Goal: Task Accomplishment & Management: Use online tool/utility

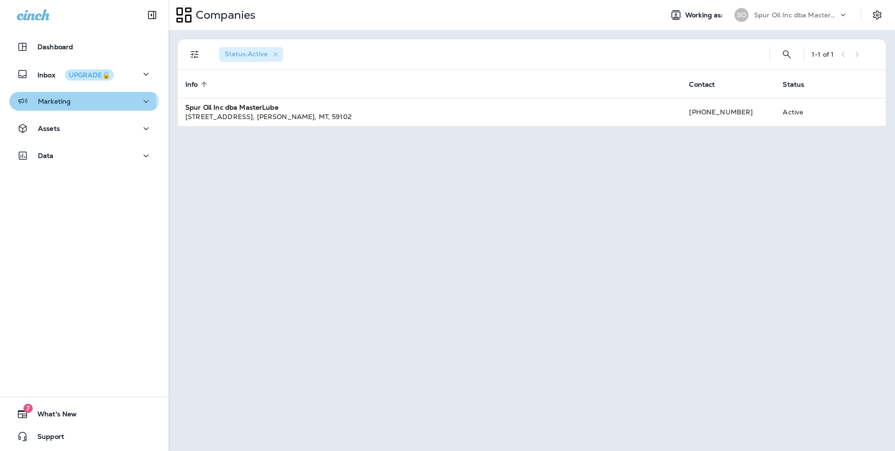
click at [74, 105] on div "Marketing" at bounding box center [84, 102] width 135 height 12
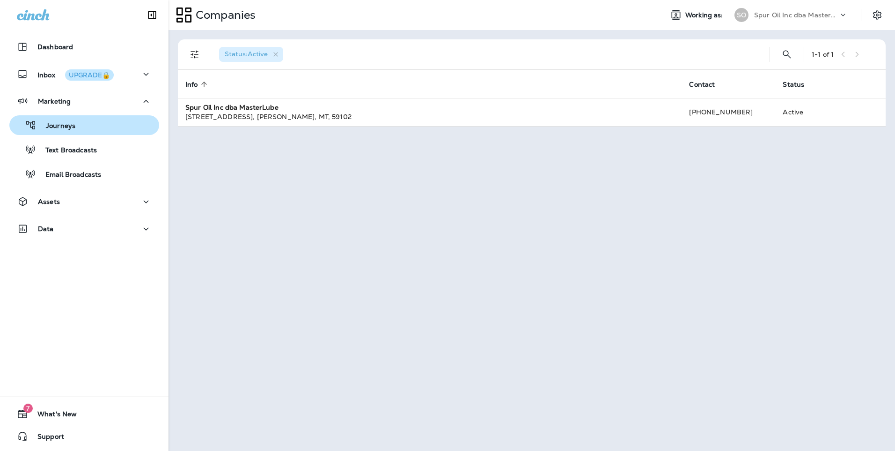
click at [82, 127] on div "Journeys" at bounding box center [84, 125] width 142 height 14
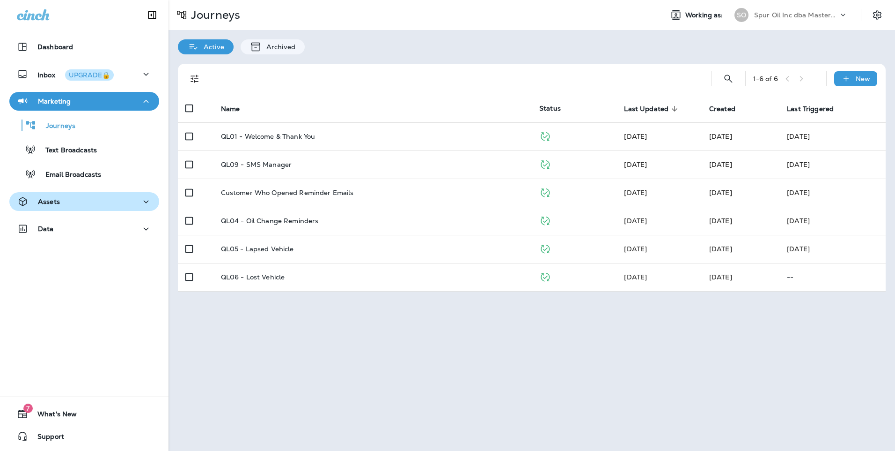
click at [78, 198] on div "Assets" at bounding box center [84, 202] width 135 height 12
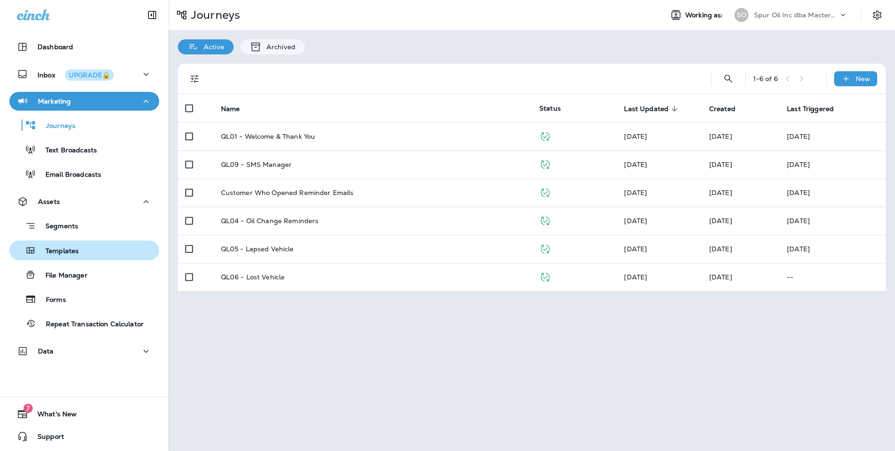
click at [80, 249] on div "Templates" at bounding box center [84, 250] width 142 height 14
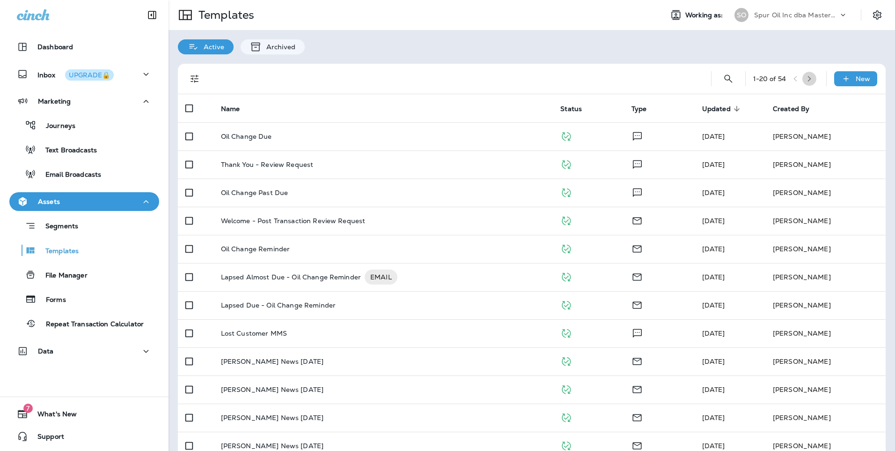
click at [812, 77] on button "button" at bounding box center [810, 79] width 14 height 14
click at [811, 80] on button "button" at bounding box center [812, 79] width 14 height 14
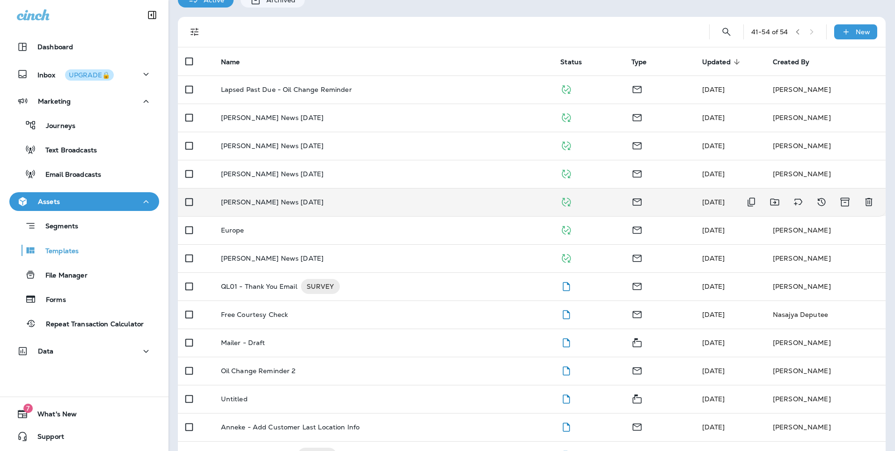
scroll to position [75, 0]
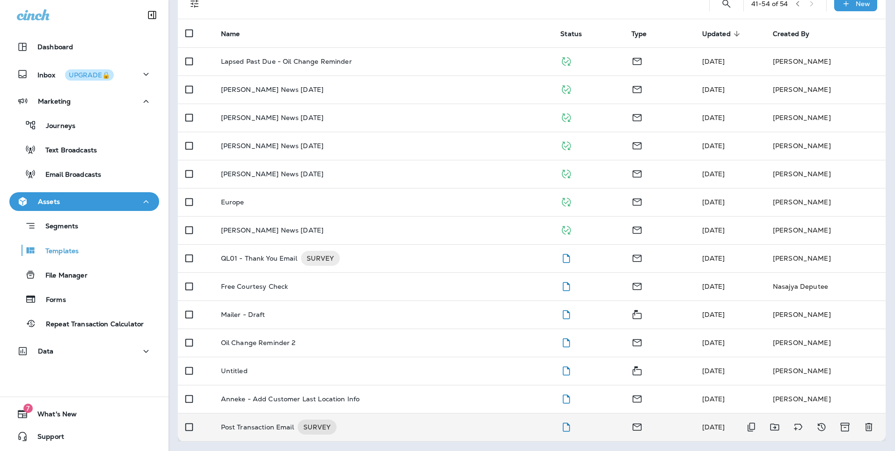
click at [357, 420] on div "Post Transaction Email SURVEY" at bounding box center [383, 426] width 325 height 15
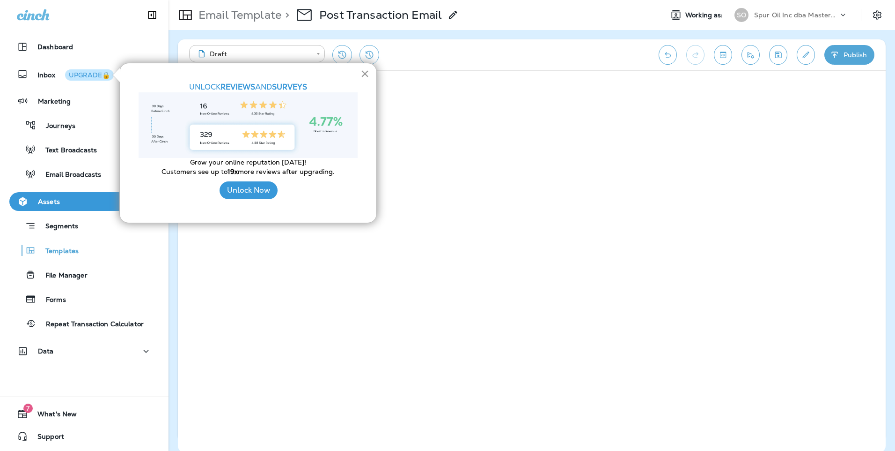
click at [362, 74] on button "×" at bounding box center [365, 73] width 9 height 15
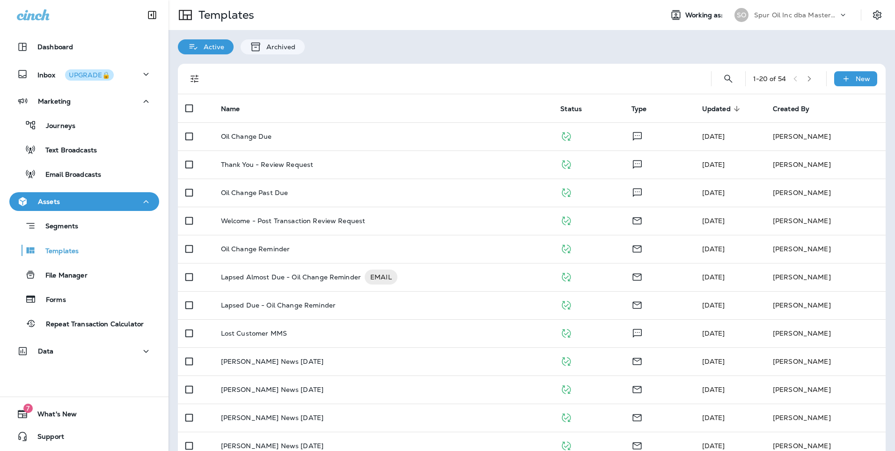
click at [804, 82] on button "button" at bounding box center [810, 79] width 14 height 14
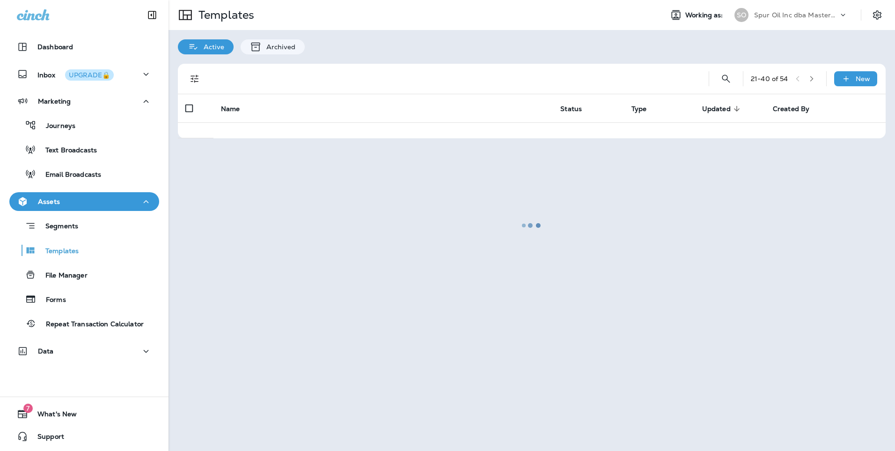
click at [804, 82] on div at bounding box center [532, 225] width 725 height 449
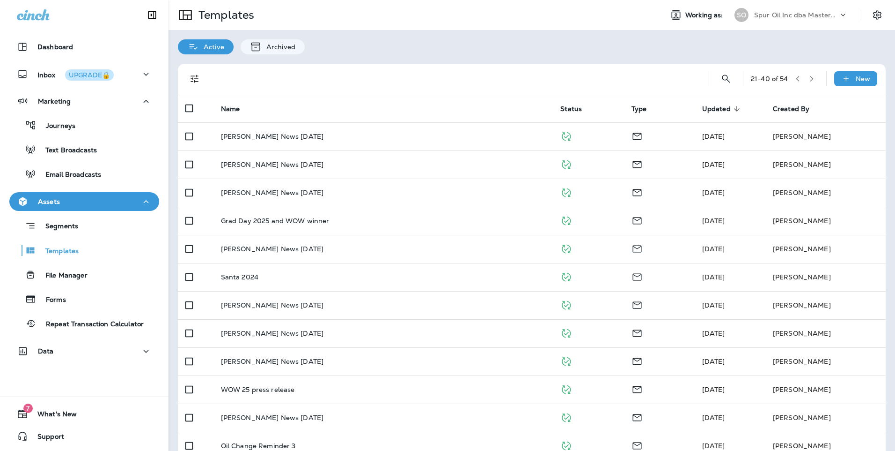
click at [813, 78] on div "21 - 40 of 54 New" at bounding box center [533, 79] width 697 height 30
click at [809, 79] on icon "button" at bounding box center [812, 78] width 7 height 7
click at [791, 74] on button "button" at bounding box center [798, 79] width 14 height 14
click at [791, 82] on button "button" at bounding box center [798, 79] width 14 height 14
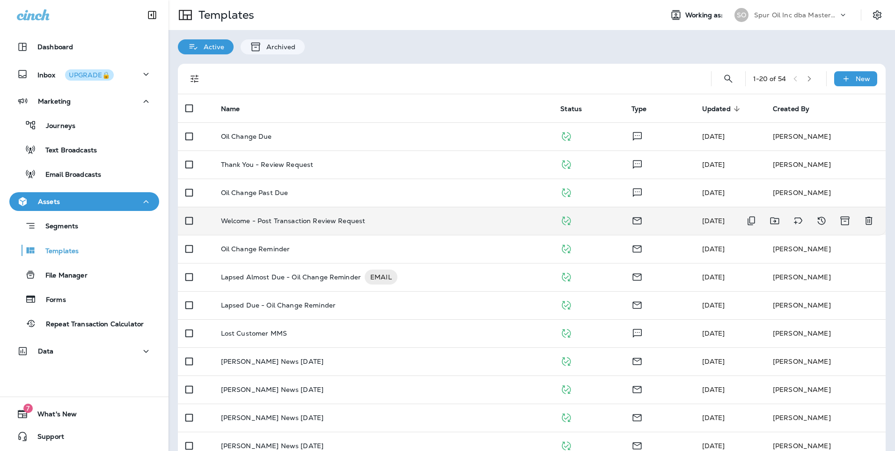
click at [366, 228] on td "Welcome - Post Transaction Review Request" at bounding box center [384, 221] width 340 height 28
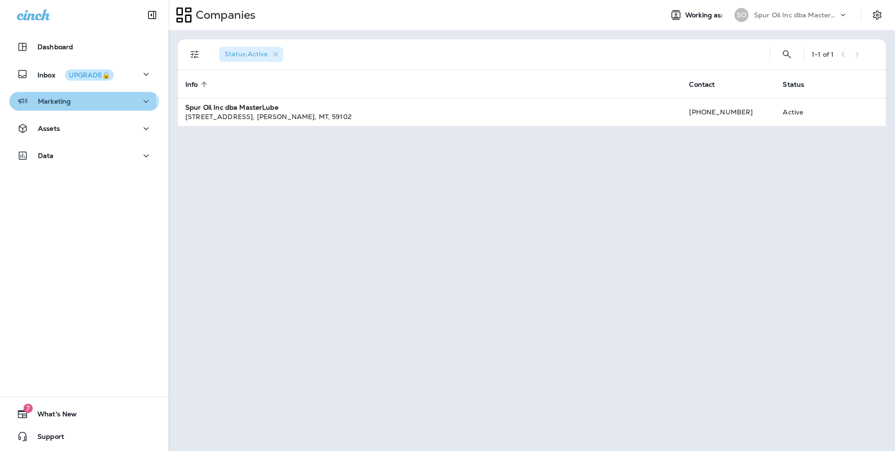
click at [67, 109] on button "Marketing" at bounding box center [84, 101] width 150 height 19
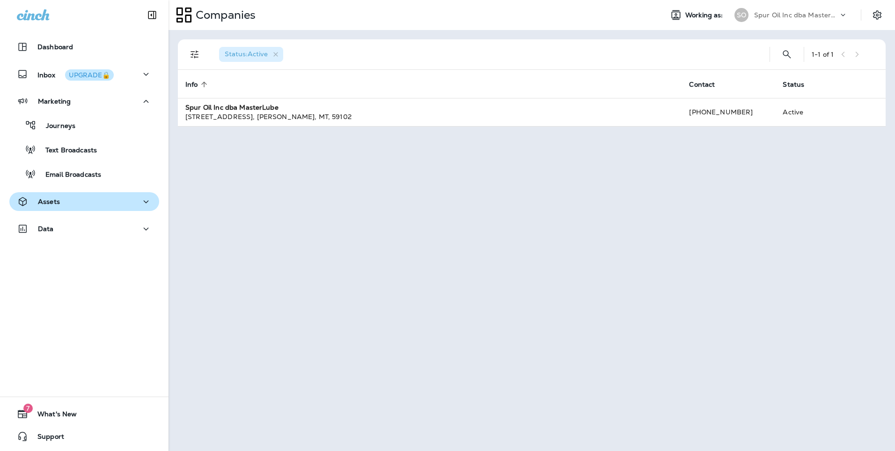
click at [71, 197] on div "Assets" at bounding box center [84, 202] width 135 height 12
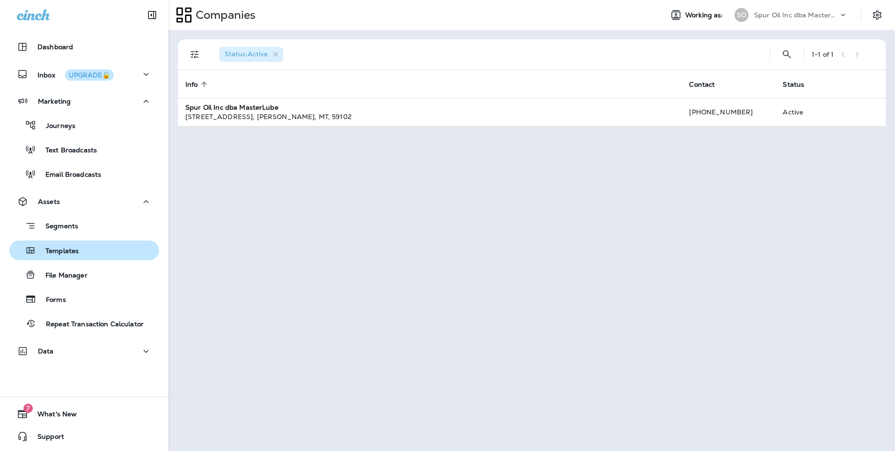
click at [83, 251] on div "Templates" at bounding box center [84, 250] width 142 height 14
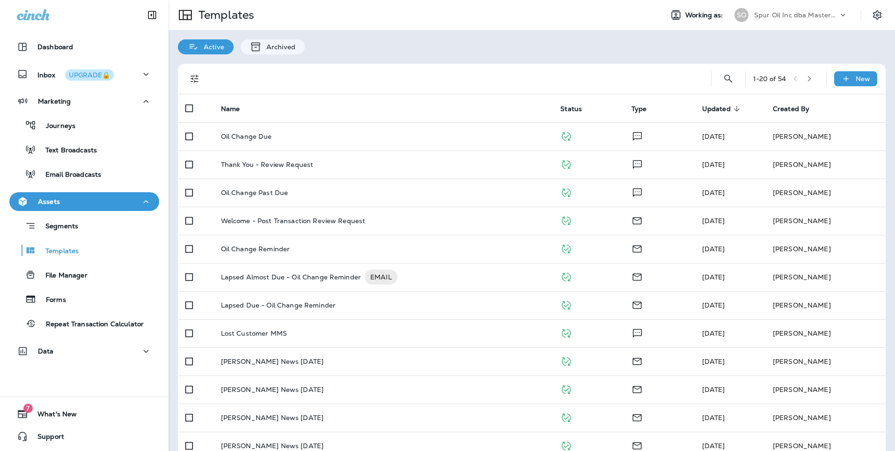
click at [808, 78] on icon "button" at bounding box center [810, 78] width 7 height 7
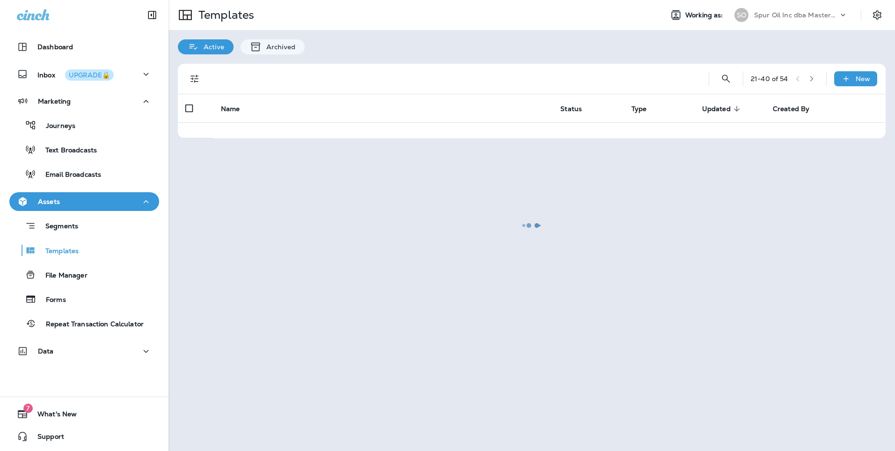
click at [808, 78] on div at bounding box center [532, 225] width 725 height 449
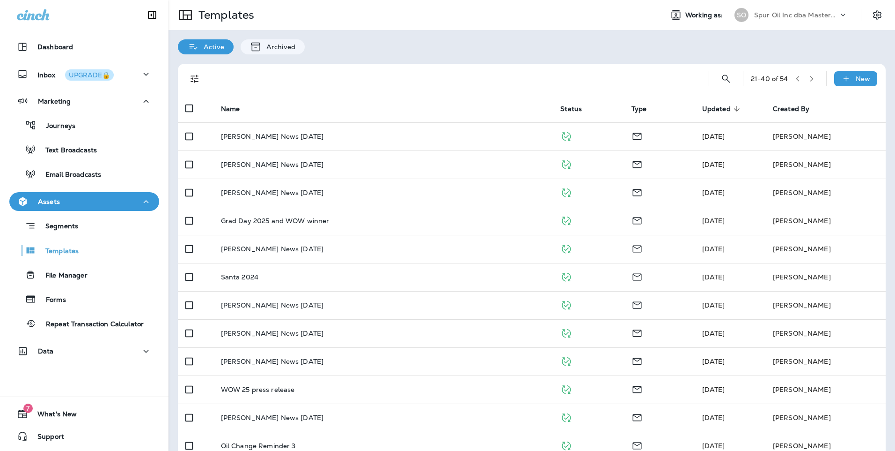
click at [809, 85] on div "21 - 40 of 54" at bounding box center [785, 79] width 68 height 14
click at [809, 79] on button "button" at bounding box center [812, 79] width 14 height 14
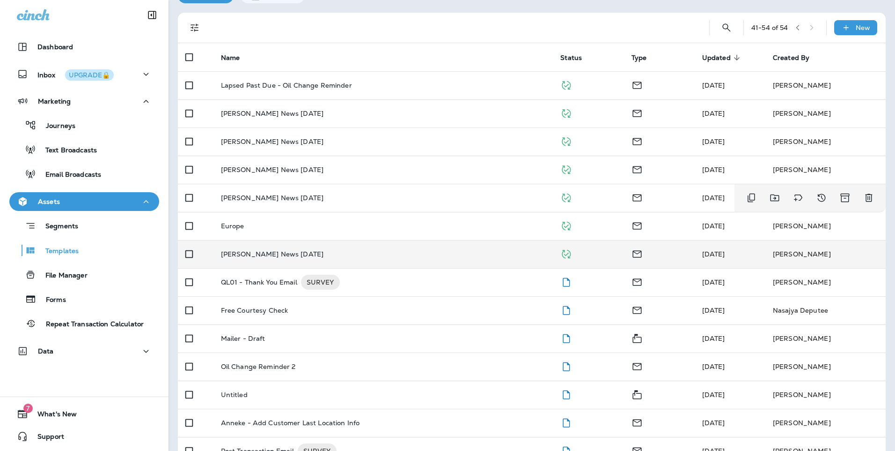
scroll to position [75, 0]
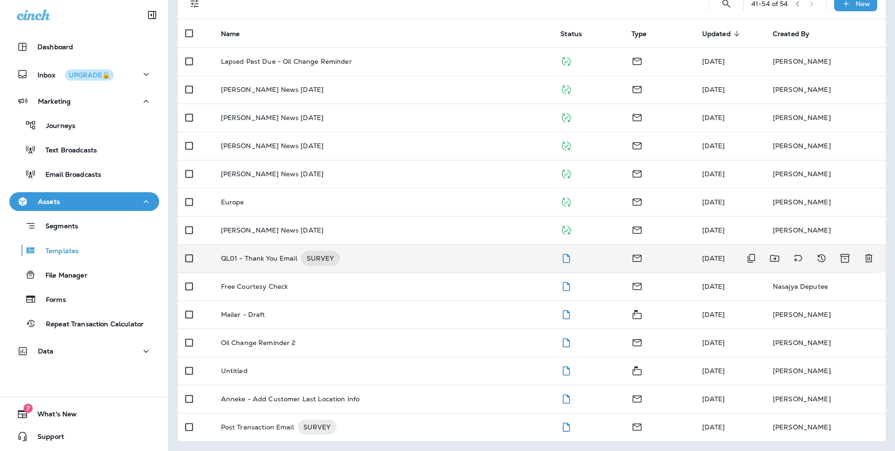
click at [349, 266] on td "QL01 - Thank You Email SURVEY" at bounding box center [384, 258] width 340 height 28
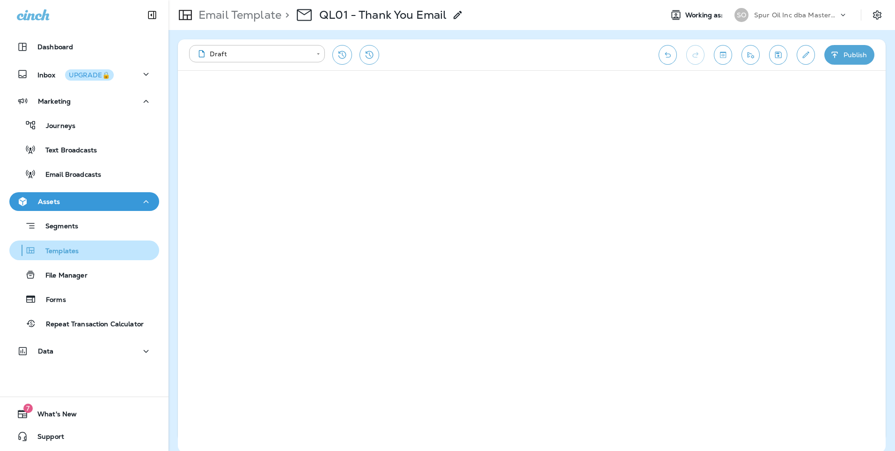
click at [76, 250] on p "Templates" at bounding box center [57, 251] width 43 height 9
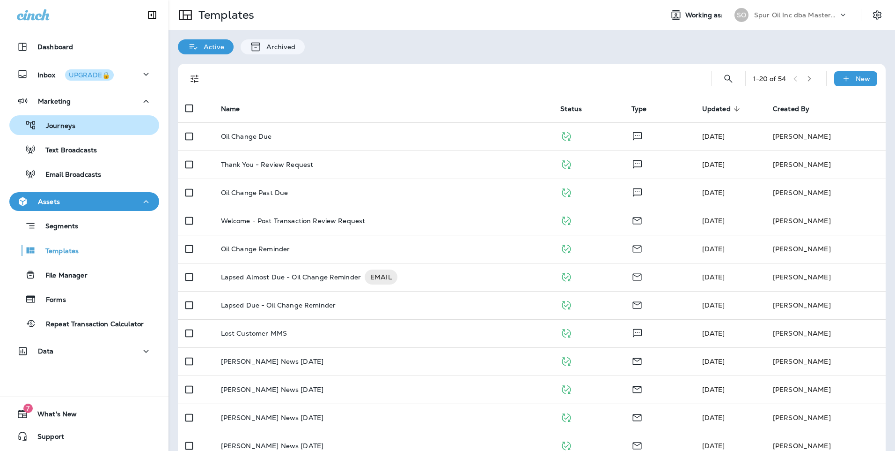
click at [111, 134] on button "Journeys" at bounding box center [84, 125] width 150 height 20
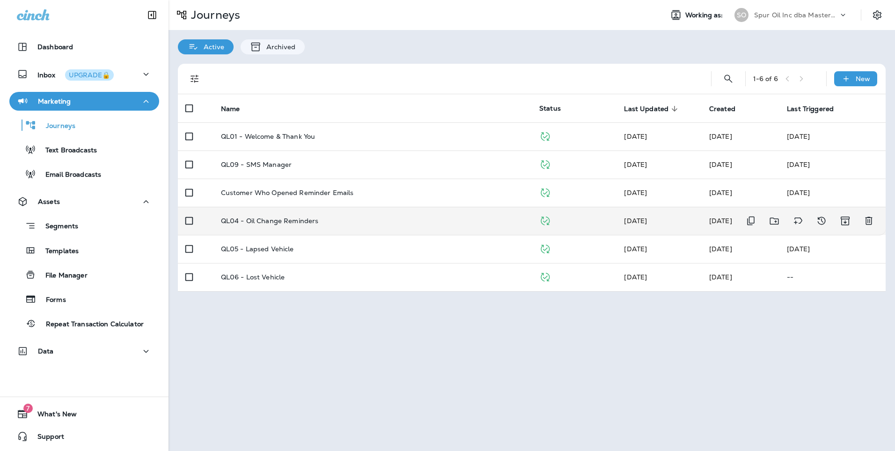
click at [327, 219] on div "QL04 - Oil Change Reminders" at bounding box center [372, 220] width 303 height 7
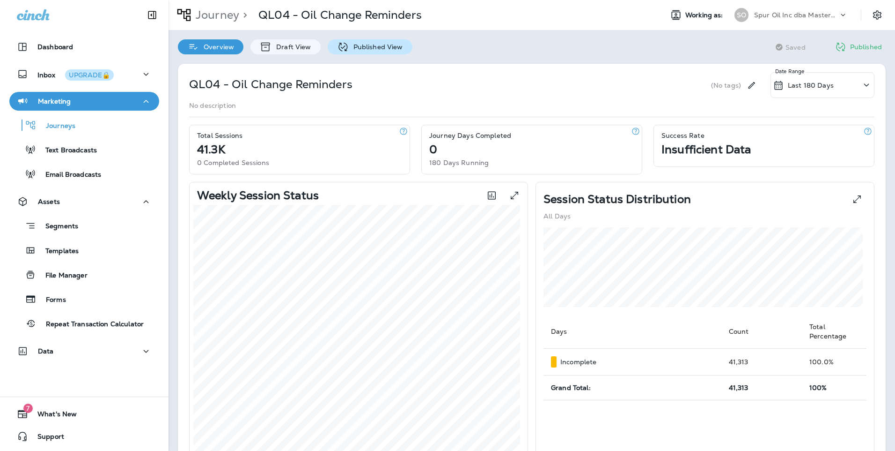
click at [377, 52] on div "Published View" at bounding box center [370, 46] width 85 height 15
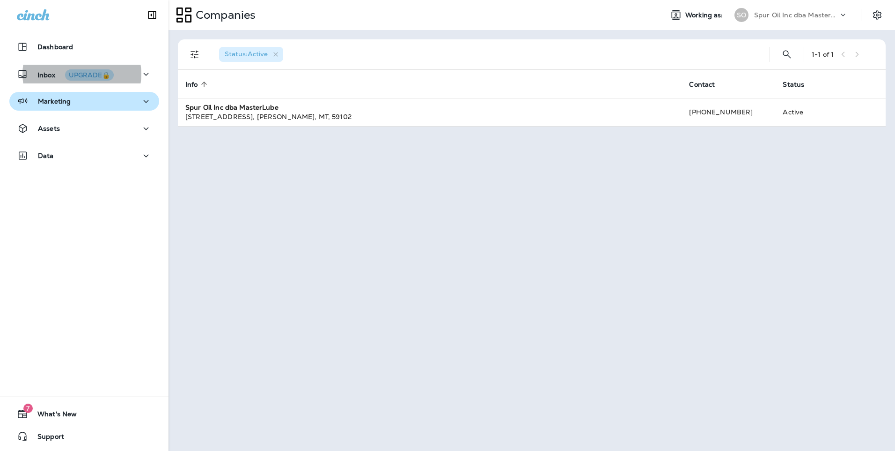
click at [42, 97] on p "Marketing" at bounding box center [54, 100] width 33 height 7
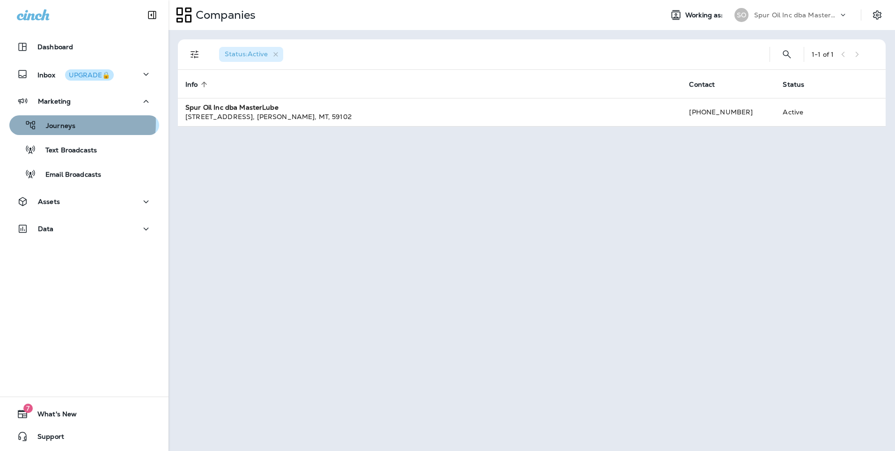
click at [50, 123] on p "Journeys" at bounding box center [56, 126] width 39 height 9
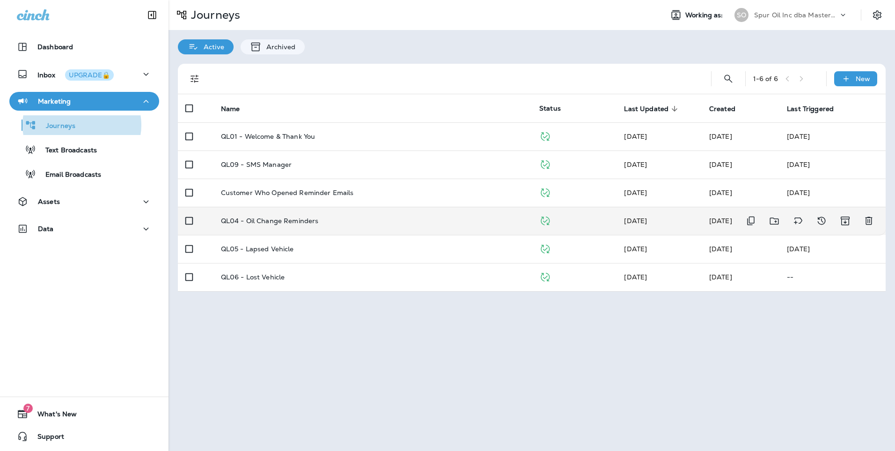
click at [367, 217] on div "QL04 - Oil Change Reminders" at bounding box center [372, 220] width 303 height 7
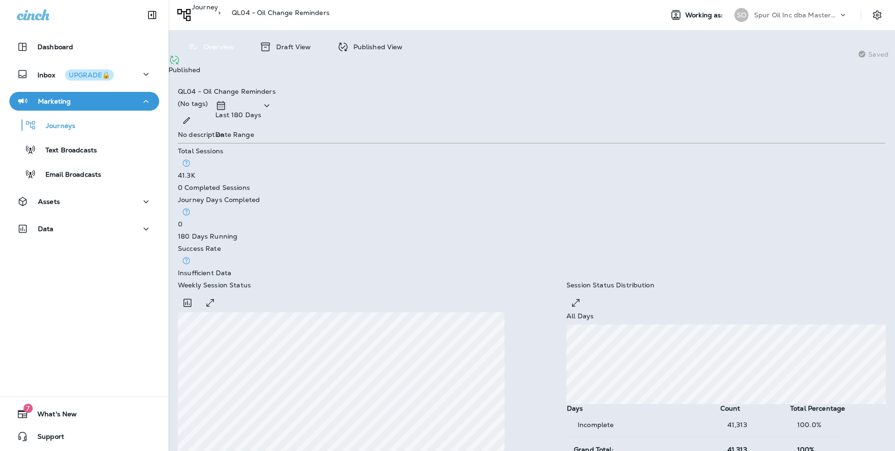
click at [303, 45] on p "Draft View" at bounding box center [291, 46] width 39 height 7
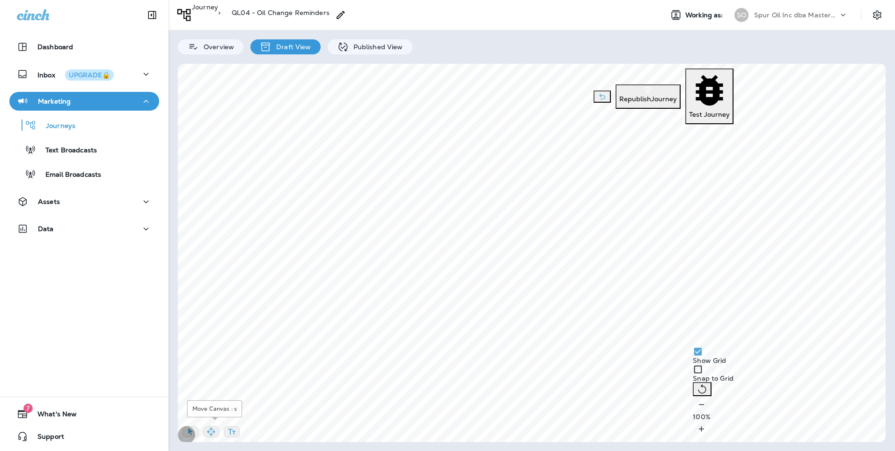
click at [215, 427] on icon "button" at bounding box center [211, 431] width 9 height 9
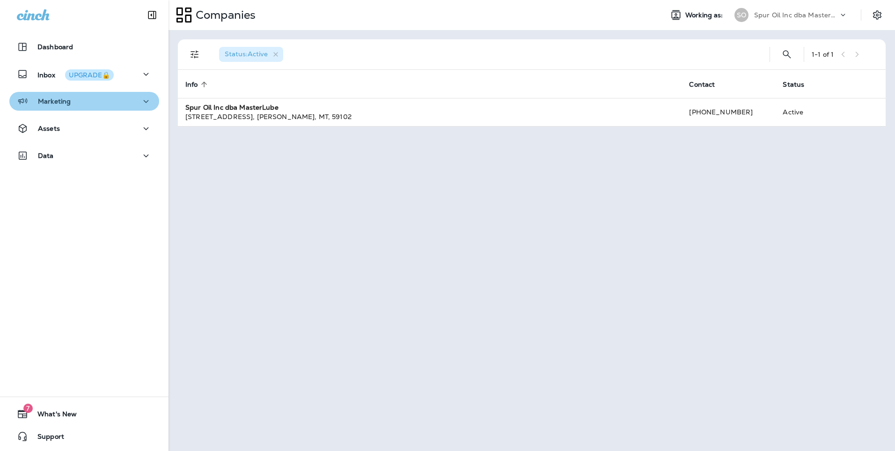
click at [96, 110] on button "Marketing" at bounding box center [84, 101] width 150 height 19
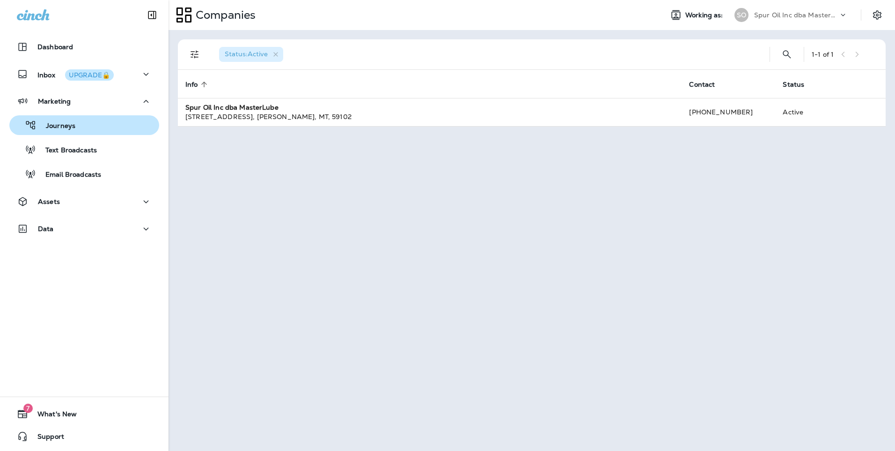
click at [94, 126] on div "Journeys" at bounding box center [84, 125] width 142 height 14
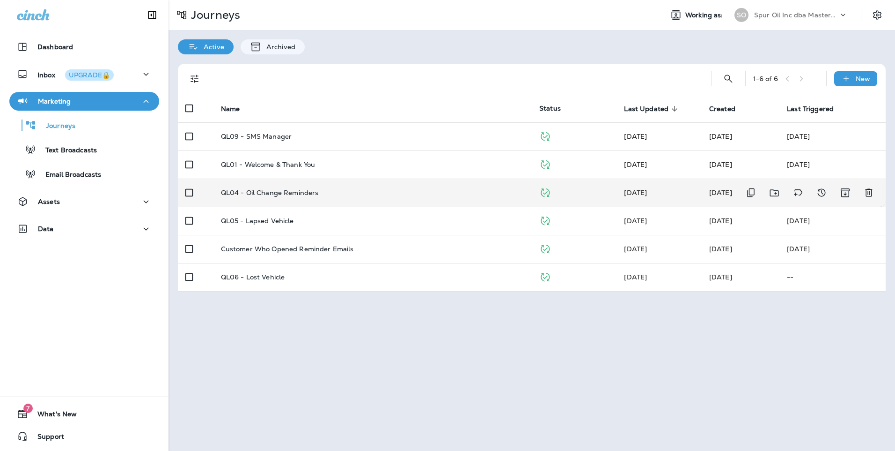
click at [313, 191] on p "QL04 - Oil Change Reminders" at bounding box center [270, 192] width 98 height 7
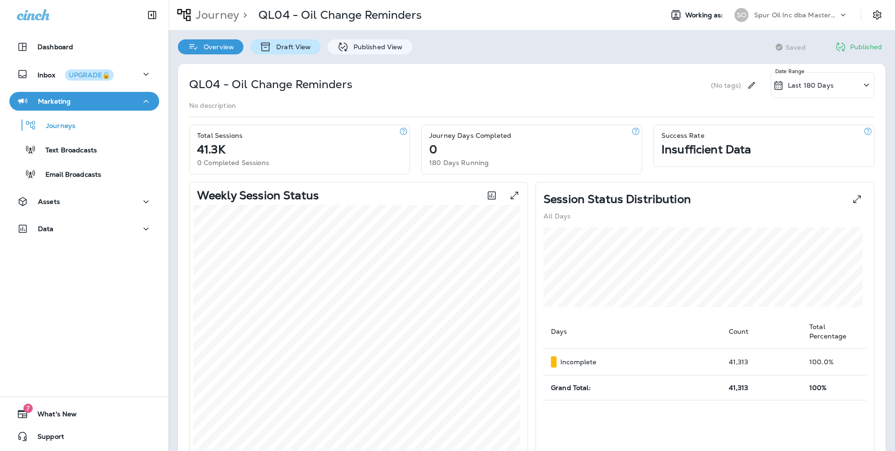
click at [272, 44] on p "Draft View" at bounding box center [291, 46] width 39 height 7
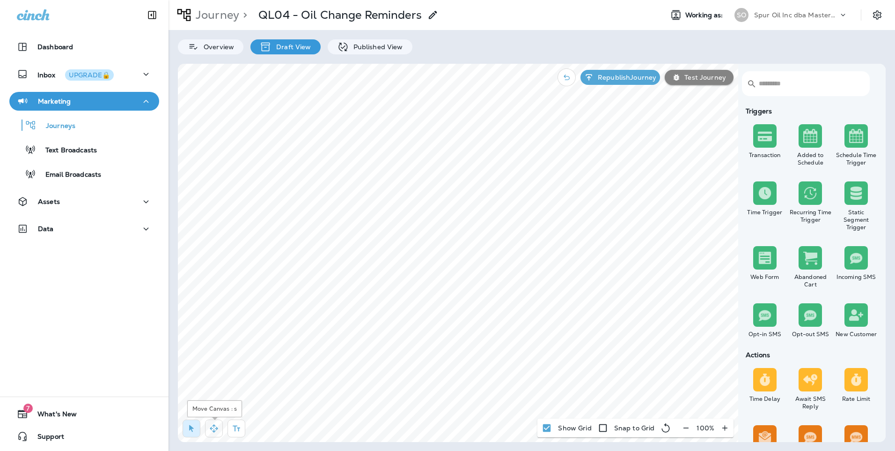
click at [210, 429] on icon "button" at bounding box center [213, 427] width 9 height 9
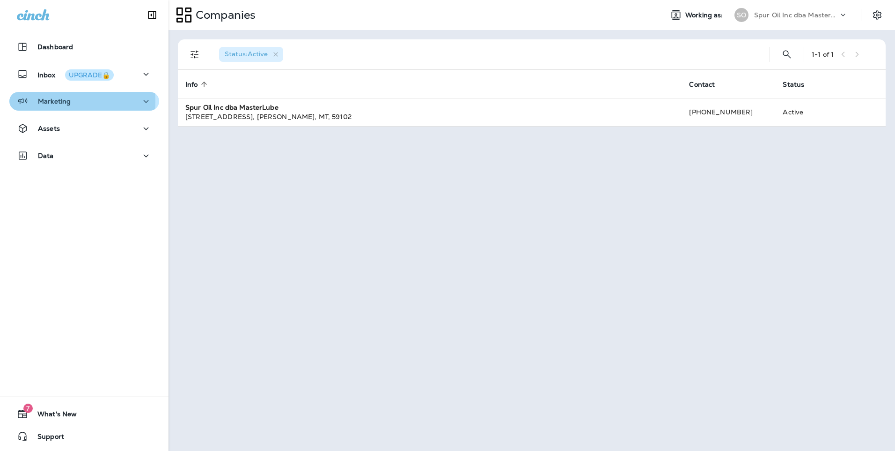
click at [62, 101] on p "Marketing" at bounding box center [54, 100] width 33 height 7
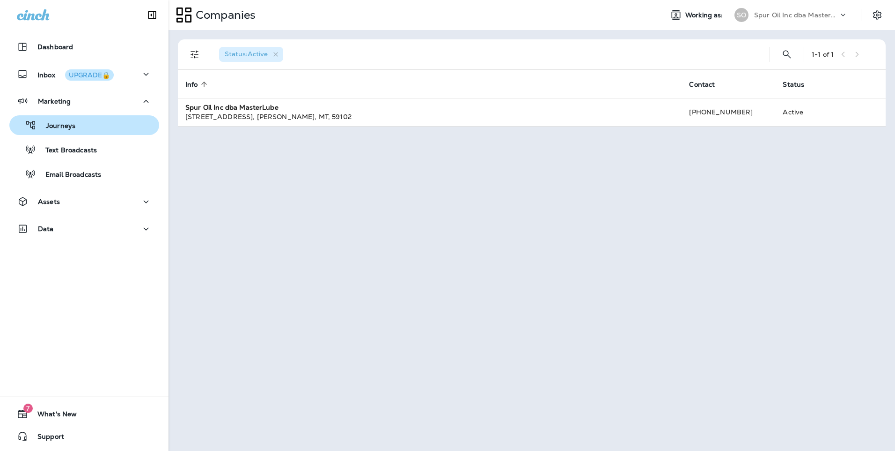
click at [63, 129] on p "Journeys" at bounding box center [56, 126] width 39 height 9
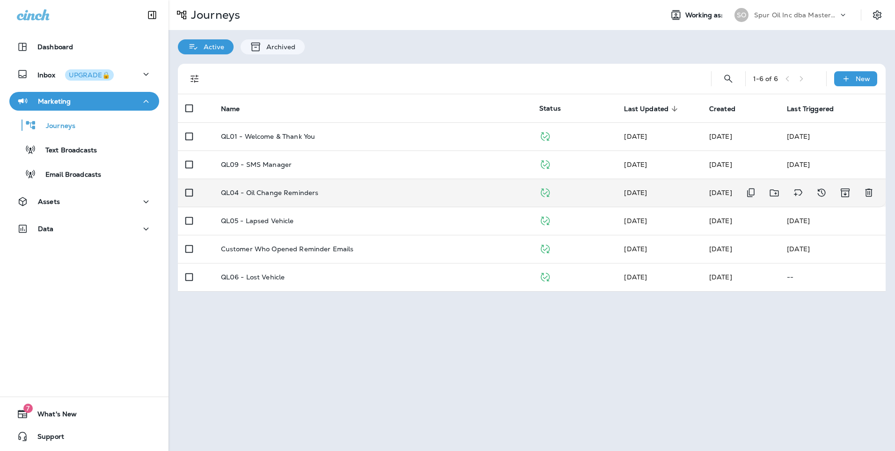
click at [364, 196] on div "QL04 - Oil Change Reminders" at bounding box center [372, 192] width 303 height 7
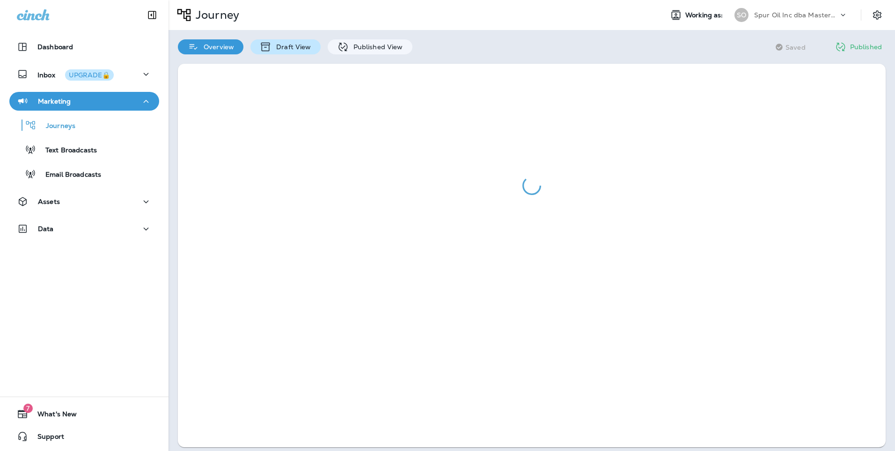
click at [291, 42] on div "Draft View" at bounding box center [286, 46] width 70 height 15
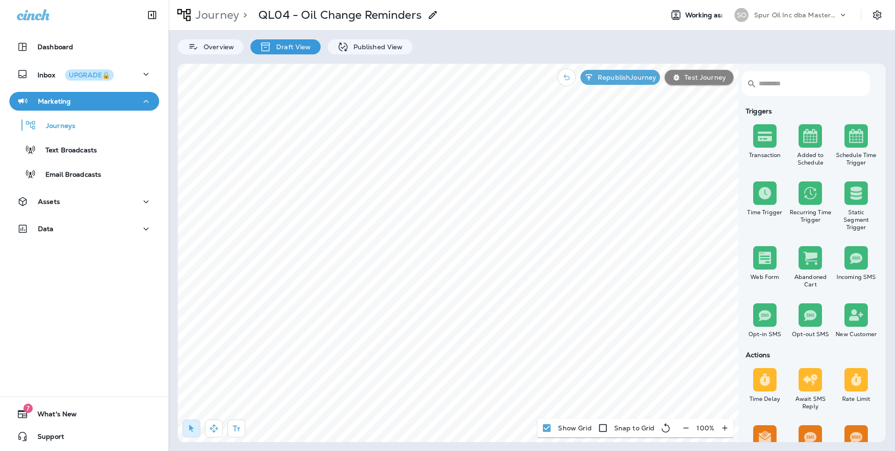
click at [214, 437] on div at bounding box center [216, 430] width 77 height 22
click at [216, 432] on icon "button" at bounding box center [213, 427] width 9 height 9
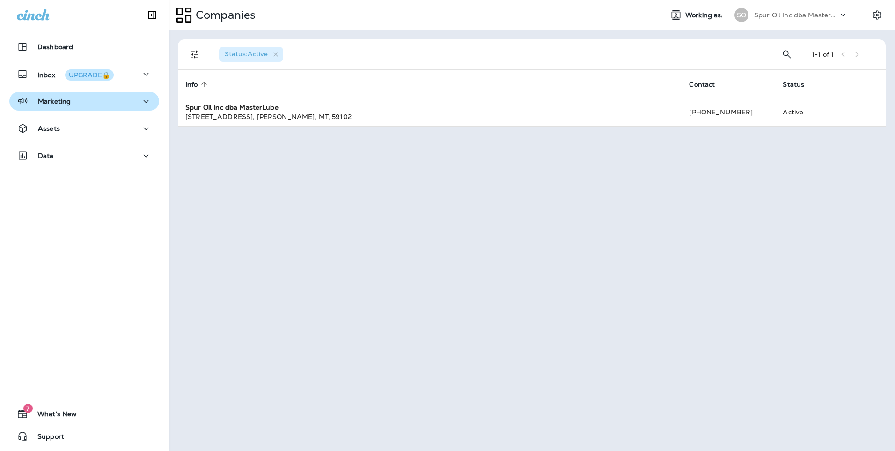
click at [48, 103] on p "Marketing" at bounding box center [54, 100] width 33 height 7
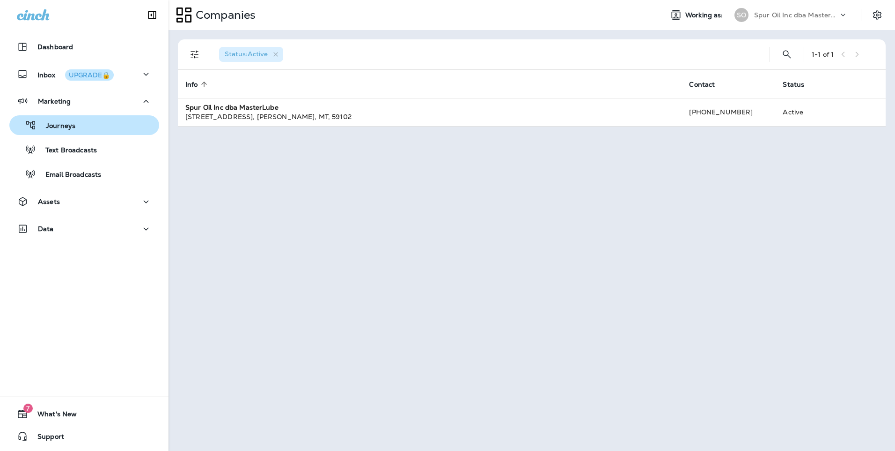
click at [48, 123] on p "Journeys" at bounding box center [56, 126] width 39 height 9
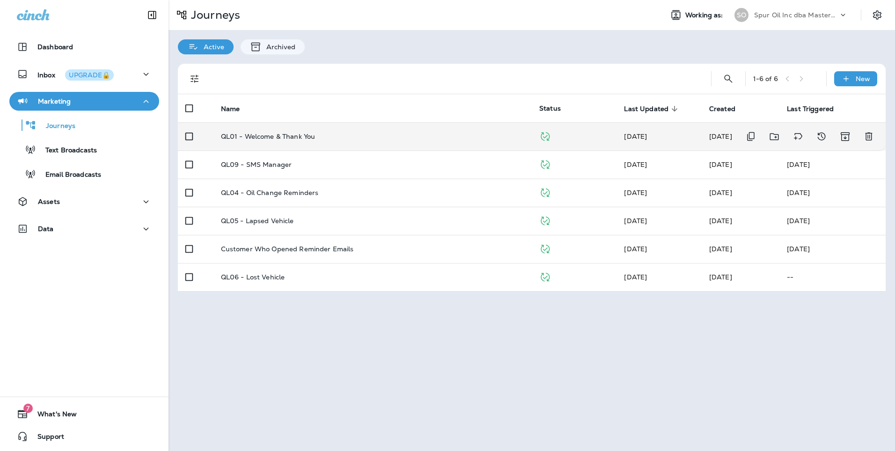
click at [309, 139] on p "QL01 - Welcome & Thank You" at bounding box center [268, 136] width 95 height 7
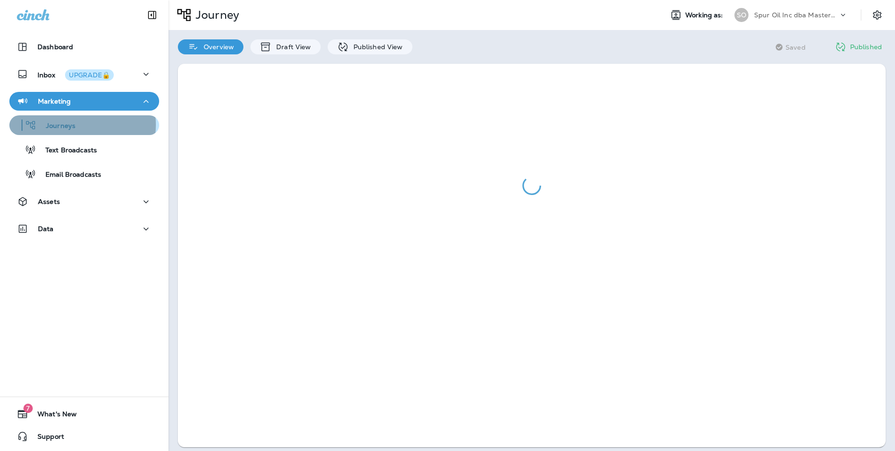
click at [74, 125] on div "Journeys" at bounding box center [84, 125] width 142 height 14
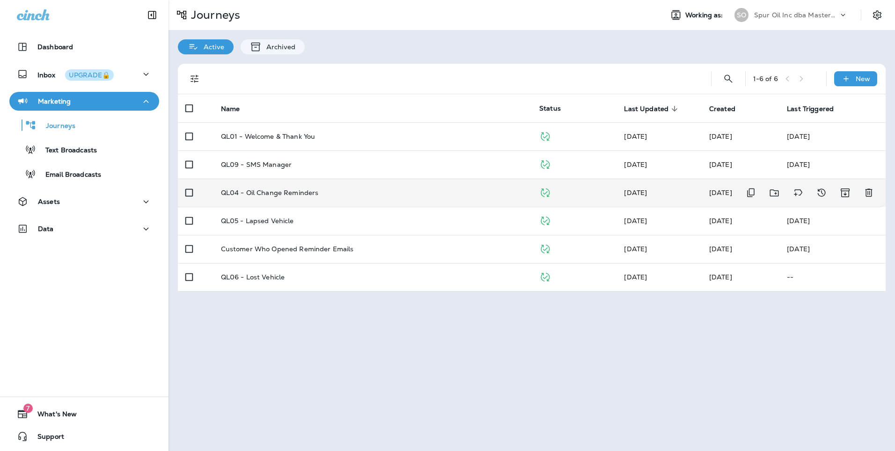
click at [334, 192] on div "QL04 - Oil Change Reminders" at bounding box center [372, 192] width 303 height 7
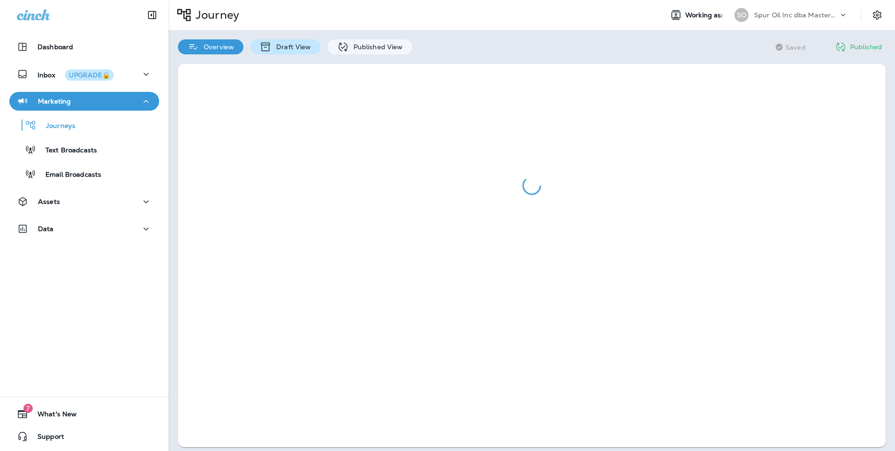
click at [279, 41] on div "Draft View" at bounding box center [286, 46] width 70 height 15
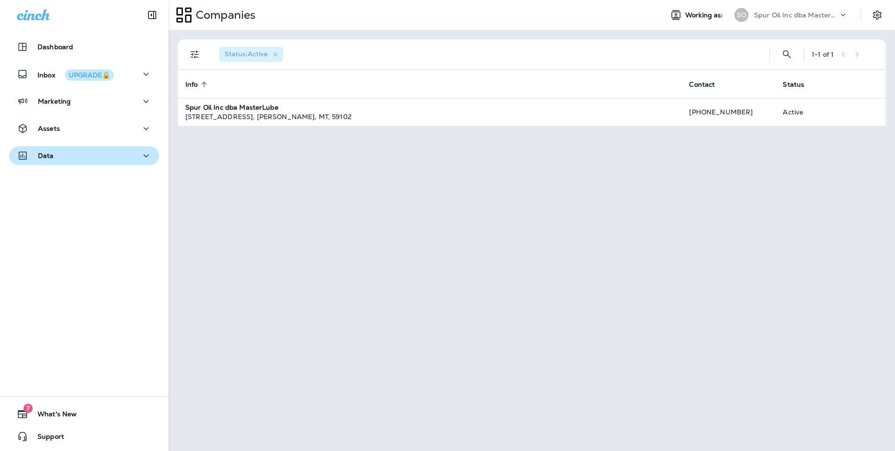
click at [60, 163] on button "Data" at bounding box center [84, 155] width 150 height 19
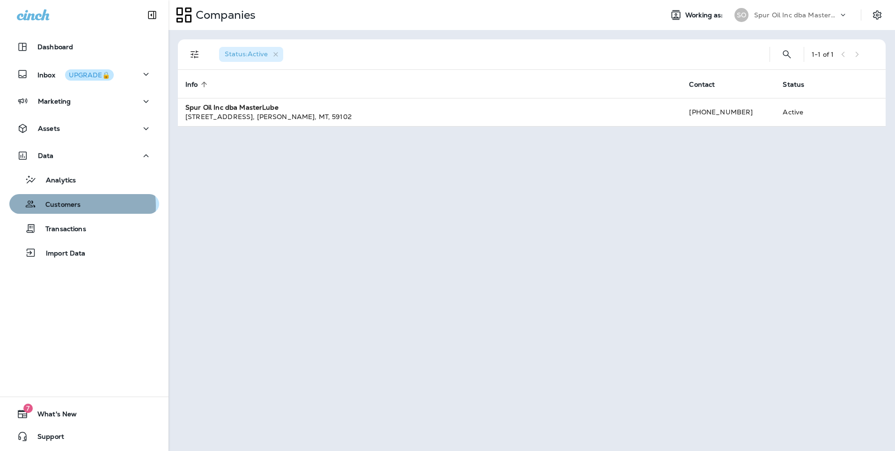
click at [75, 206] on p "Customers" at bounding box center [58, 204] width 44 height 9
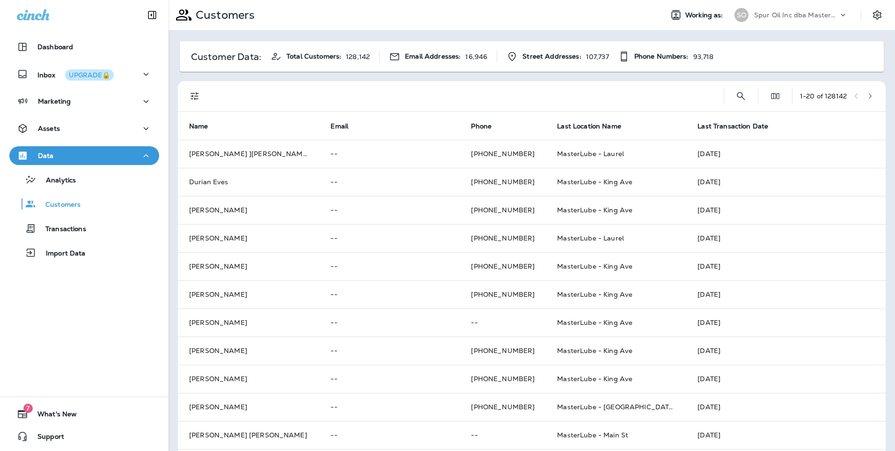
click at [720, 96] on div "1 - 20 of 128142" at bounding box center [533, 96] width 697 height 30
click at [736, 94] on icon "Search Customers" at bounding box center [741, 95] width 11 height 11
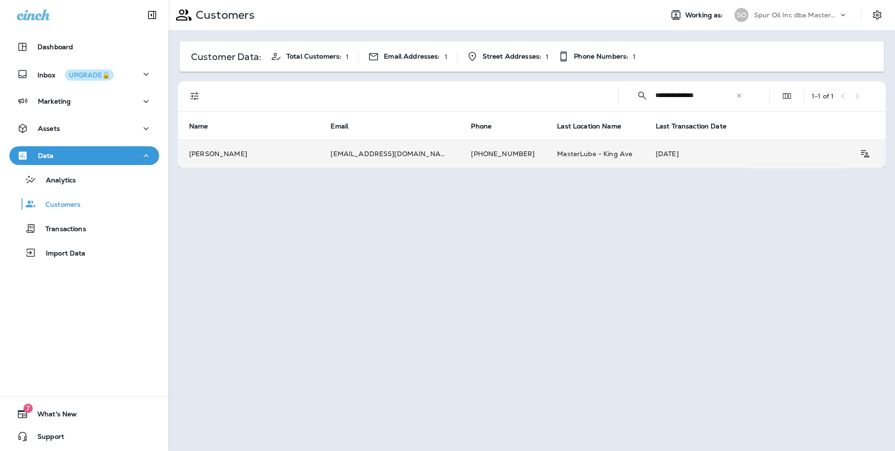
type input "**********"
click at [335, 150] on td "[EMAIL_ADDRESS][DOMAIN_NAME]" at bounding box center [389, 154] width 141 height 28
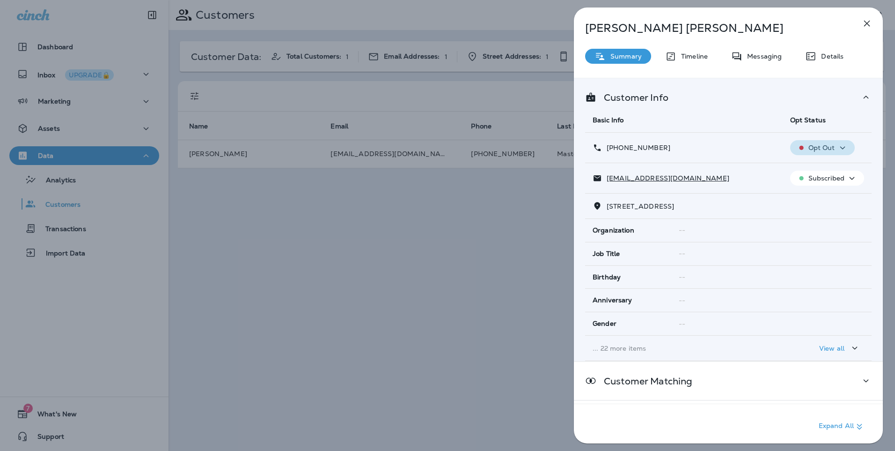
click at [833, 146] on div "Opt Out" at bounding box center [822, 148] width 57 height 12
click at [691, 69] on div "Neil Baumgardner Summary Timeline Messaging Details Customer Info Basic Info Op…" at bounding box center [728, 227] width 309 height 441
click at [688, 60] on div "Timeline" at bounding box center [686, 56] width 61 height 15
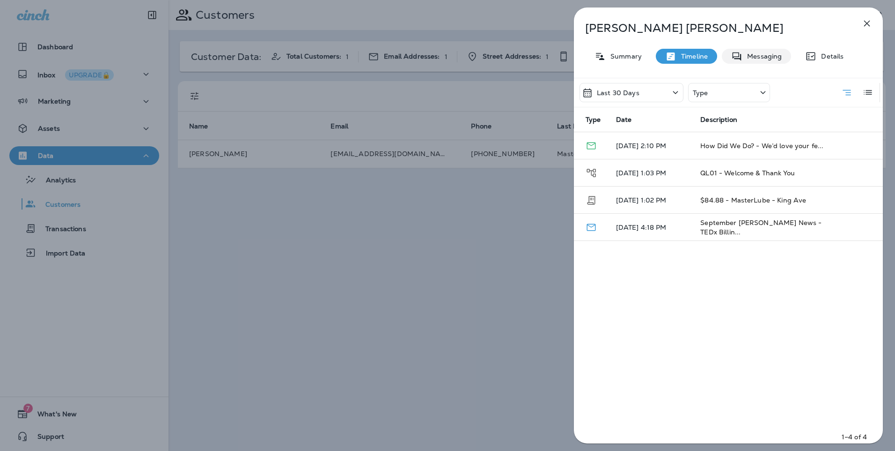
click at [784, 56] on div "Messaging" at bounding box center [756, 56] width 69 height 15
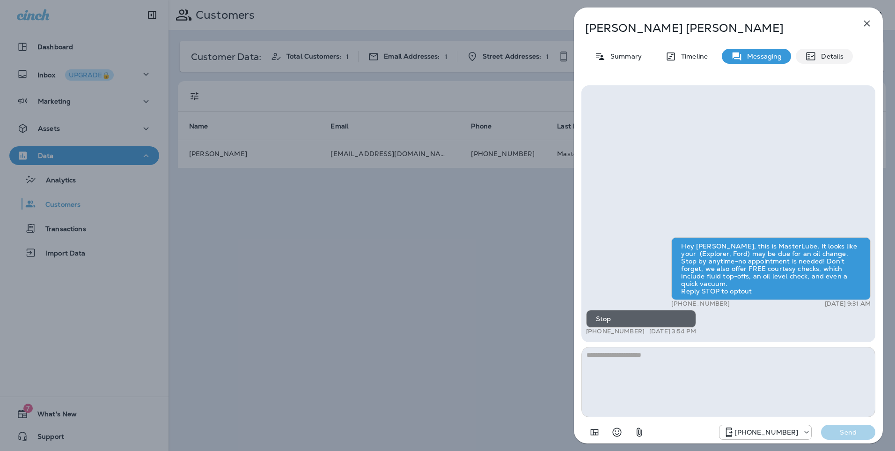
click at [814, 62] on div "Details" at bounding box center [824, 56] width 57 height 15
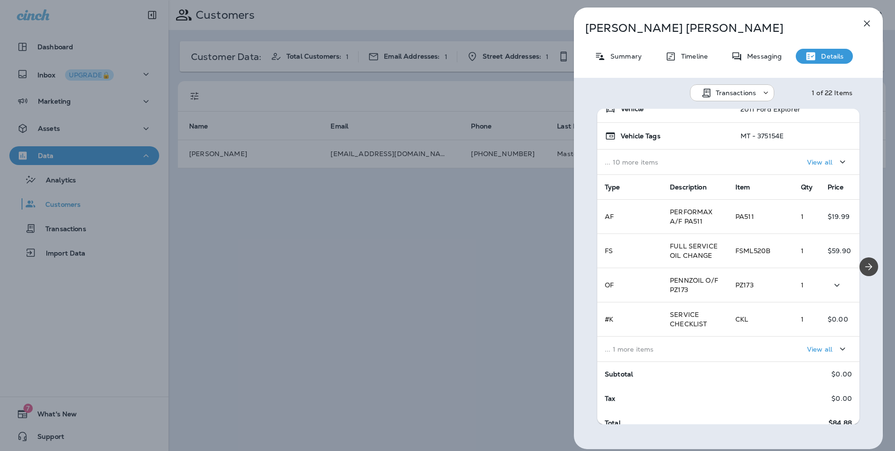
scroll to position [104, 0]
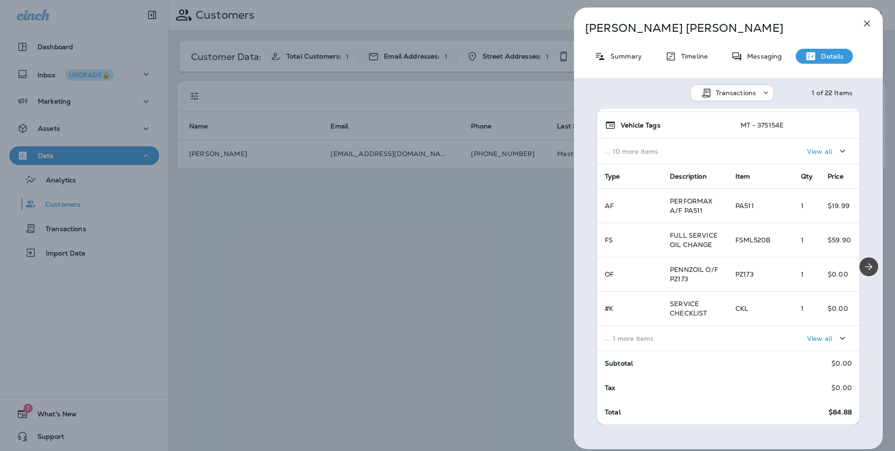
click at [837, 340] on icon "button" at bounding box center [842, 338] width 11 height 12
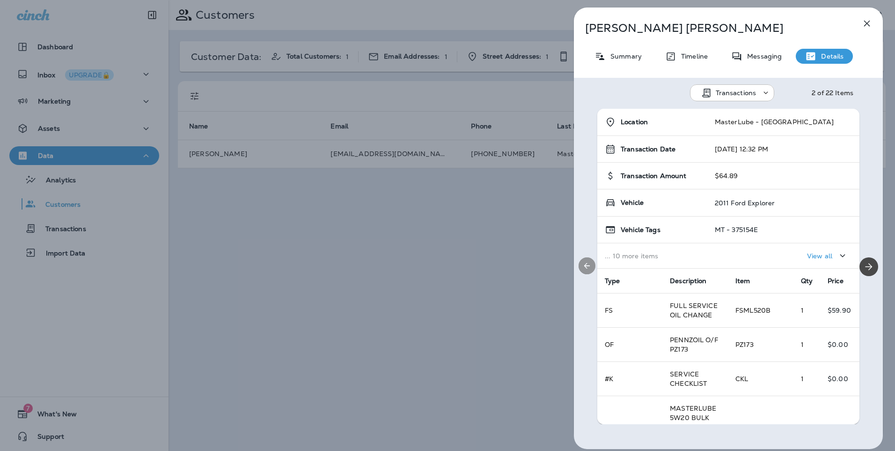
click at [589, 270] on button "Previous" at bounding box center [587, 265] width 17 height 17
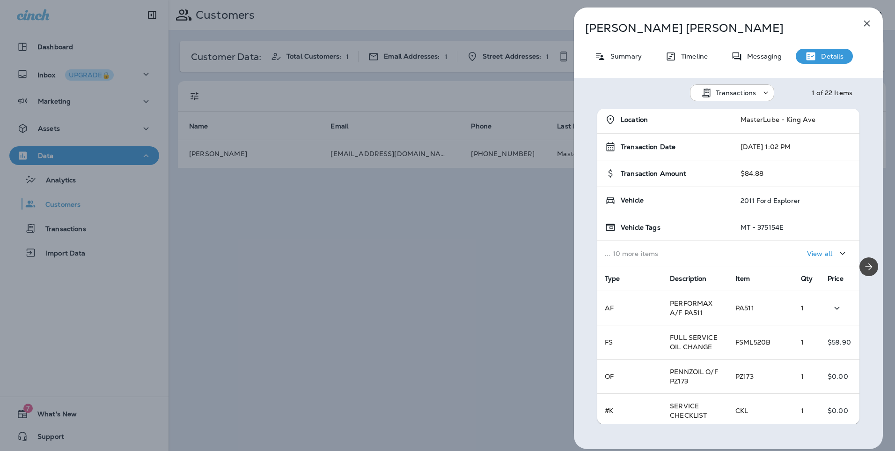
scroll to position [0, 0]
click at [864, 265] on icon "Next" at bounding box center [869, 266] width 11 height 11
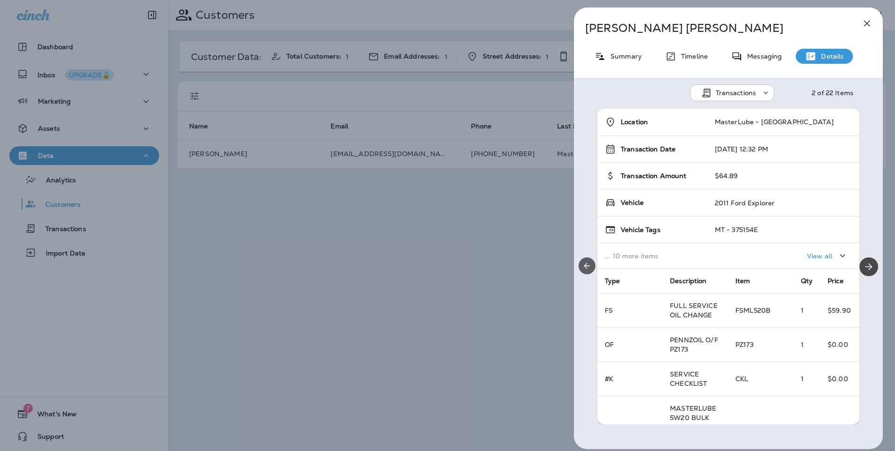
click at [590, 266] on icon "Previous" at bounding box center [587, 265] width 9 height 9
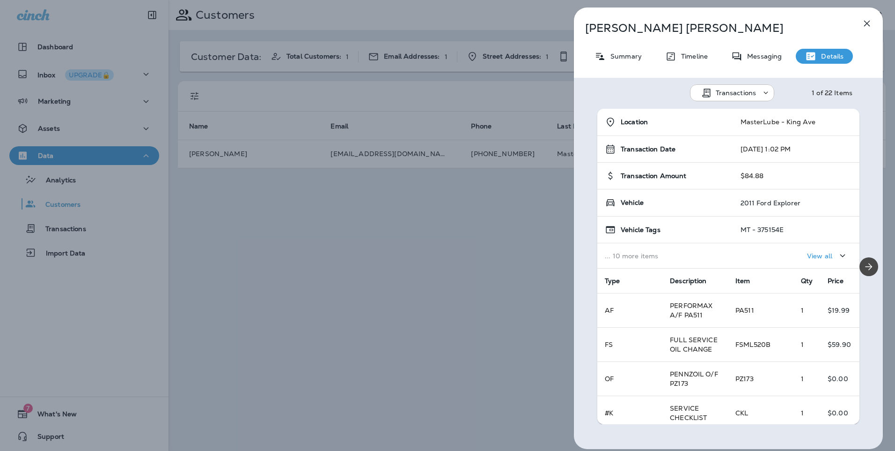
click at [609, 63] on div "Summary" at bounding box center [618, 56] width 66 height 15
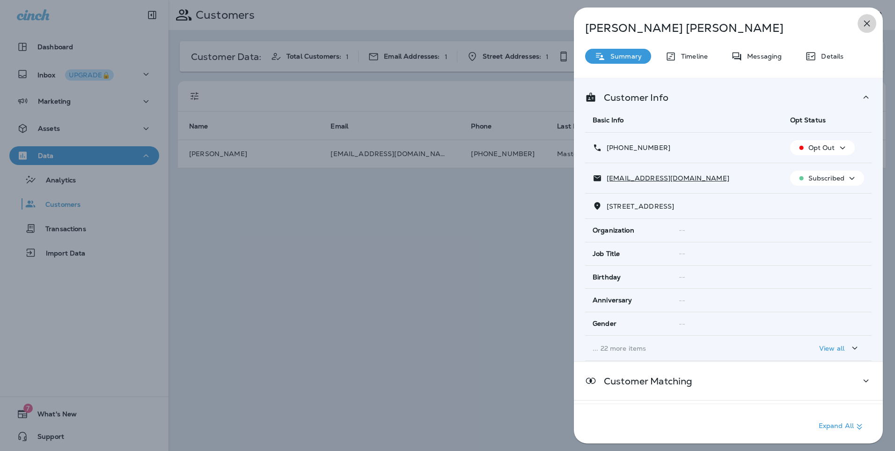
click at [859, 27] on button "button" at bounding box center [867, 23] width 19 height 19
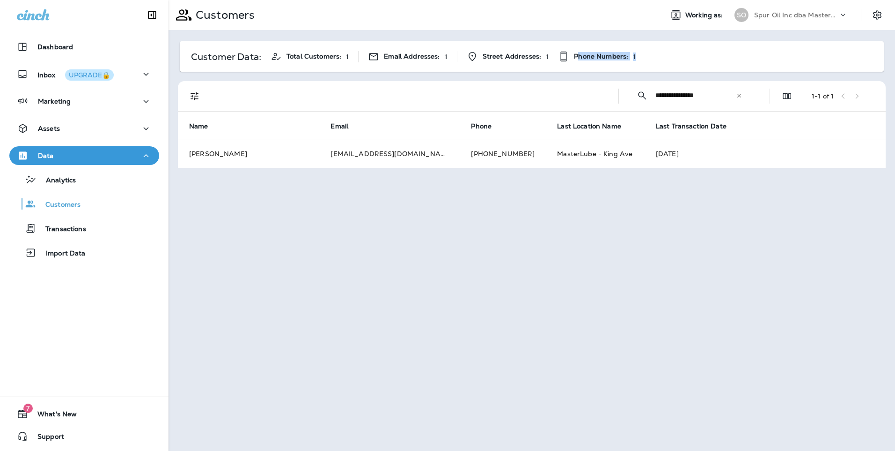
drag, startPoint x: 622, startPoint y: 74, endPoint x: 700, endPoint y: 70, distance: 78.4
click at [700, 70] on div "**********" at bounding box center [532, 104] width 727 height 148
drag, startPoint x: 700, startPoint y: 70, endPoint x: 670, endPoint y: 72, distance: 30.5
click at [670, 72] on div "**********" at bounding box center [532, 104] width 727 height 148
click at [736, 97] on icon at bounding box center [739, 95] width 7 height 7
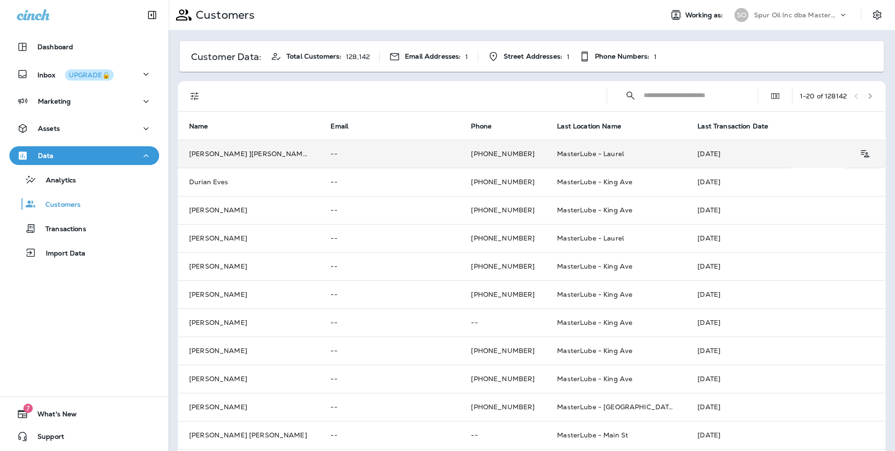
click at [289, 155] on td "Brian ]ubinski" at bounding box center [248, 154] width 141 height 28
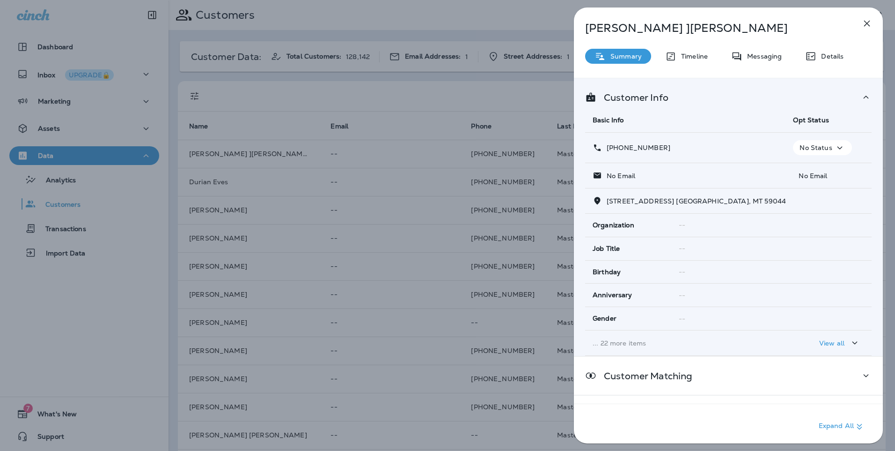
drag, startPoint x: 289, startPoint y: 155, endPoint x: 766, endPoint y: 56, distance: 487.4
click at [766, 56] on p "Messaging" at bounding box center [762, 55] width 39 height 7
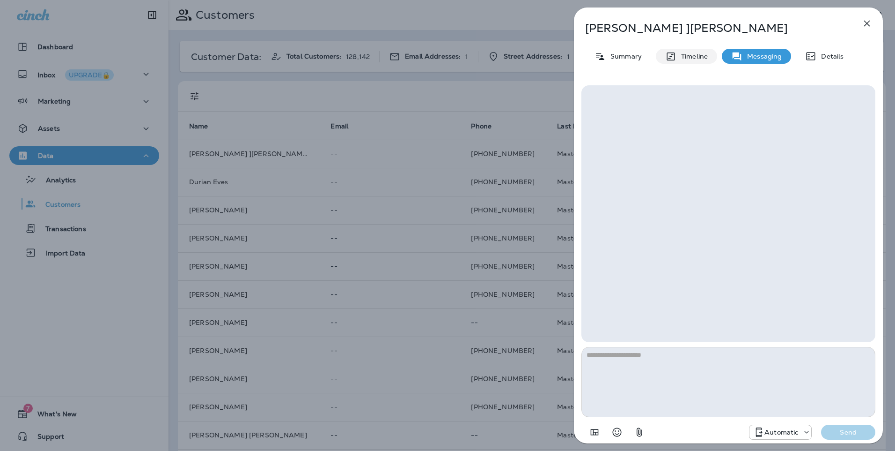
click at [693, 59] on p "Timeline" at bounding box center [692, 55] width 31 height 7
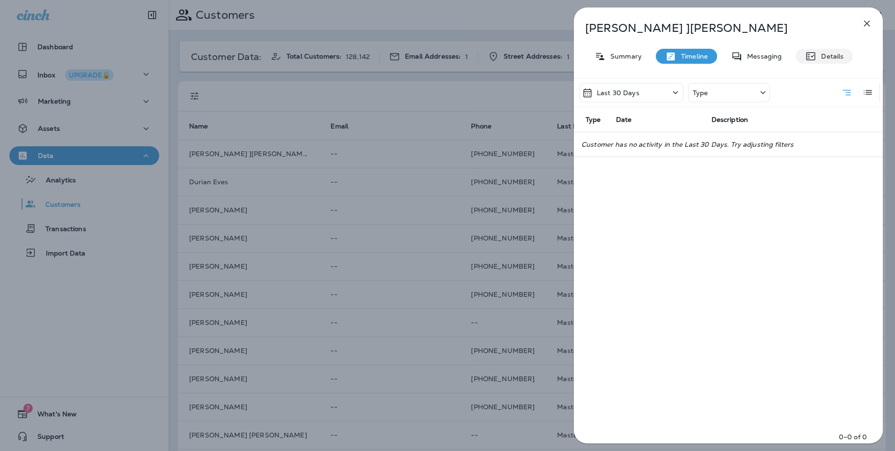
click at [815, 54] on icon at bounding box center [811, 56] width 9 height 8
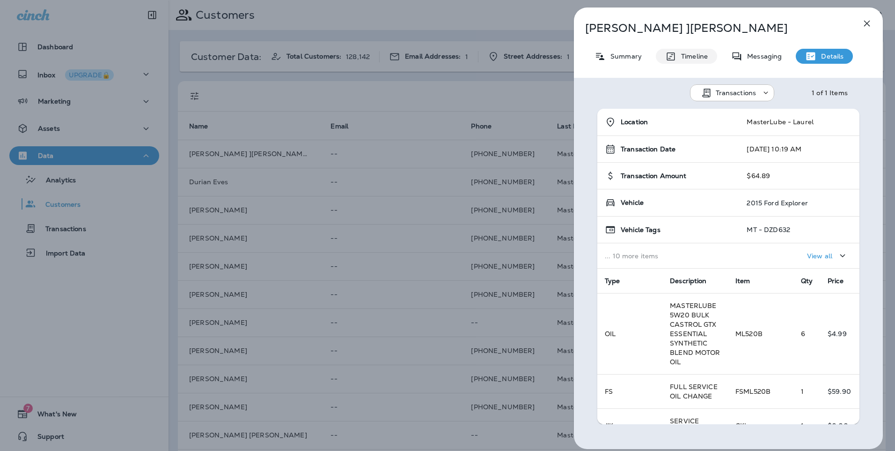
click at [673, 61] on icon at bounding box center [671, 57] width 11 height 12
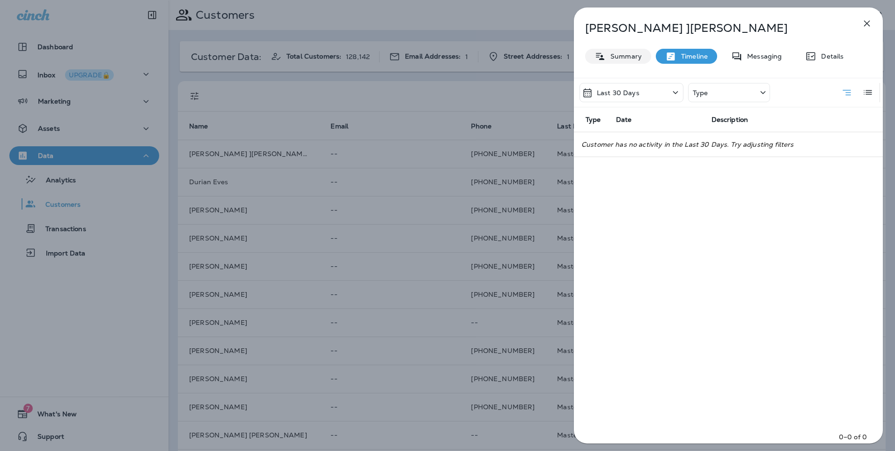
click at [640, 61] on div "Summary" at bounding box center [618, 56] width 66 height 15
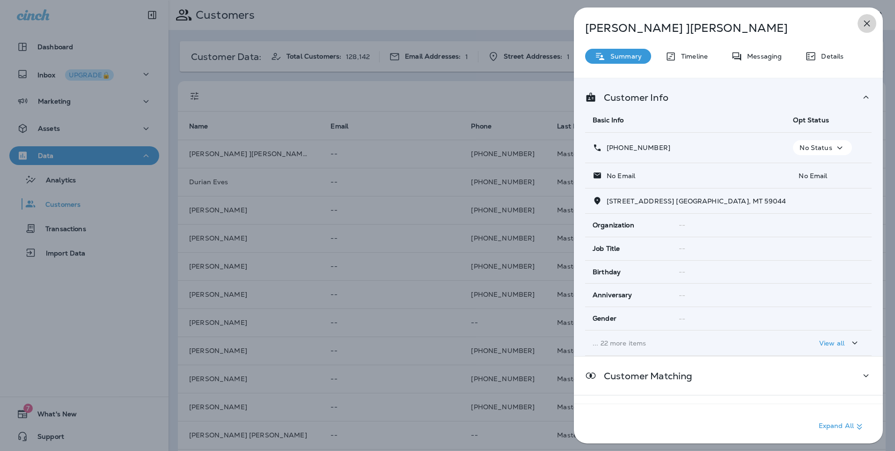
click at [866, 24] on icon "button" at bounding box center [868, 24] width 6 height 6
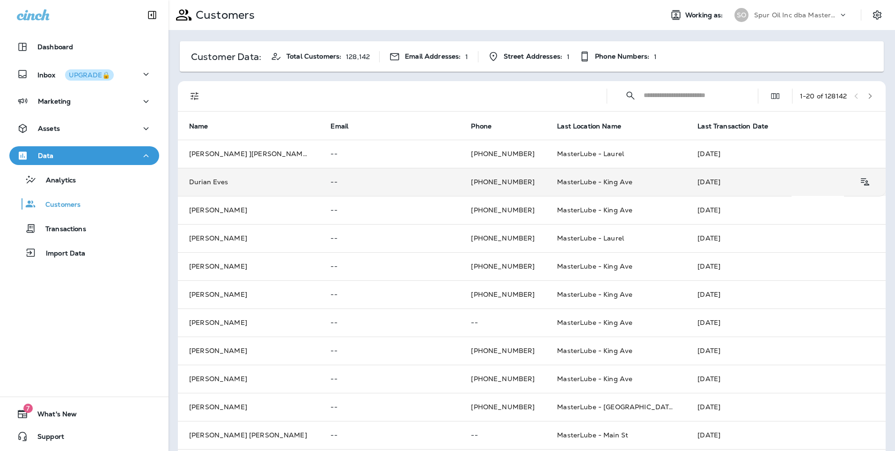
click at [326, 188] on td "--" at bounding box center [389, 182] width 141 height 28
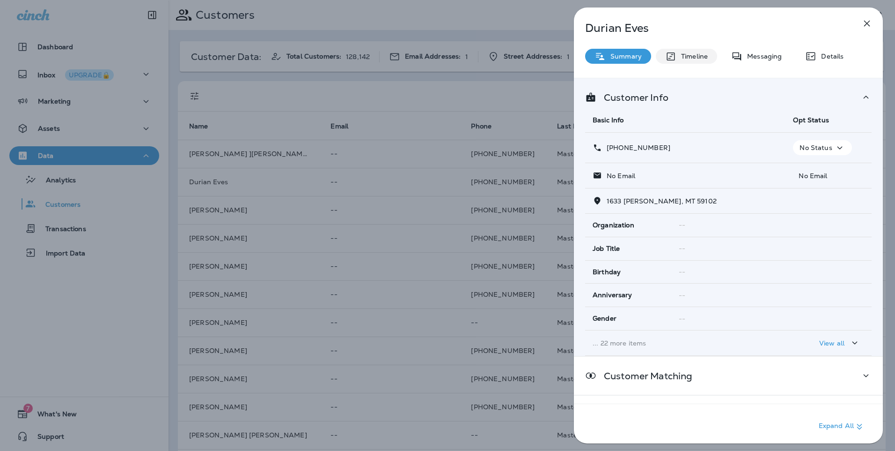
click at [686, 59] on p "Timeline" at bounding box center [692, 55] width 31 height 7
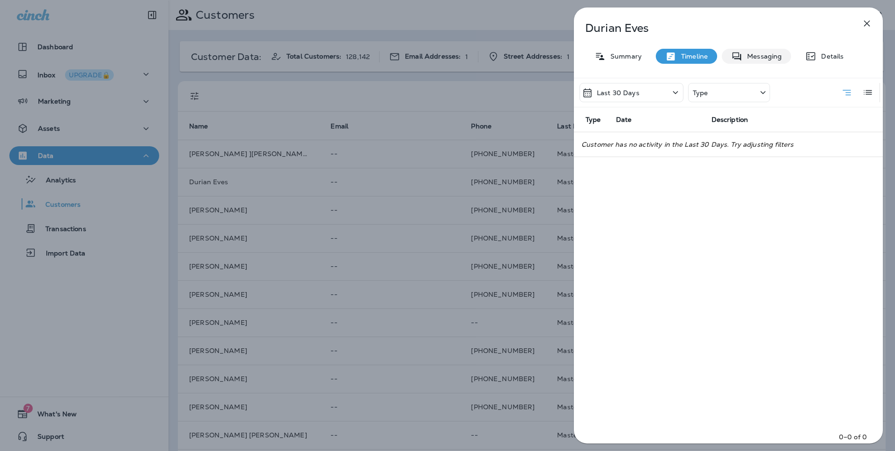
click at [730, 57] on div "Messaging" at bounding box center [756, 56] width 69 height 15
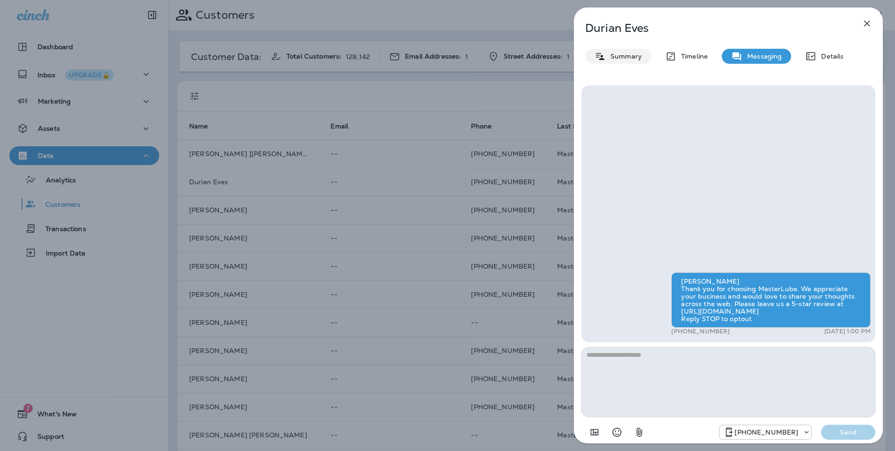
click at [632, 63] on div "Summary" at bounding box center [618, 56] width 66 height 15
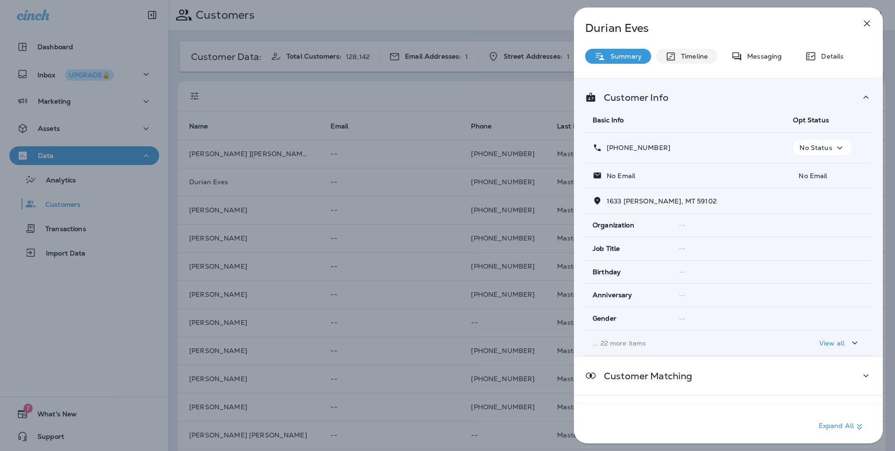
click at [700, 62] on div "Timeline" at bounding box center [686, 56] width 61 height 15
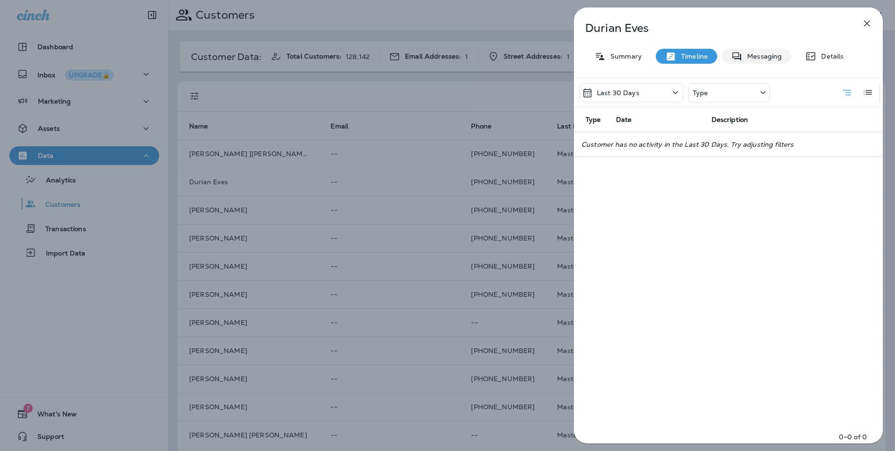
click at [737, 53] on icon at bounding box center [737, 57] width 11 height 12
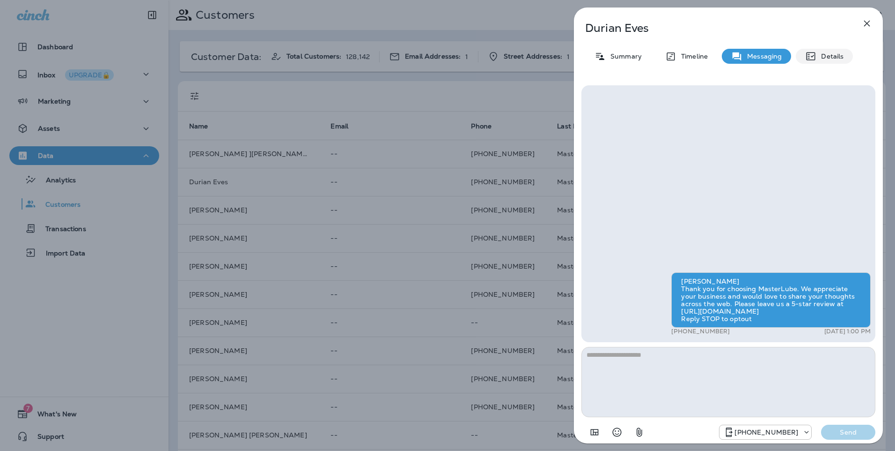
click at [818, 53] on p "Details" at bounding box center [830, 55] width 27 height 7
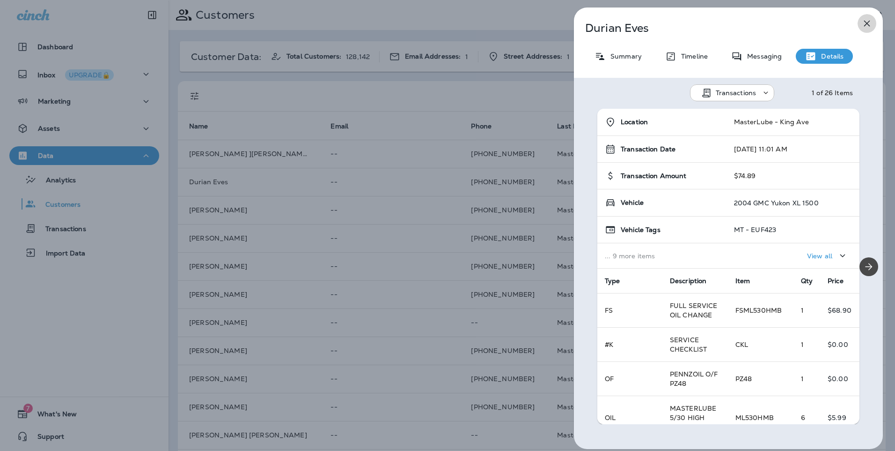
click at [870, 23] on icon "button" at bounding box center [867, 23] width 11 height 11
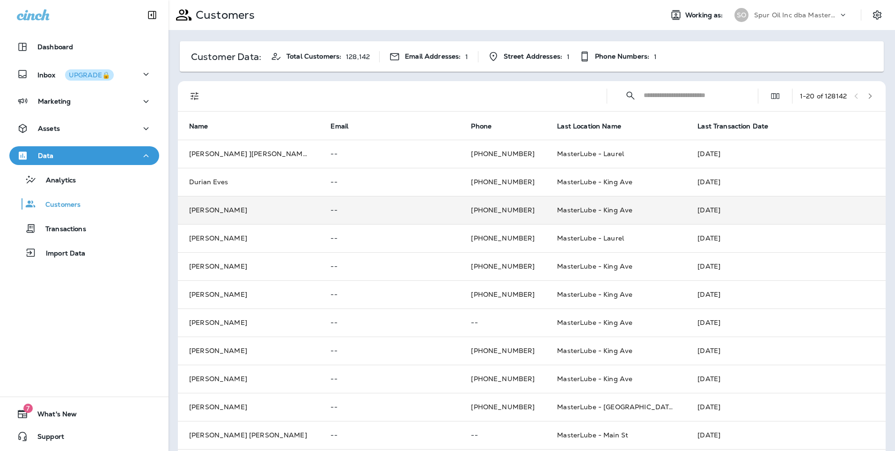
click at [290, 209] on td "David Boyd" at bounding box center [248, 210] width 141 height 28
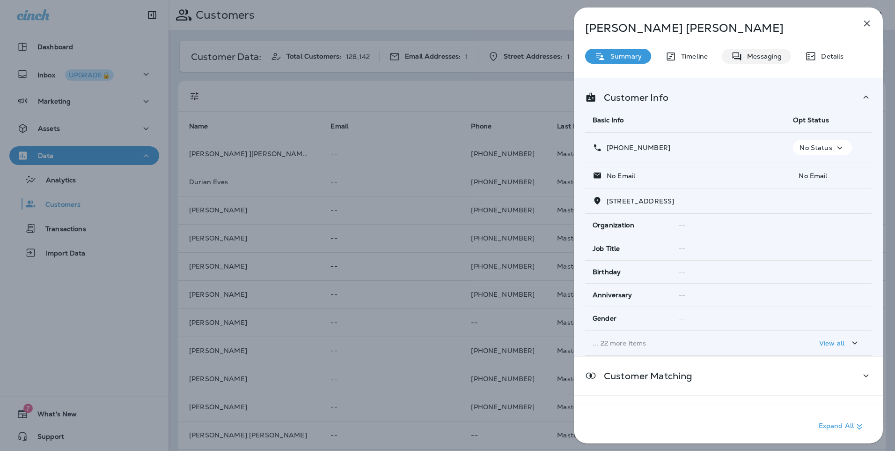
click at [757, 53] on p "Messaging" at bounding box center [762, 55] width 39 height 7
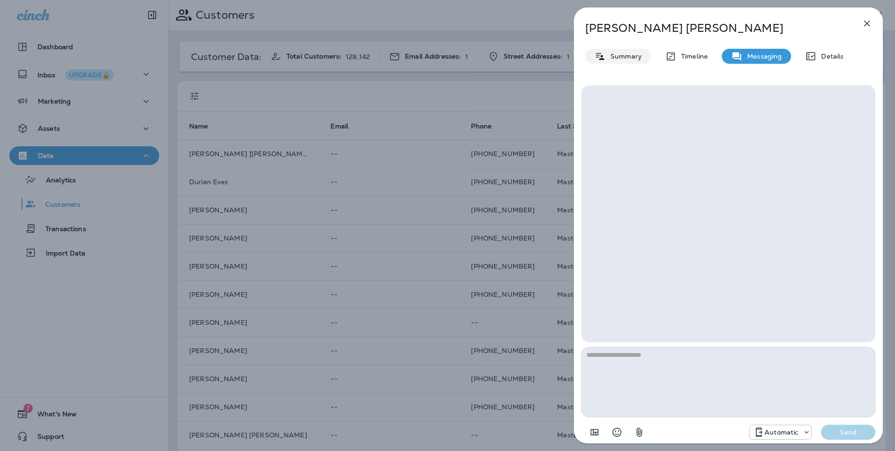
click at [620, 54] on p "Summary" at bounding box center [624, 55] width 36 height 7
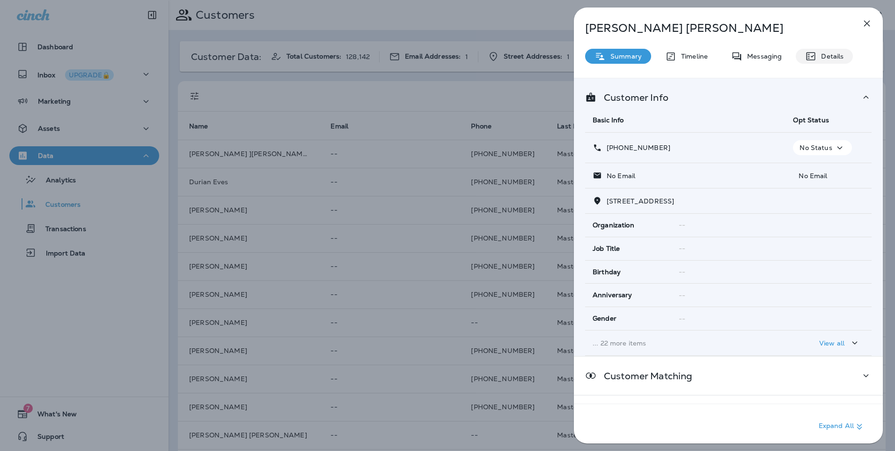
click at [819, 52] on div "Details" at bounding box center [824, 56] width 57 height 15
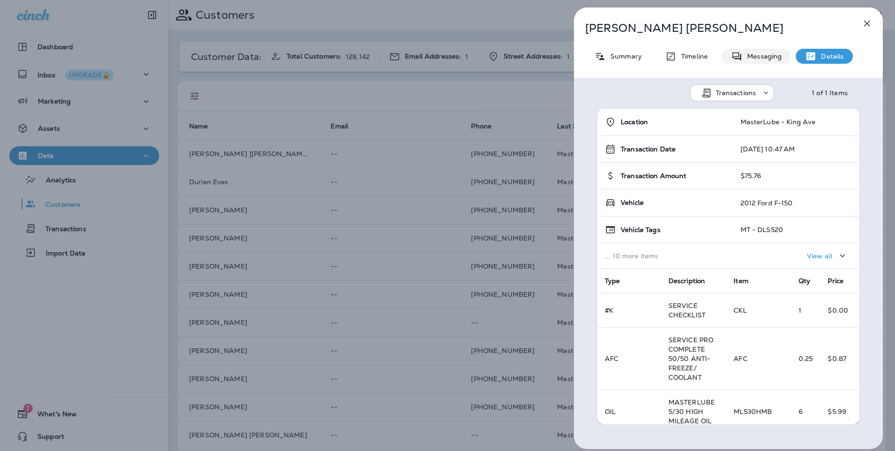
click at [763, 57] on p "Messaging" at bounding box center [762, 55] width 39 height 7
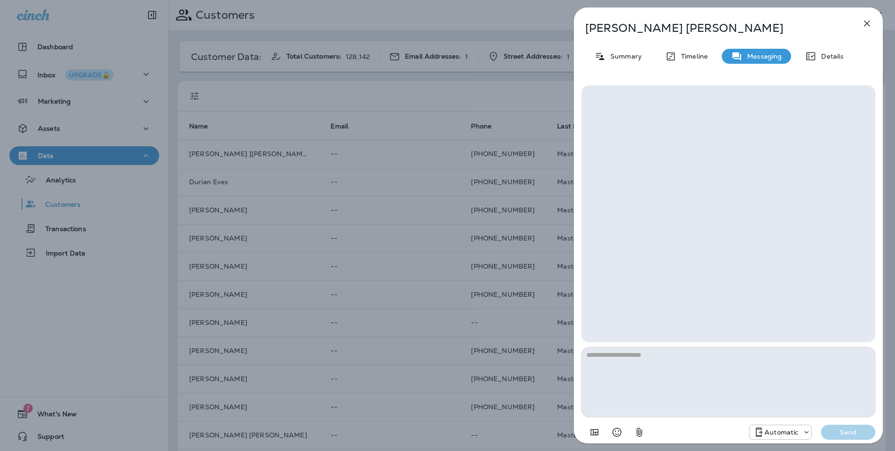
click at [855, 28] on div "David Boyd Summary Timeline Messaging Details Automatic Send" at bounding box center [728, 227] width 309 height 441
click at [861, 26] on button "button" at bounding box center [867, 23] width 19 height 19
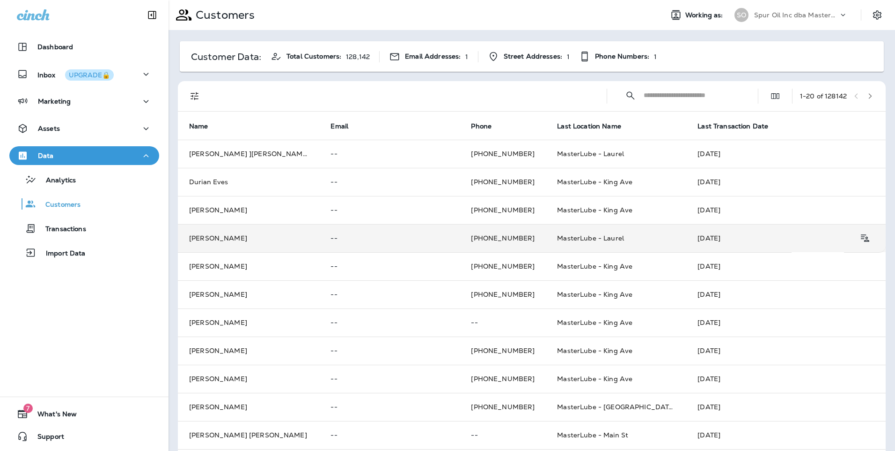
click at [363, 232] on td "--" at bounding box center [389, 238] width 141 height 28
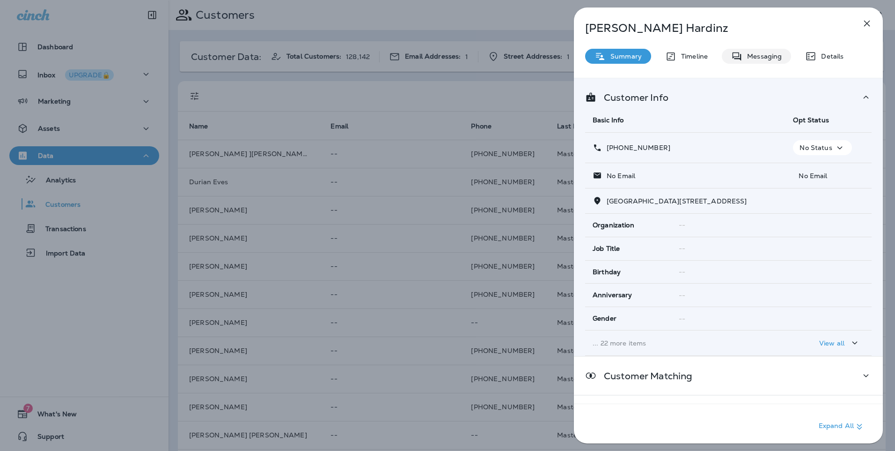
click at [744, 61] on div "Messaging" at bounding box center [756, 56] width 69 height 15
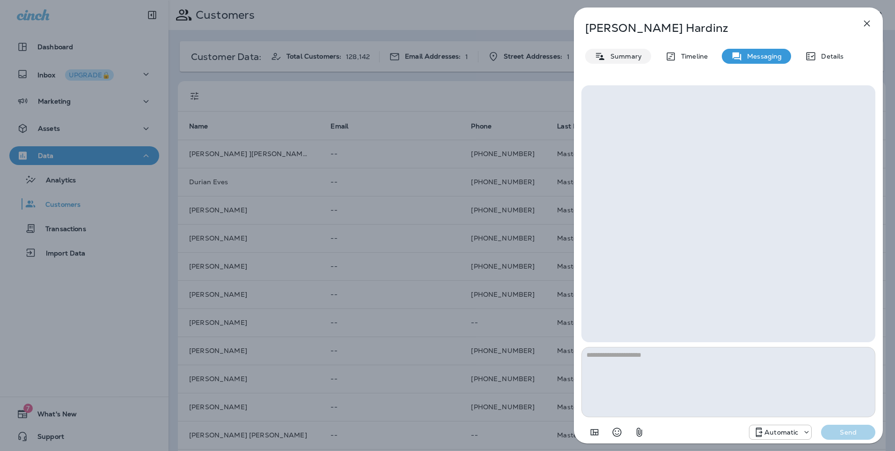
click at [622, 56] on p "Summary" at bounding box center [624, 55] width 36 height 7
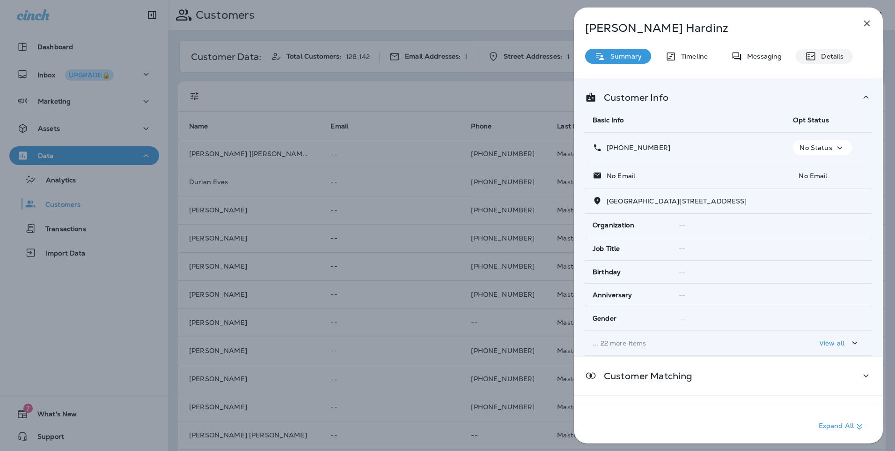
click at [808, 53] on icon at bounding box center [811, 56] width 11 height 11
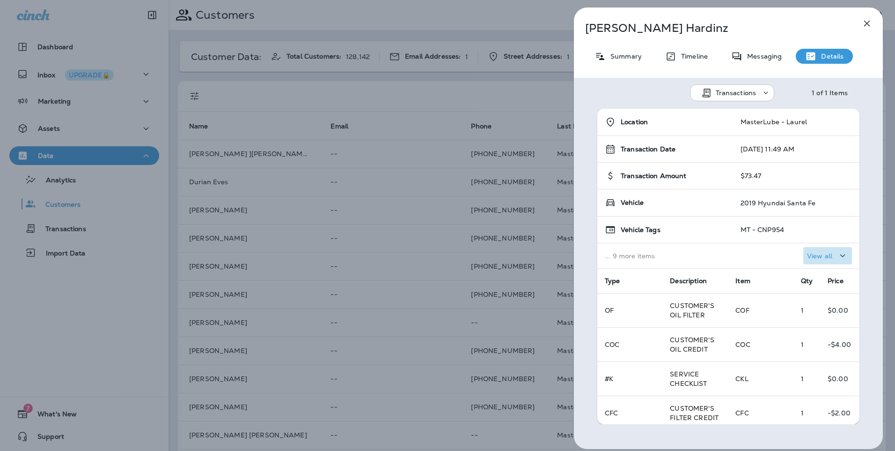
click at [817, 254] on p "View all" at bounding box center [819, 255] width 25 height 7
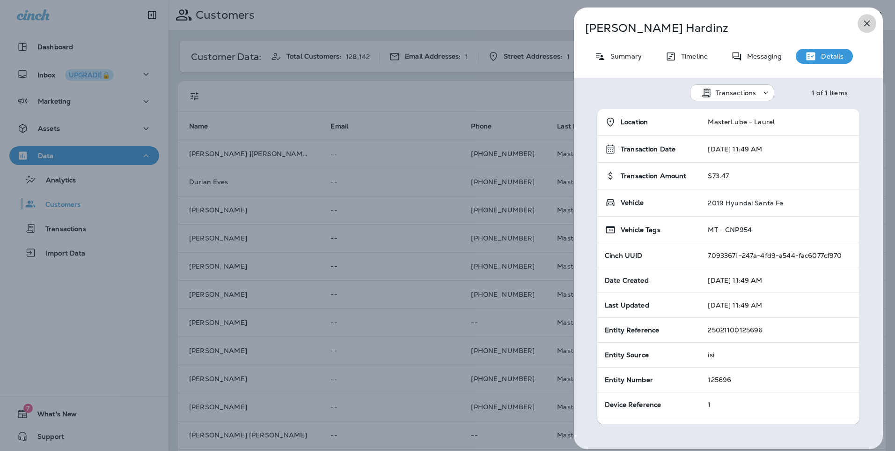
click at [860, 26] on button "button" at bounding box center [867, 23] width 19 height 19
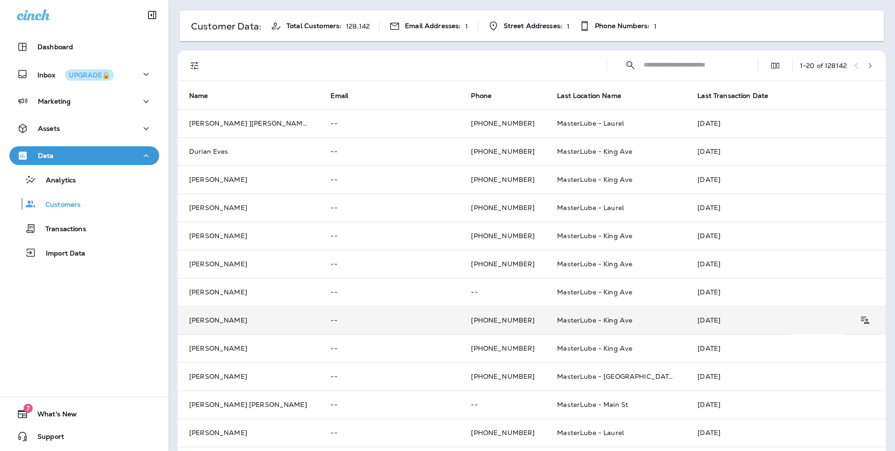
scroll to position [47, 0]
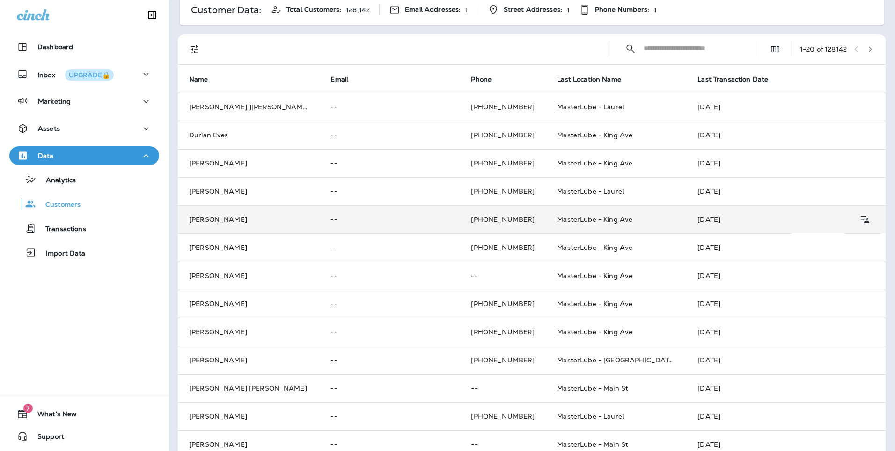
click at [368, 220] on p "--" at bounding box center [390, 218] width 118 height 7
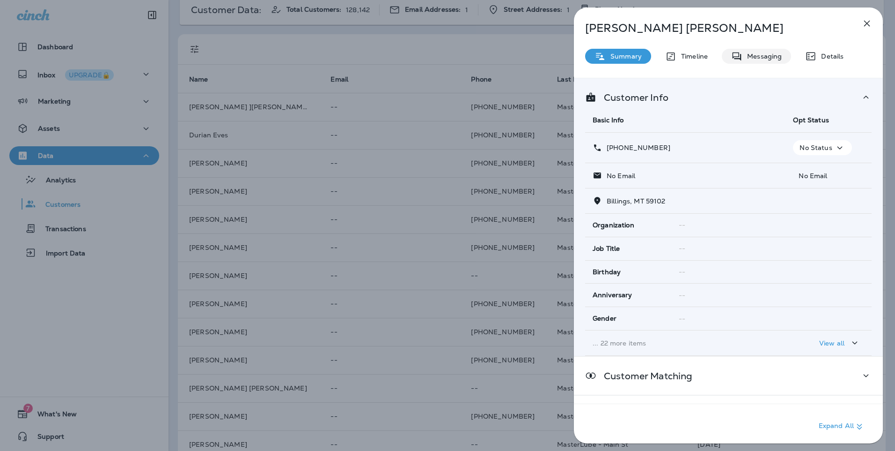
click at [775, 60] on div "Messaging" at bounding box center [756, 56] width 69 height 15
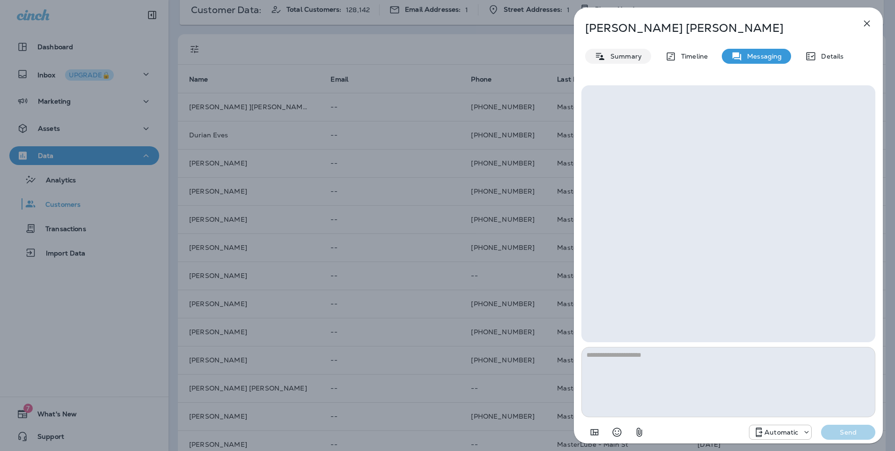
click at [613, 59] on p "Summary" at bounding box center [624, 55] width 36 height 7
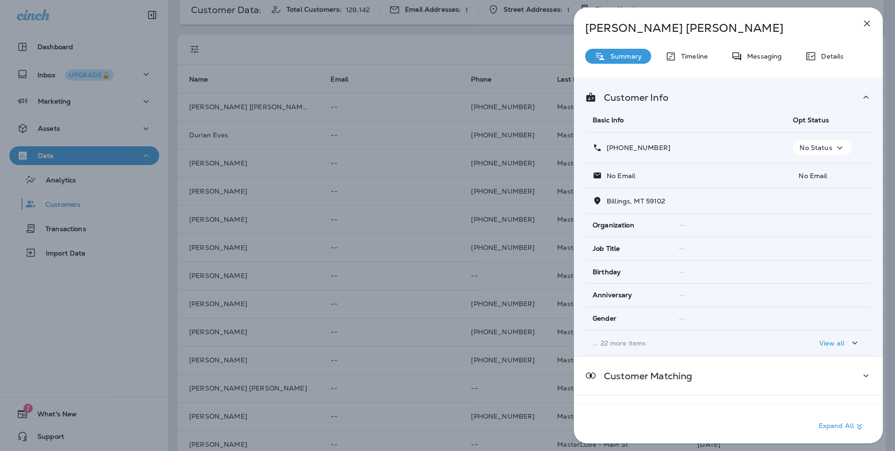
click at [872, 25] on icon "button" at bounding box center [867, 23] width 11 height 11
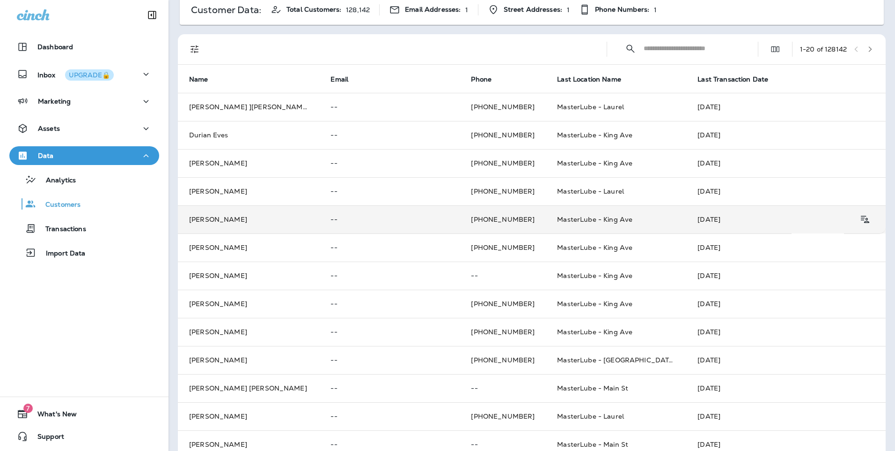
click at [330, 225] on td "--" at bounding box center [389, 219] width 141 height 28
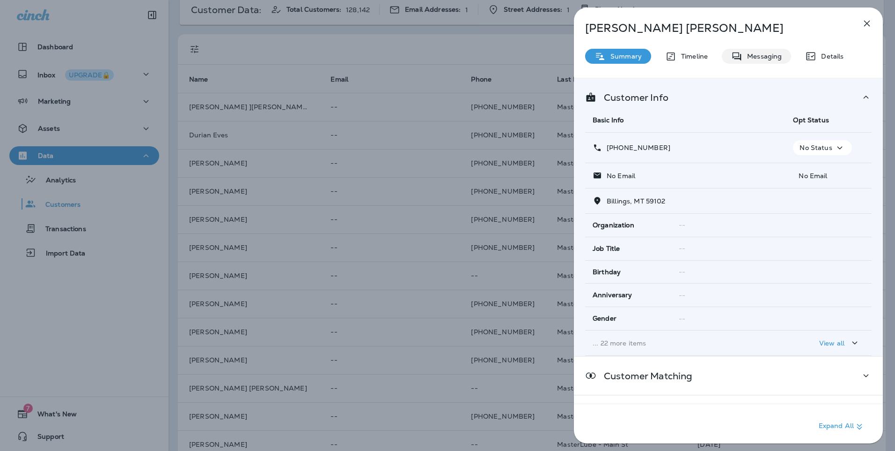
click at [759, 59] on p "Messaging" at bounding box center [762, 55] width 39 height 7
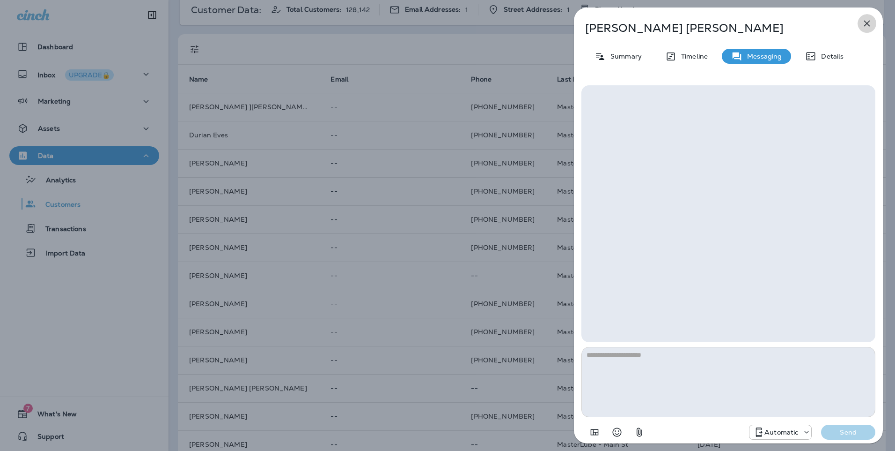
click at [866, 24] on icon "button" at bounding box center [867, 23] width 11 height 11
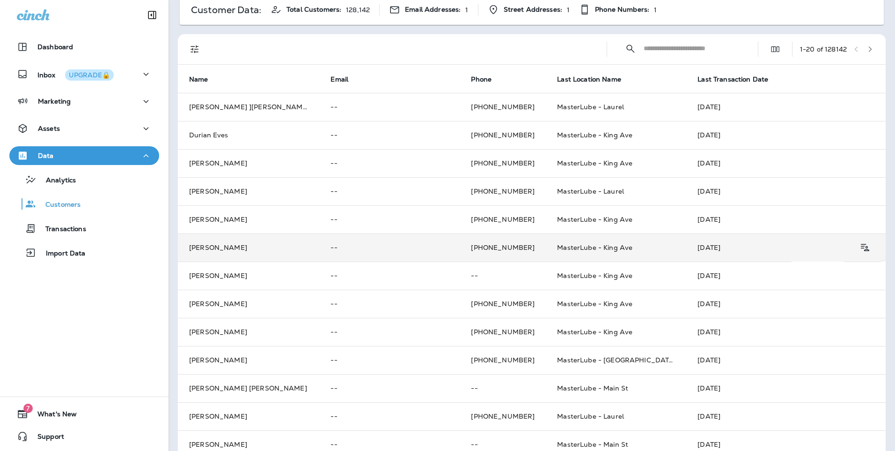
click at [311, 246] on td "Timothy Swanson" at bounding box center [248, 247] width 141 height 28
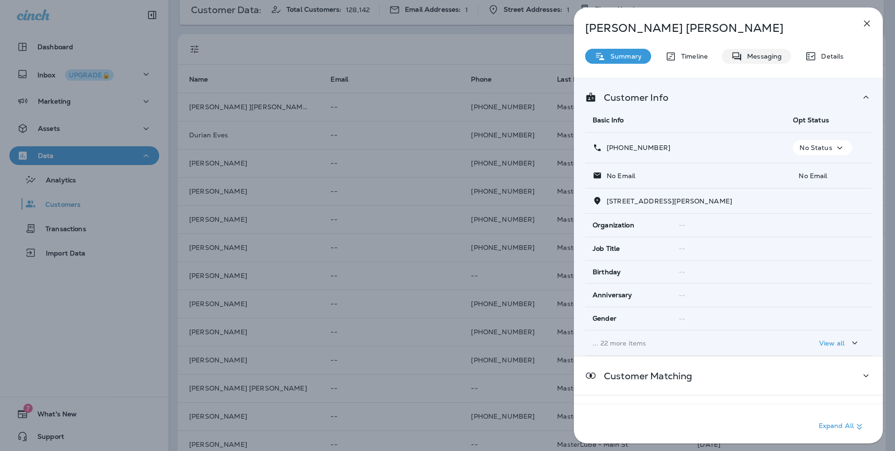
click at [762, 60] on p "Messaging" at bounding box center [762, 55] width 39 height 7
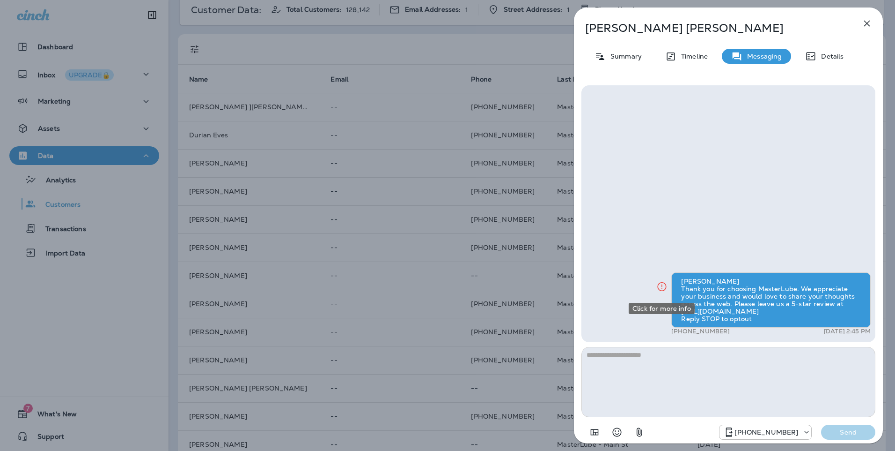
click at [657, 288] on icon "Click for more info" at bounding box center [662, 287] width 11 height 12
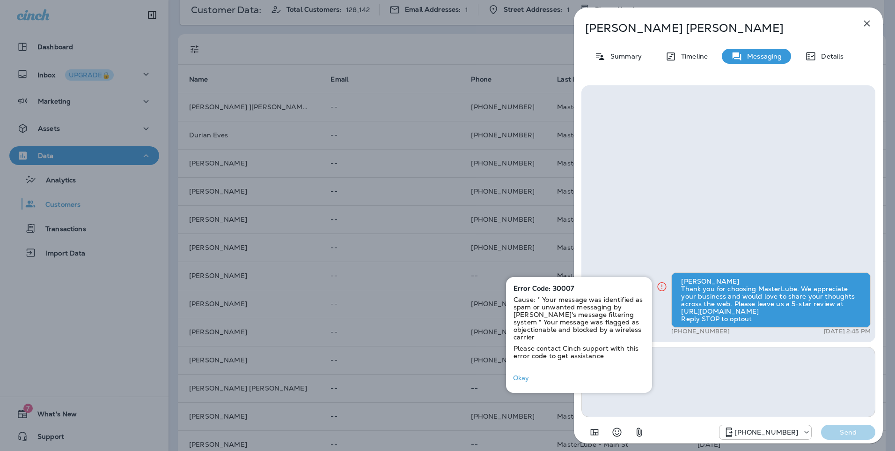
click at [655, 213] on div "Timothy Thank you for choosing MasterLube. We appreciate your business and woul…" at bounding box center [729, 213] width 294 height 257
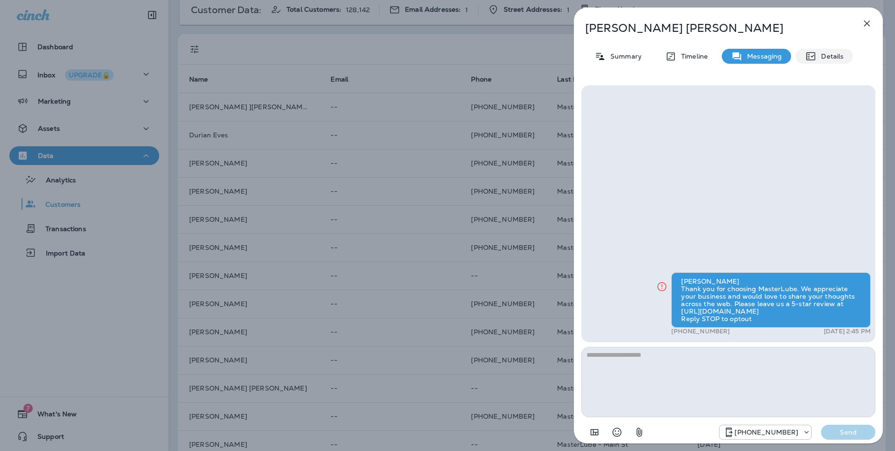
click at [829, 59] on p "Details" at bounding box center [830, 55] width 27 height 7
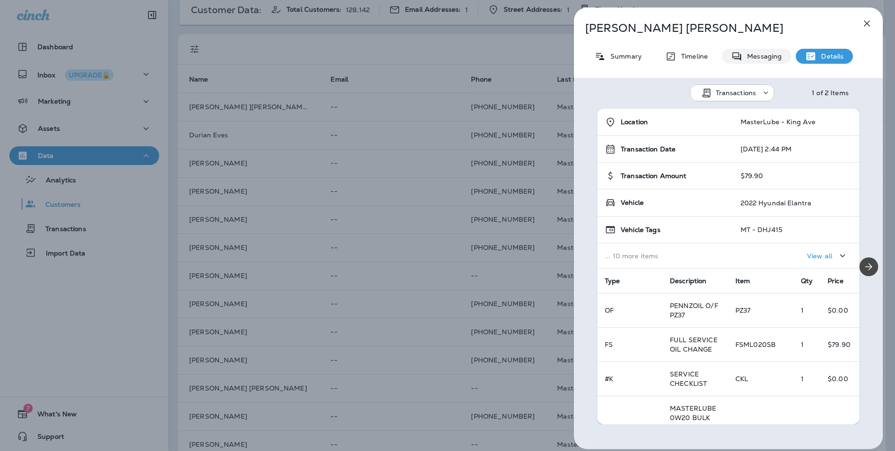
click at [753, 61] on div "Messaging" at bounding box center [756, 56] width 69 height 15
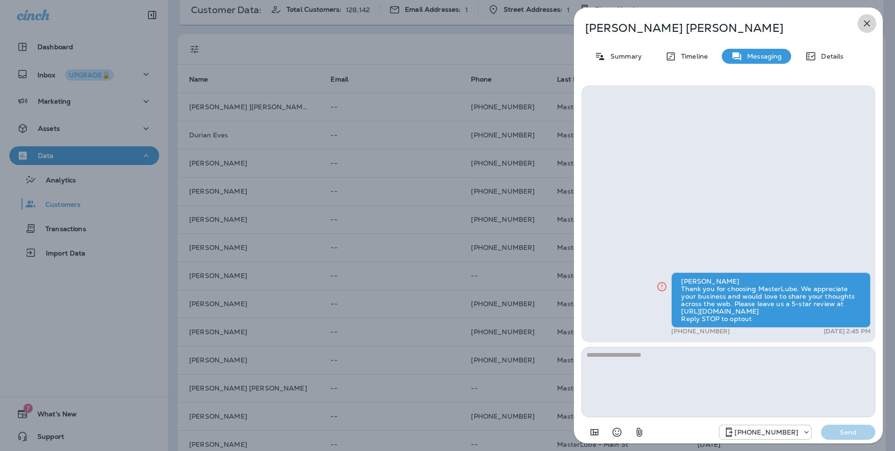
click at [872, 24] on icon "button" at bounding box center [867, 23] width 11 height 11
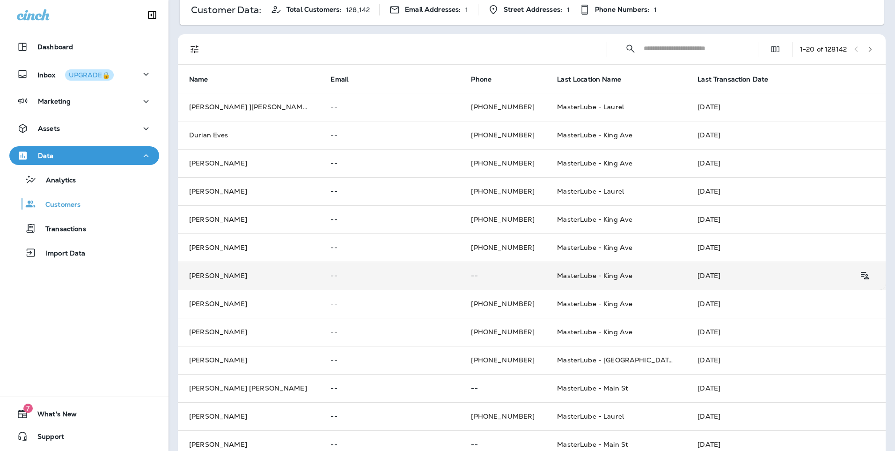
click at [344, 281] on td "--" at bounding box center [389, 275] width 141 height 28
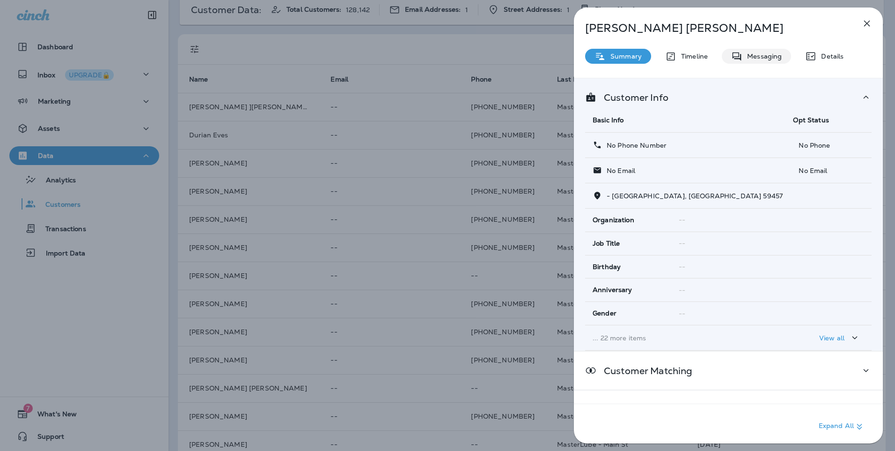
click at [755, 59] on p "Messaging" at bounding box center [762, 55] width 39 height 7
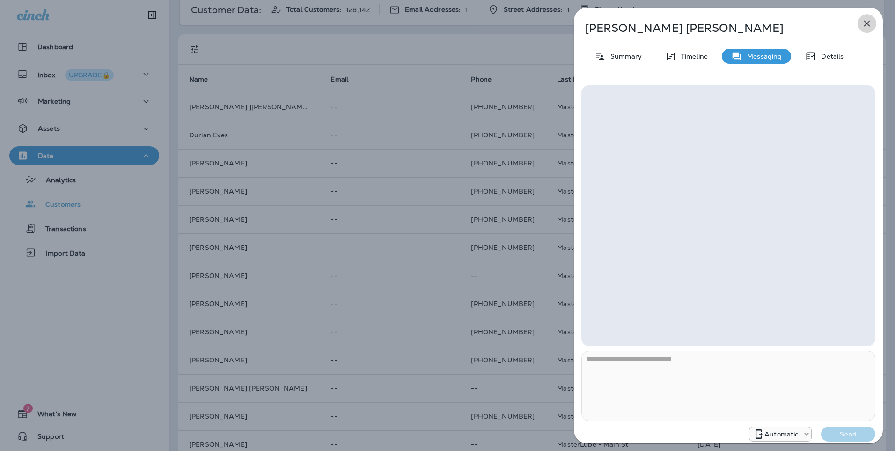
click at [866, 23] on icon "button" at bounding box center [867, 23] width 11 height 11
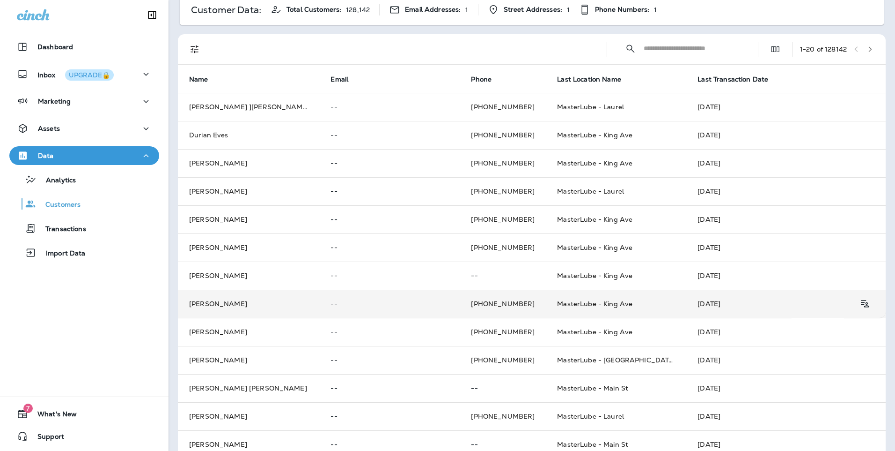
click at [370, 301] on p "--" at bounding box center [390, 303] width 118 height 7
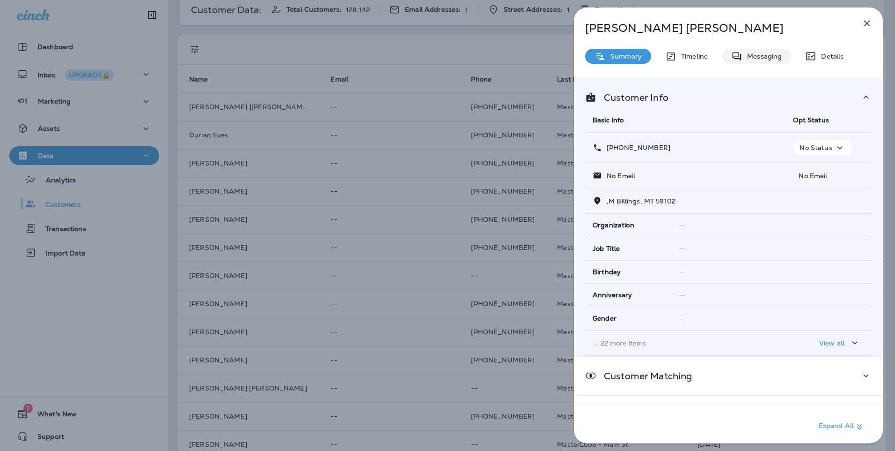
click at [739, 61] on icon at bounding box center [737, 57] width 11 height 12
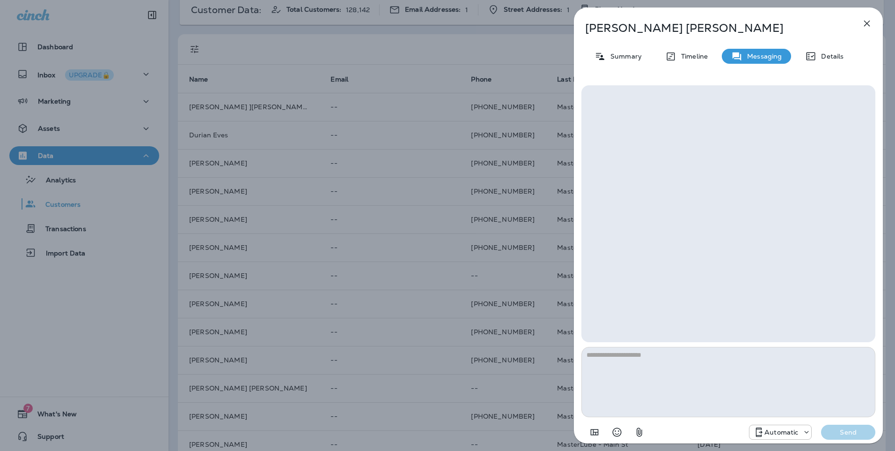
click at [861, 24] on button "button" at bounding box center [867, 23] width 19 height 19
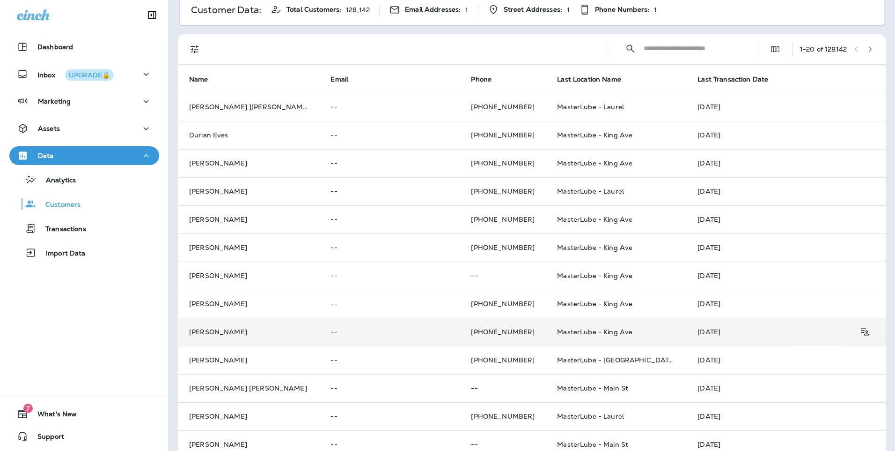
click at [338, 332] on p "--" at bounding box center [390, 331] width 118 height 7
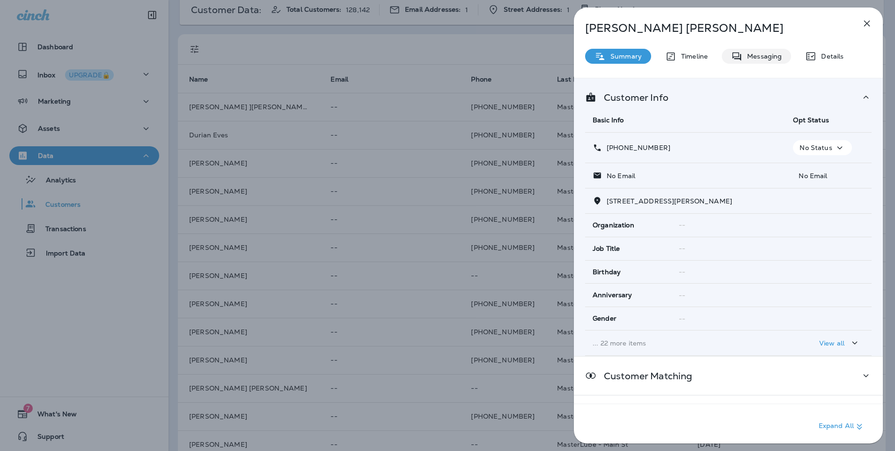
click at [784, 61] on div "Messaging" at bounding box center [756, 56] width 69 height 15
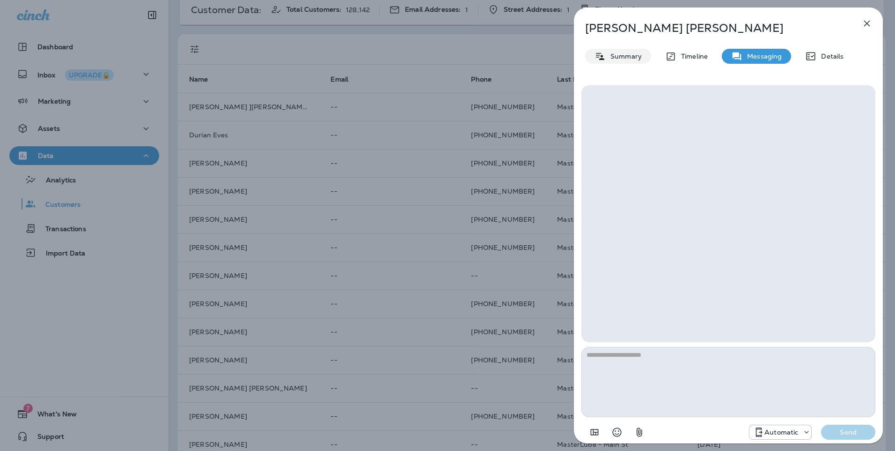
click at [608, 58] on p "Summary" at bounding box center [624, 55] width 36 height 7
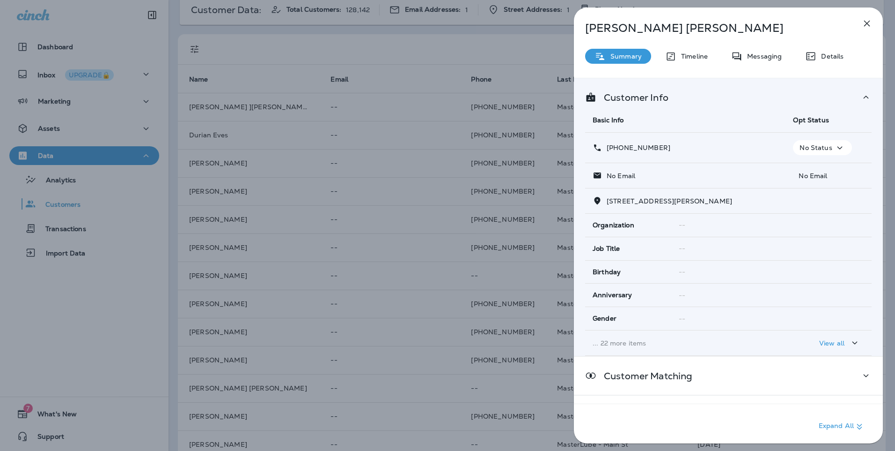
click at [871, 27] on icon "button" at bounding box center [867, 23] width 11 height 11
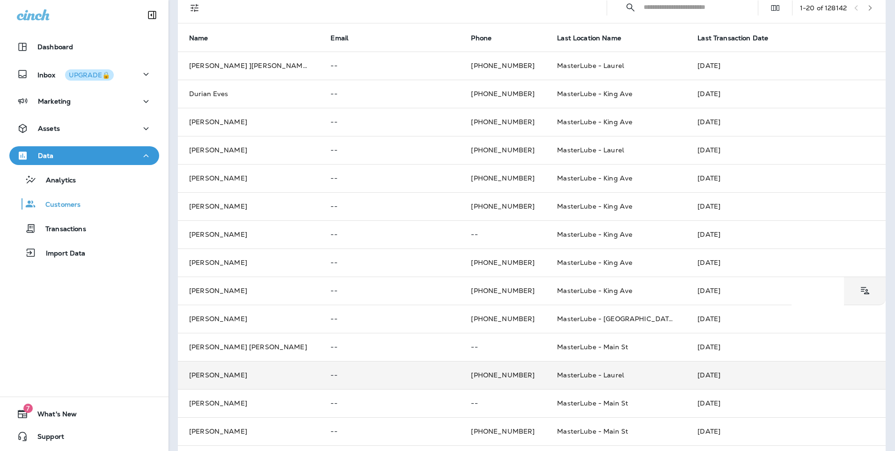
scroll to position [141, 0]
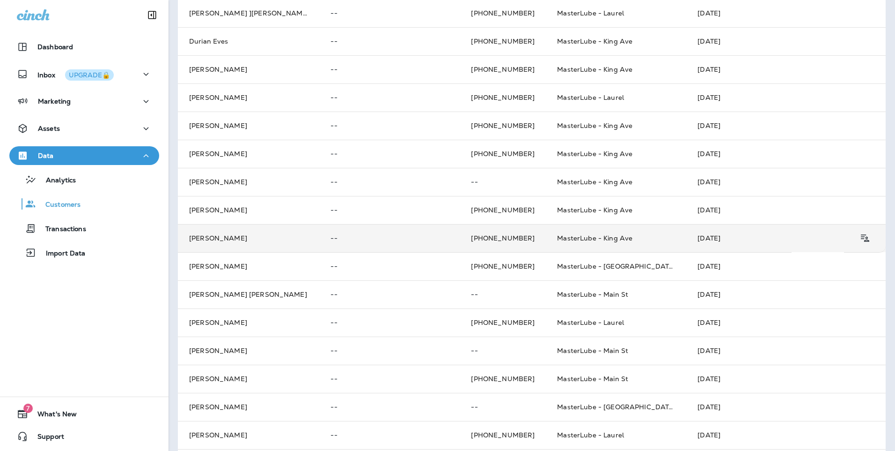
click at [367, 243] on td "--" at bounding box center [389, 238] width 141 height 28
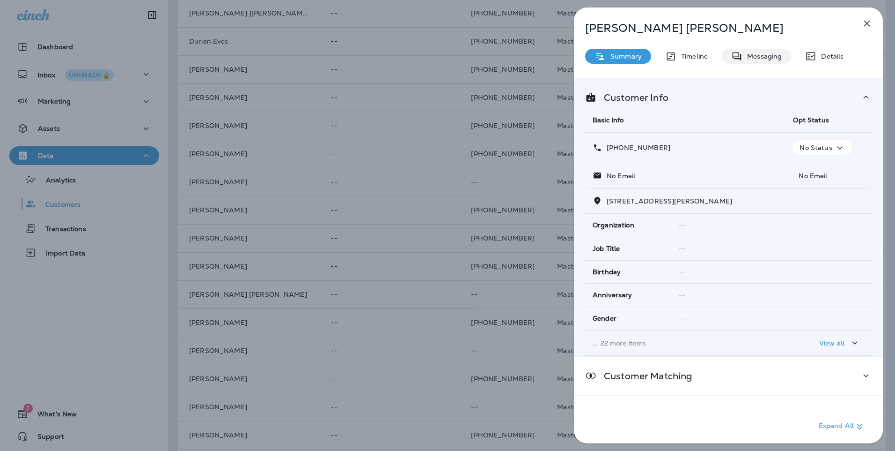
click at [754, 62] on div "Messaging" at bounding box center [756, 56] width 69 height 15
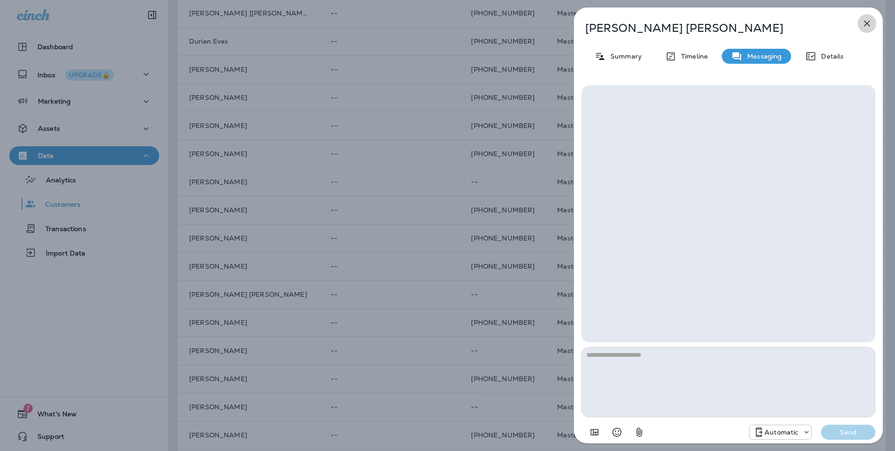
click at [862, 27] on icon "button" at bounding box center [867, 23] width 11 height 11
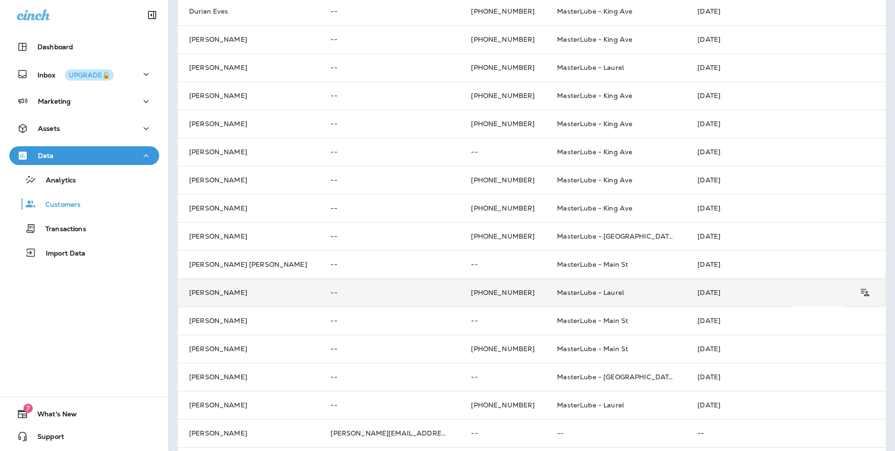
scroll to position [187, 0]
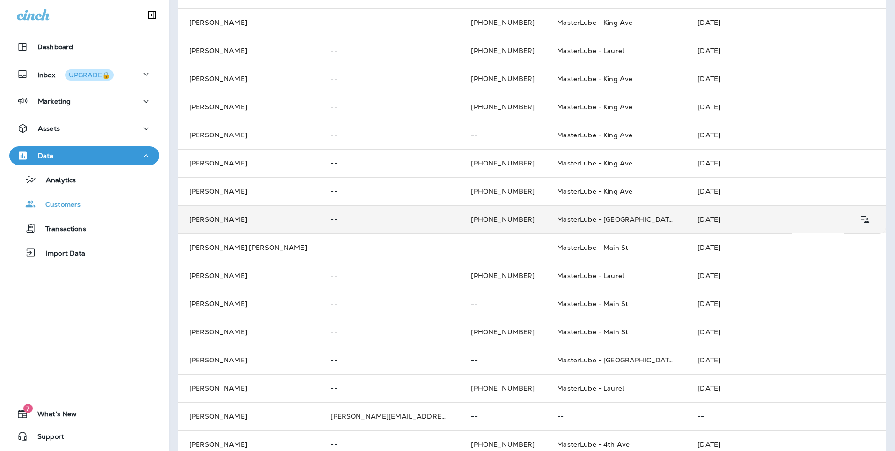
click at [346, 219] on p "--" at bounding box center [390, 218] width 118 height 7
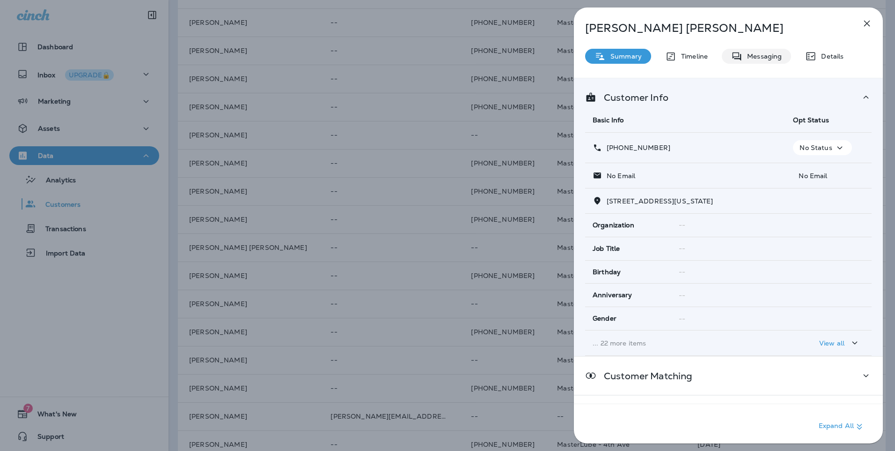
click at [740, 59] on icon at bounding box center [737, 56] width 9 height 8
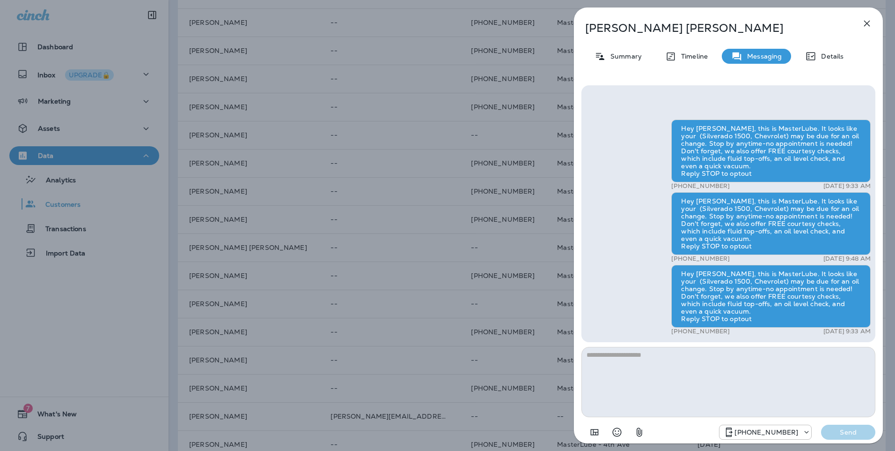
click at [872, 26] on icon "button" at bounding box center [867, 23] width 11 height 11
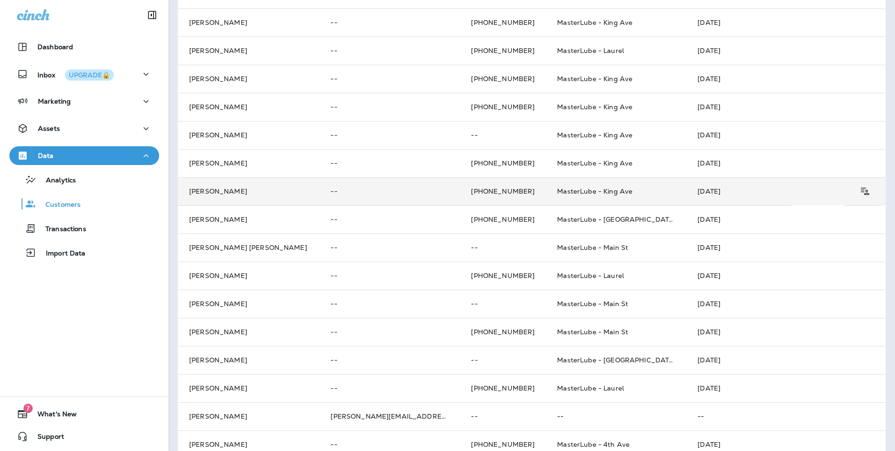
click at [342, 195] on td "--" at bounding box center [389, 191] width 141 height 28
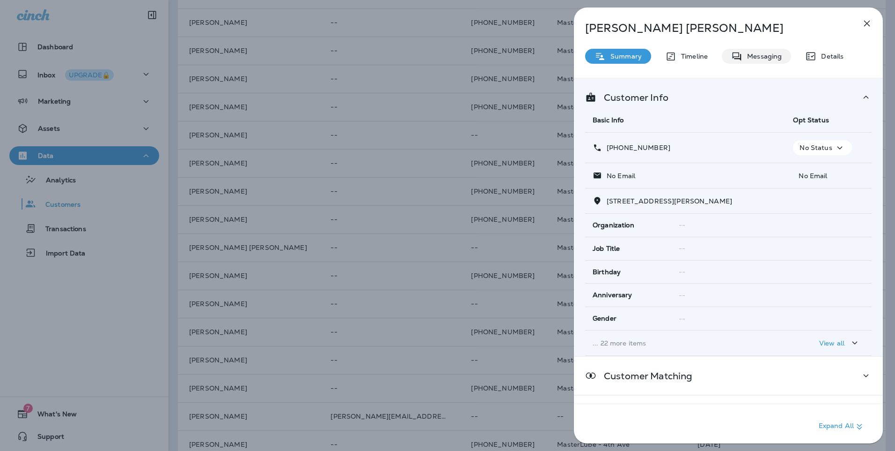
click at [762, 59] on p "Messaging" at bounding box center [762, 55] width 39 height 7
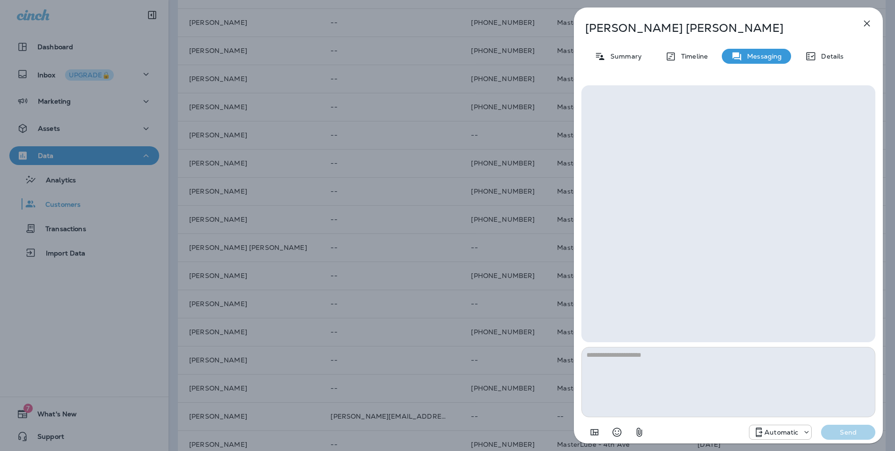
click at [867, 25] on icon "button" at bounding box center [867, 23] width 11 height 11
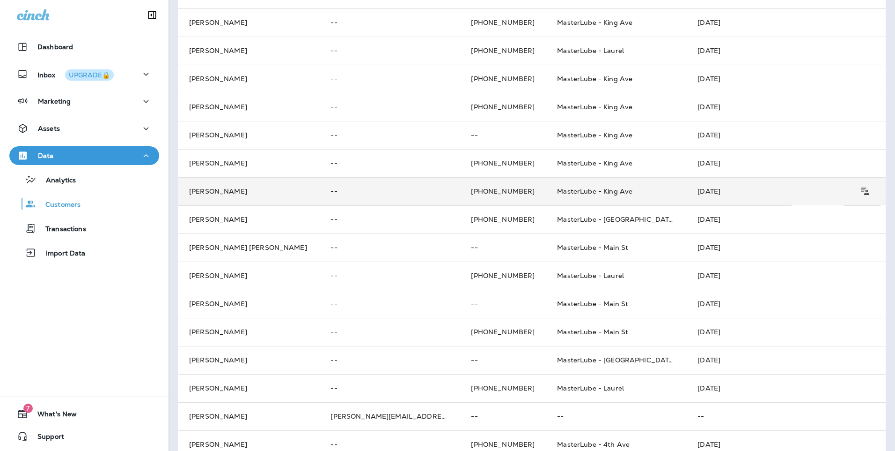
click at [302, 193] on td "Lindsey Aldinger" at bounding box center [248, 191] width 141 height 28
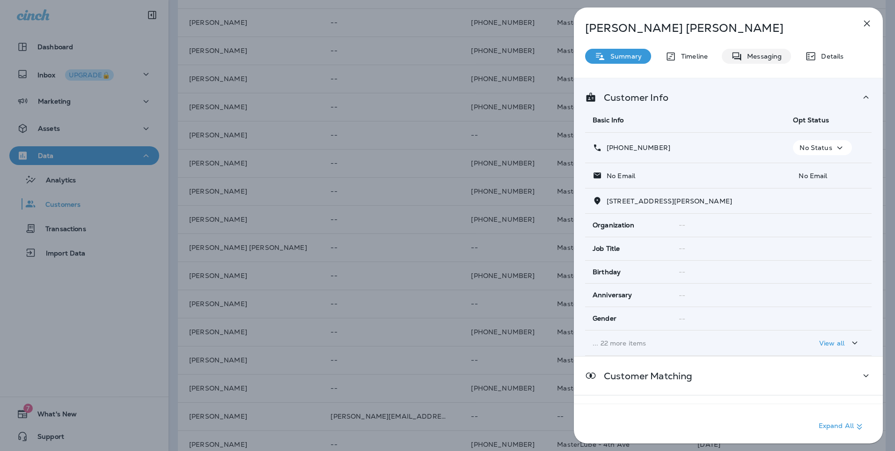
click at [756, 58] on p "Messaging" at bounding box center [762, 55] width 39 height 7
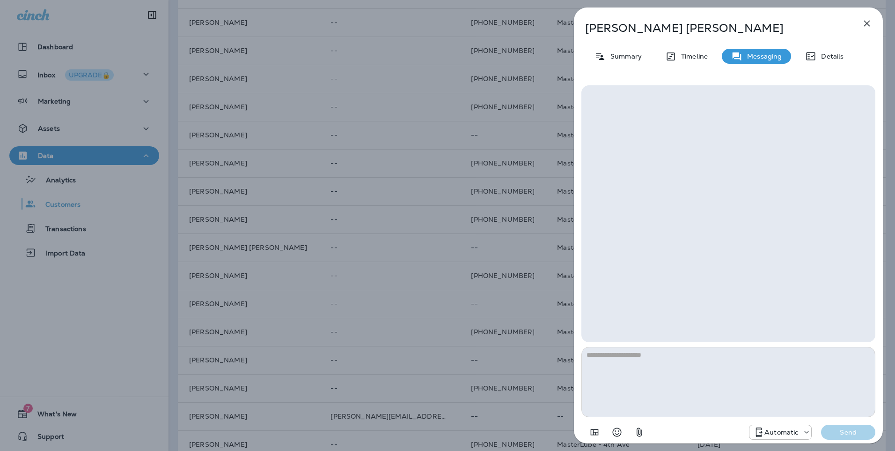
click at [872, 23] on icon "button" at bounding box center [867, 23] width 11 height 11
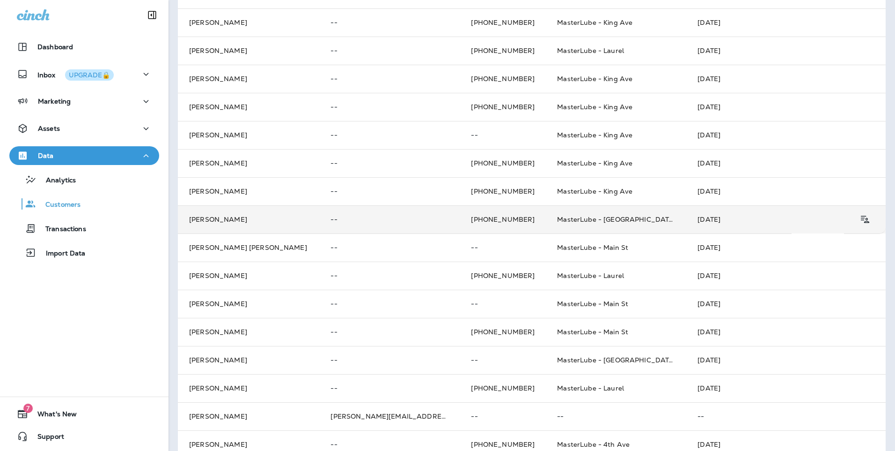
click at [342, 212] on td "--" at bounding box center [389, 219] width 141 height 28
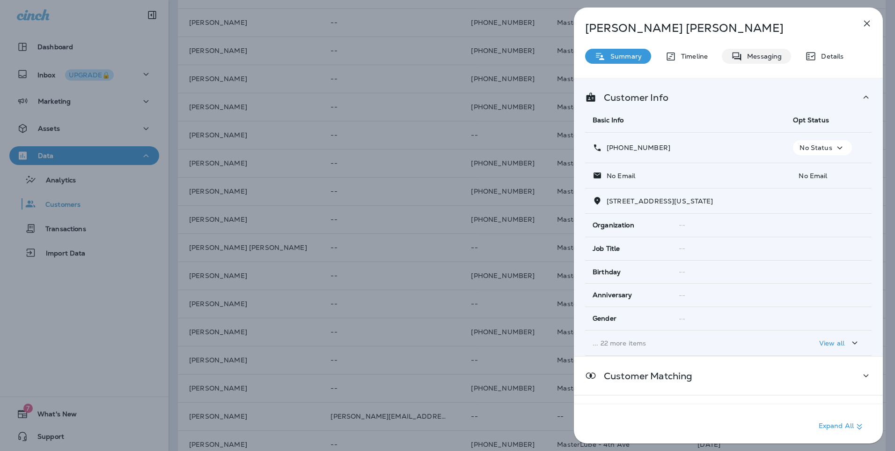
click at [740, 56] on icon at bounding box center [737, 56] width 9 height 8
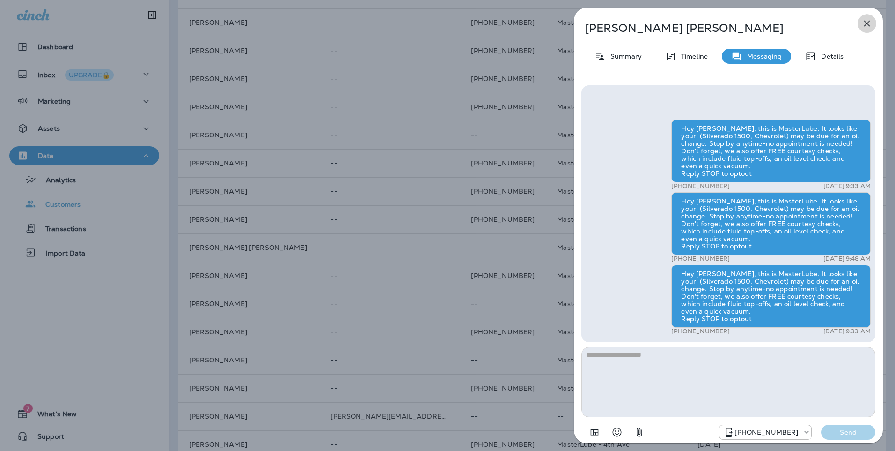
click at [868, 25] on icon "button" at bounding box center [867, 23] width 11 height 11
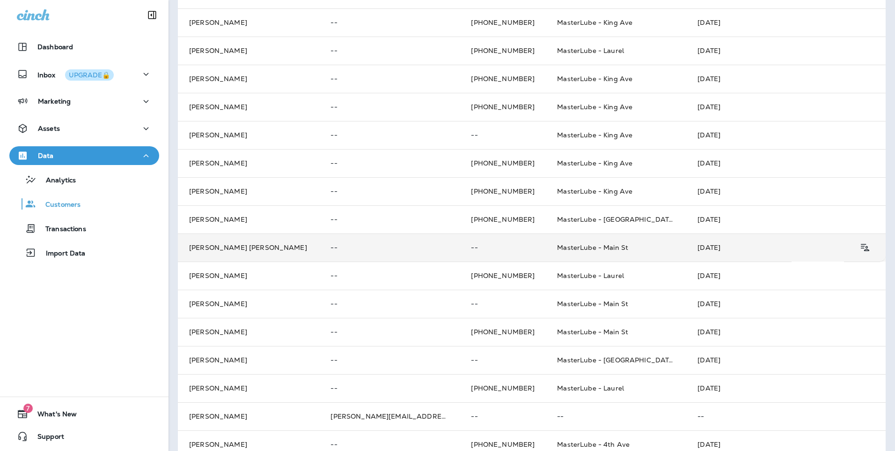
click at [354, 258] on td "--" at bounding box center [389, 247] width 141 height 28
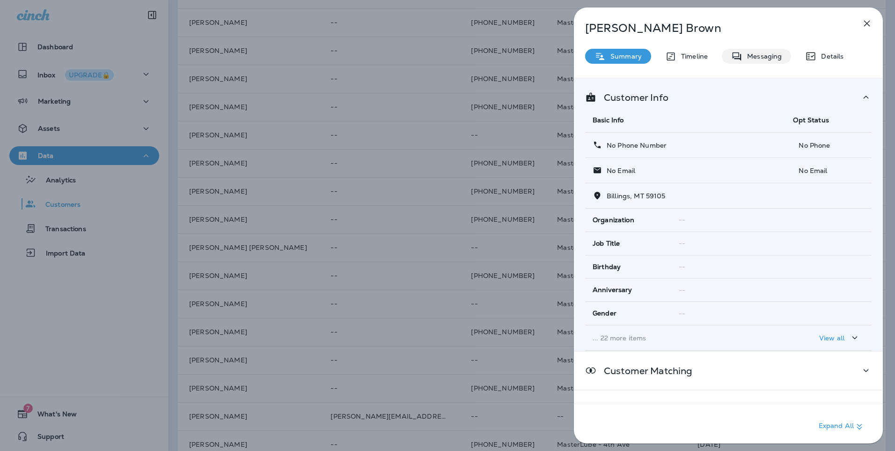
click at [779, 59] on p "Messaging" at bounding box center [762, 55] width 39 height 7
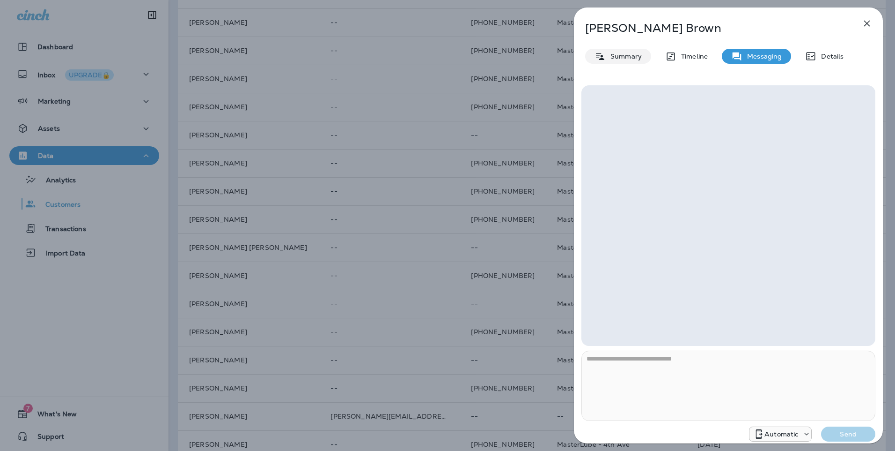
click at [612, 54] on p "Summary" at bounding box center [624, 55] width 36 height 7
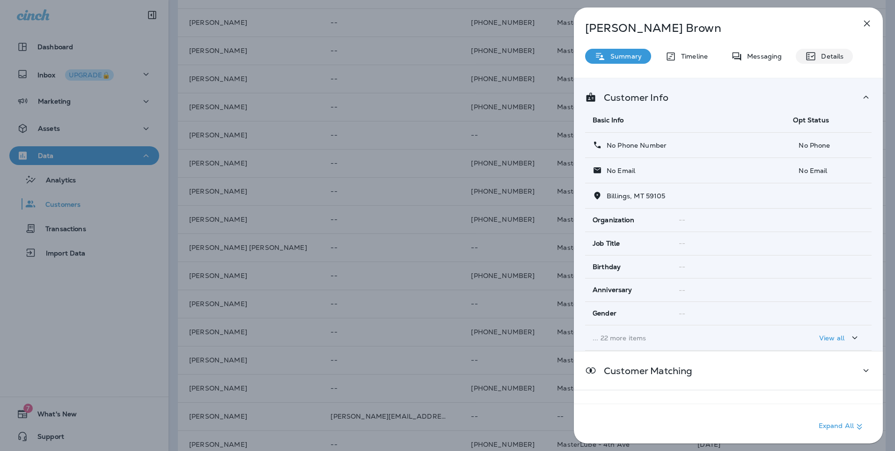
click at [804, 60] on div "Details" at bounding box center [824, 56] width 57 height 15
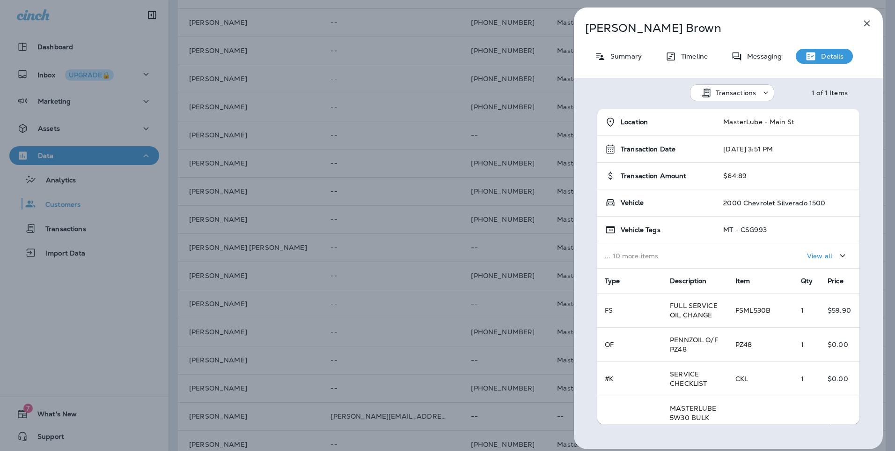
click at [873, 24] on icon "button" at bounding box center [867, 23] width 11 height 11
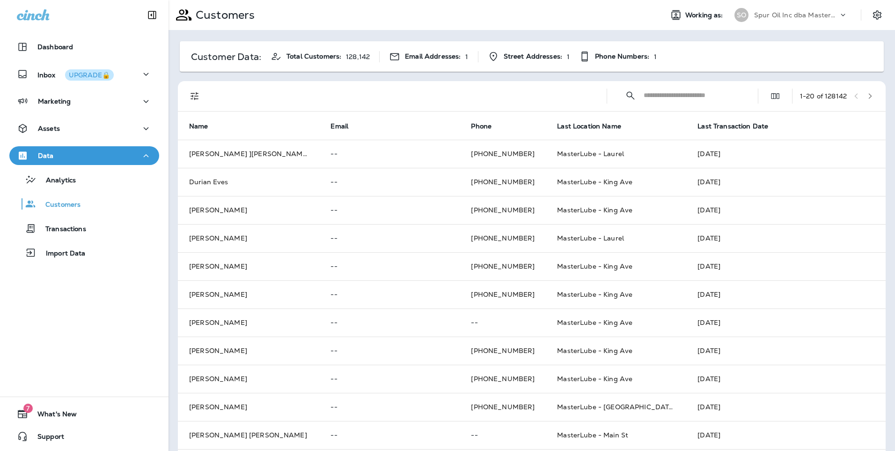
click at [644, 94] on input "text" at bounding box center [692, 95] width 97 height 25
type input "**********"
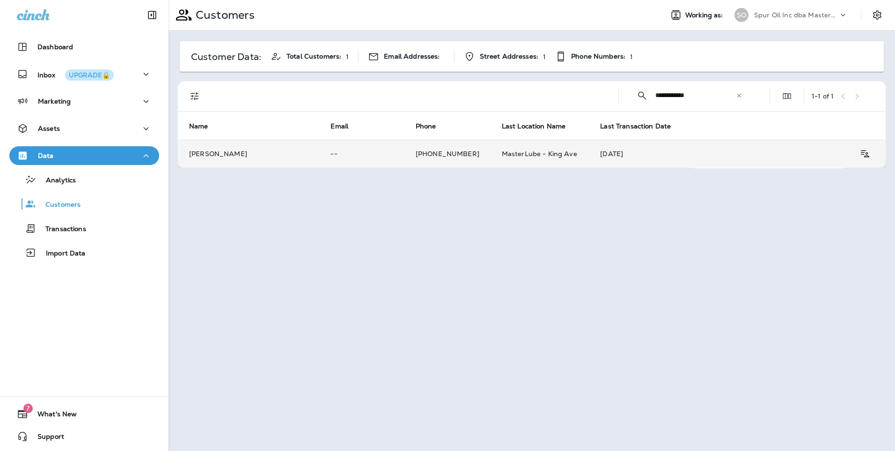
click at [271, 153] on td "Quinn Nansel" at bounding box center [248, 154] width 141 height 28
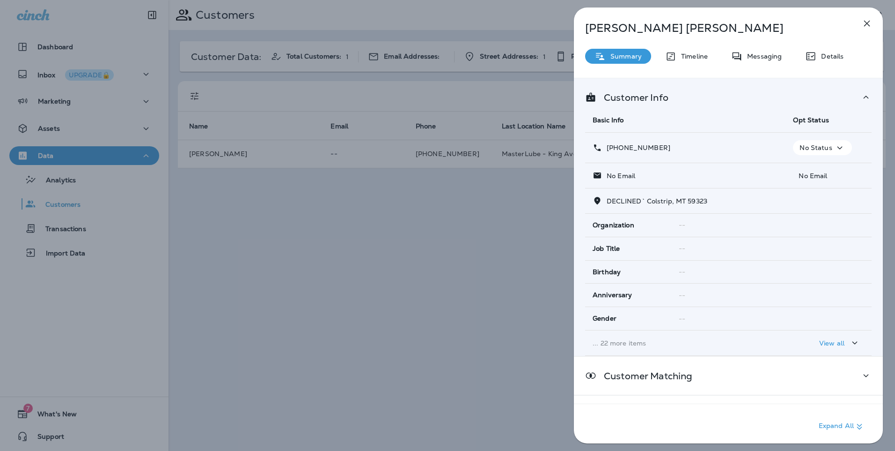
click at [673, 207] on td "DECLINED ` Colstrip, MT 59323" at bounding box center [728, 200] width 287 height 25
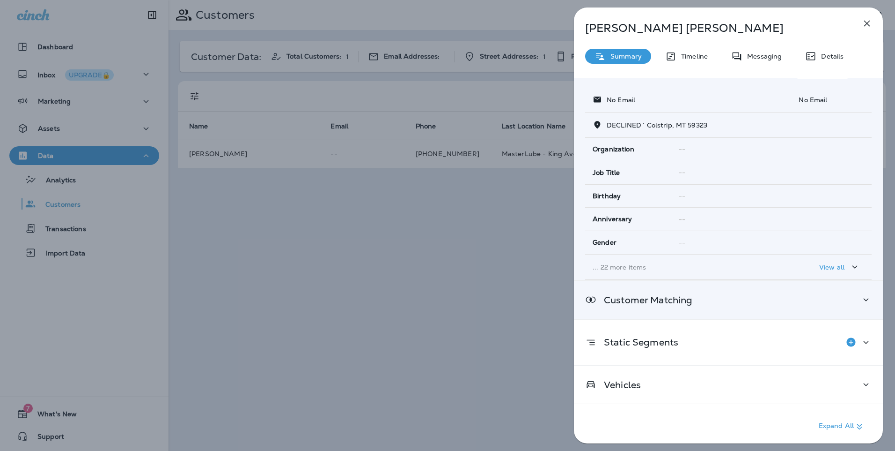
scroll to position [76, 0]
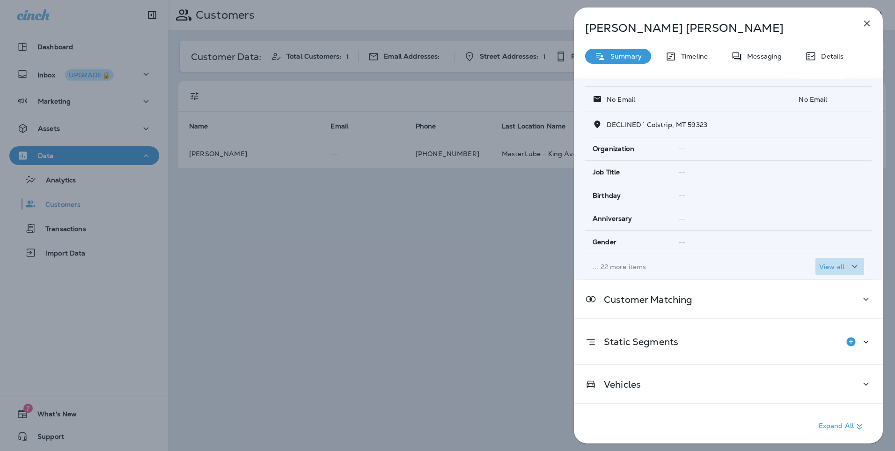
click at [824, 268] on p "View all" at bounding box center [832, 266] width 25 height 7
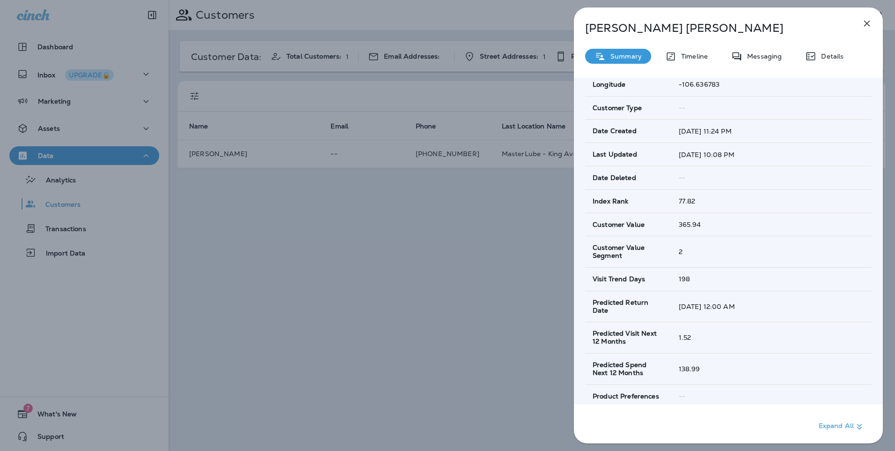
scroll to position [264, 0]
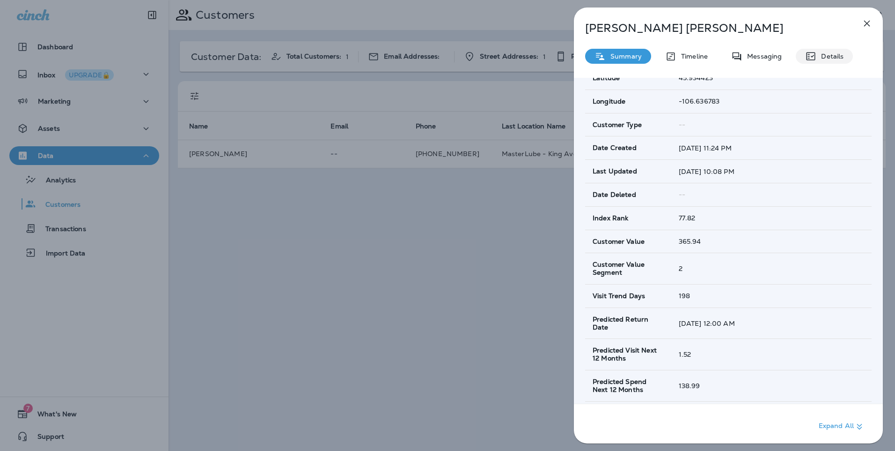
click at [814, 54] on icon at bounding box center [811, 56] width 11 height 11
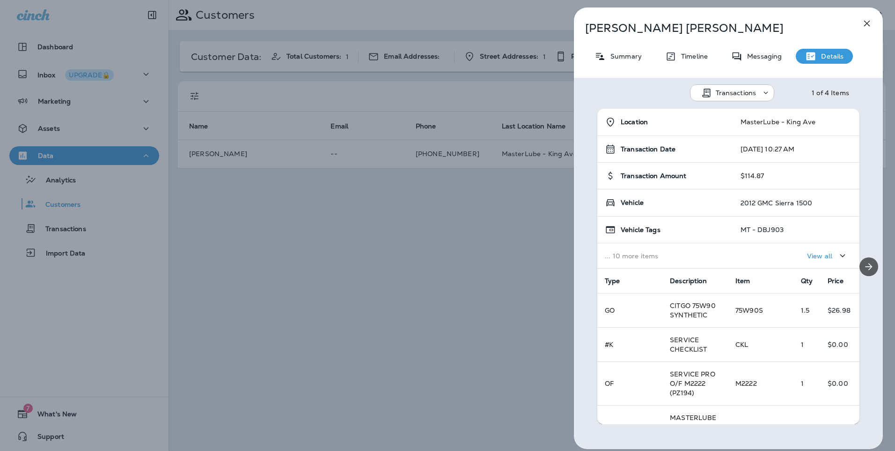
click at [864, 269] on icon "Next" at bounding box center [869, 266] width 11 height 11
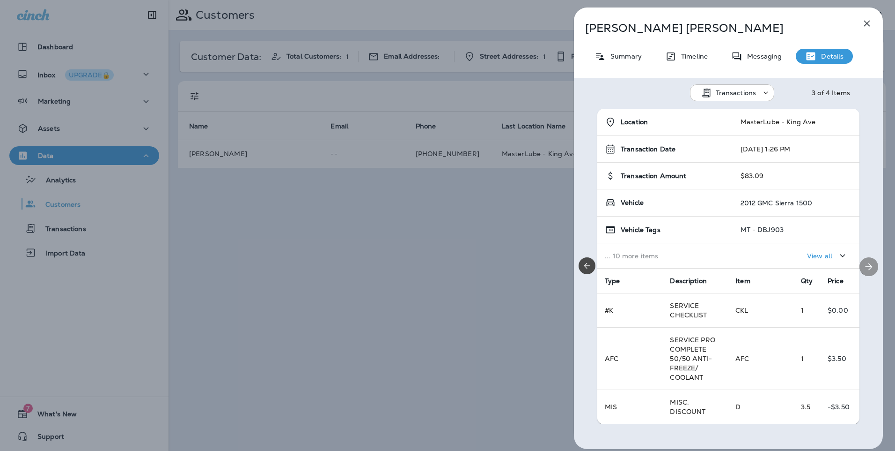
click at [864, 269] on icon "Next" at bounding box center [869, 266] width 11 height 11
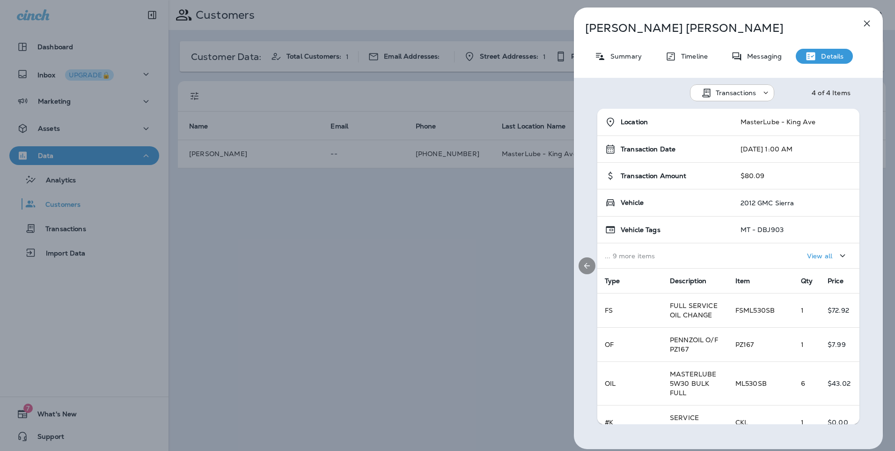
click at [580, 272] on div at bounding box center [587, 266] width 26 height 315
click at [585, 268] on icon "Previous" at bounding box center [587, 265] width 9 height 9
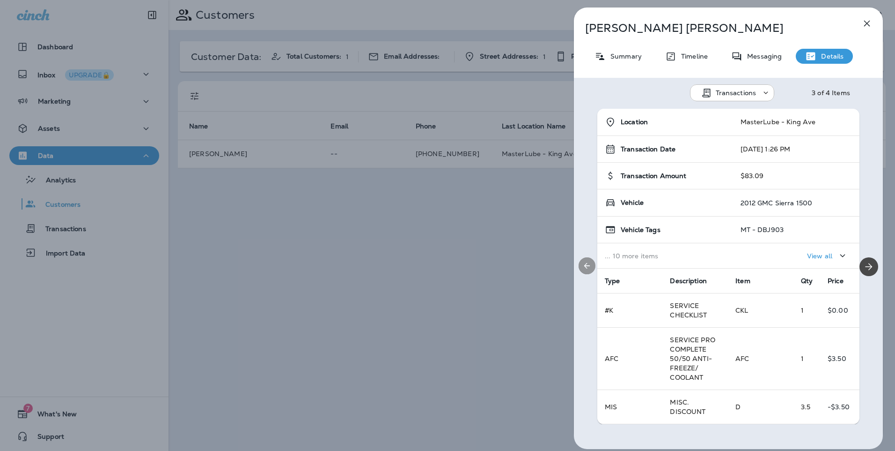
click at [585, 268] on icon "Previous" at bounding box center [587, 265] width 9 height 9
click at [585, 268] on div "Location MasterLube - King Ave Transaction Date 12/23/24 10:27 AM Transaction A…" at bounding box center [728, 266] width 309 height 315
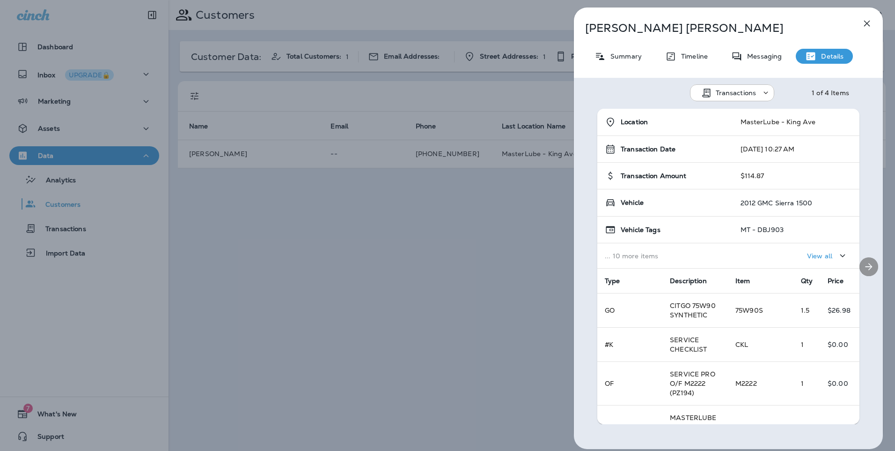
click at [860, 268] on button "Next" at bounding box center [869, 266] width 19 height 19
click at [864, 267] on icon "Next" at bounding box center [869, 266] width 11 height 11
click at [584, 271] on button "Previous" at bounding box center [587, 265] width 17 height 17
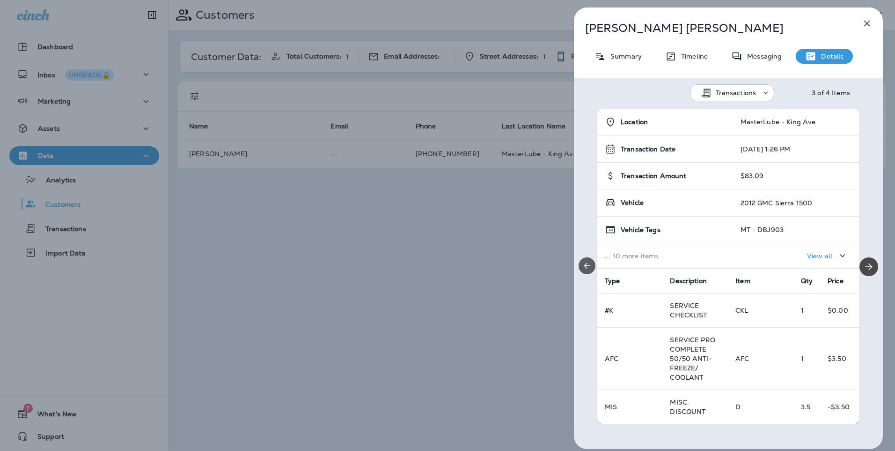
click at [584, 271] on button "Previous" at bounding box center [587, 265] width 17 height 17
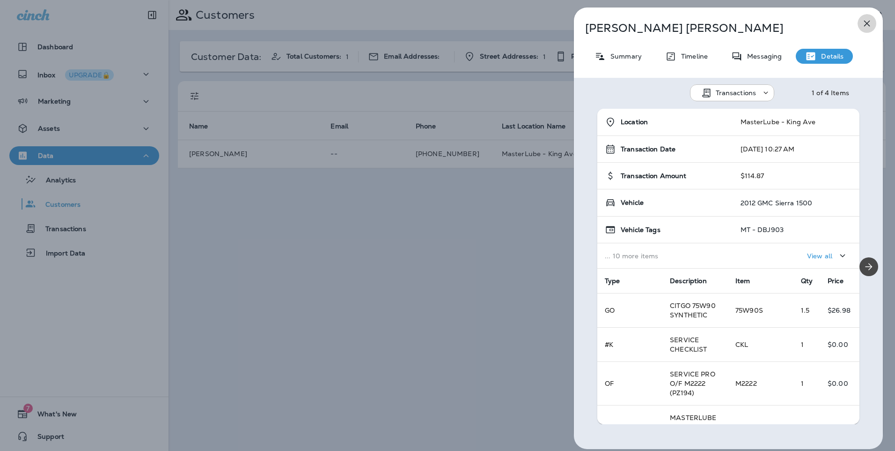
click at [866, 24] on icon "button" at bounding box center [867, 23] width 11 height 11
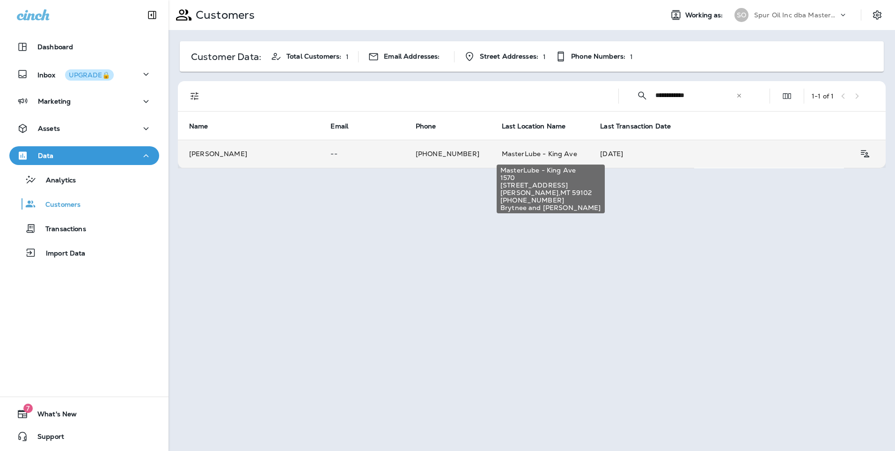
click at [506, 154] on span "MasterLube - King Ave" at bounding box center [539, 153] width 75 height 8
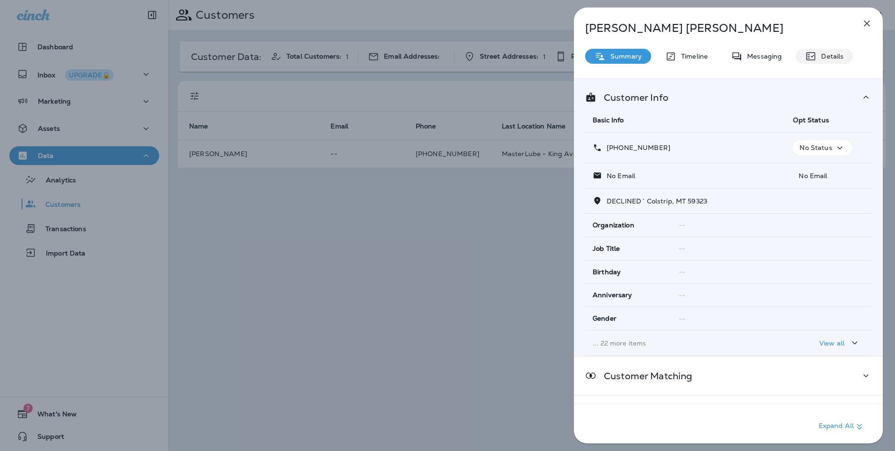
click at [842, 57] on p "Details" at bounding box center [830, 55] width 27 height 7
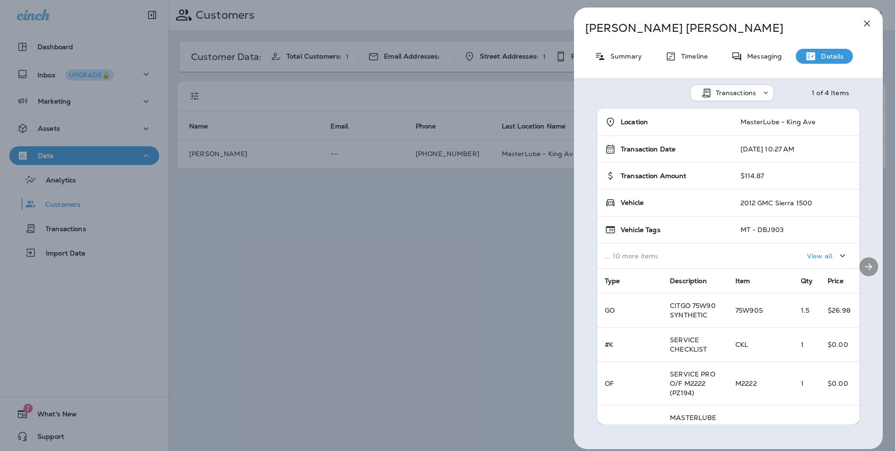
click at [864, 270] on icon "Next" at bounding box center [869, 266] width 11 height 11
click at [869, 269] on icon "Next" at bounding box center [869, 266] width 11 height 11
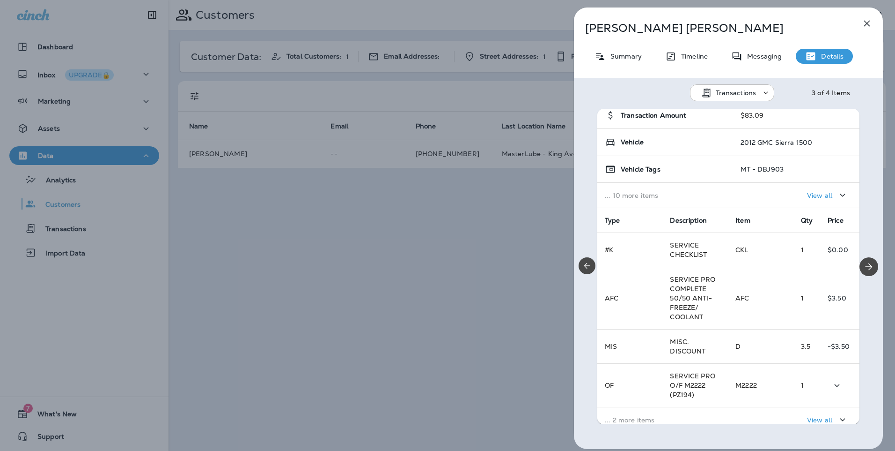
scroll to position [142, 0]
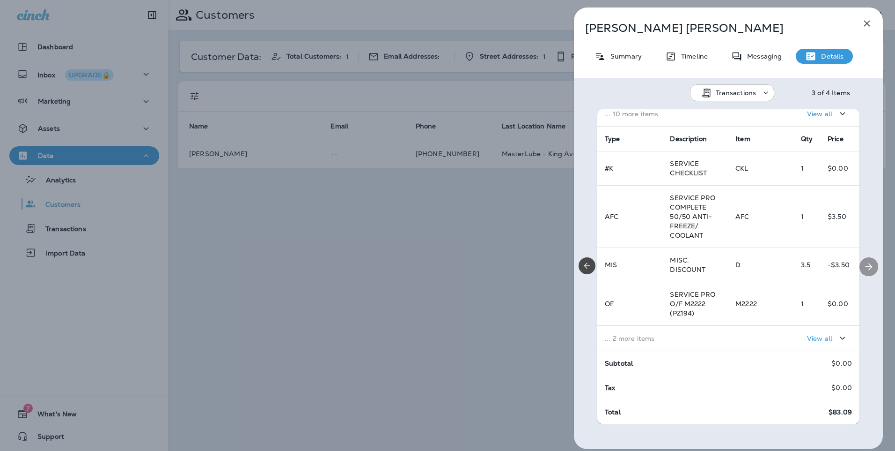
click at [864, 267] on icon "Next" at bounding box center [869, 266] width 11 height 11
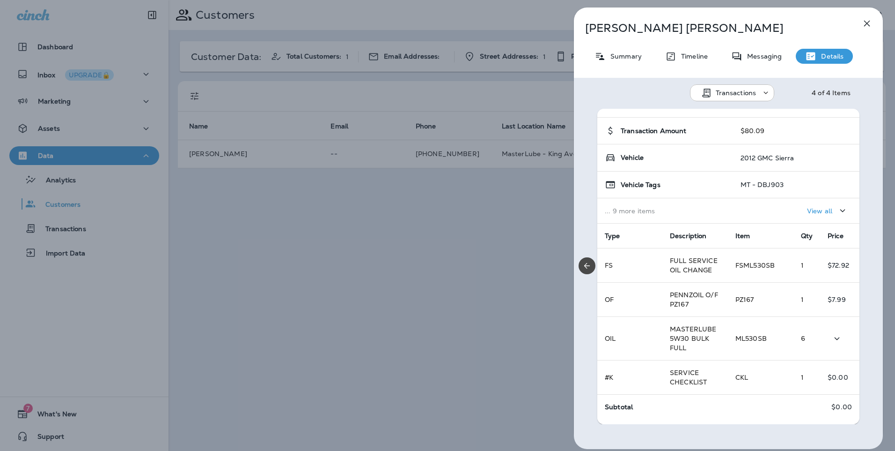
scroll to position [89, 0]
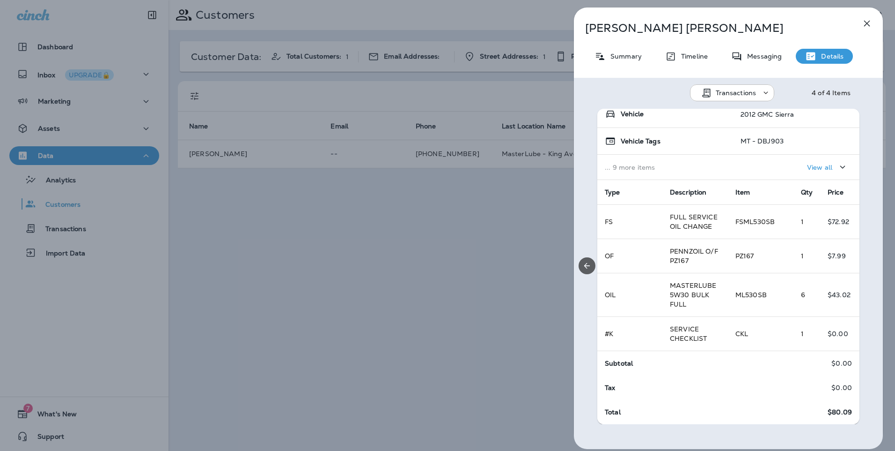
click at [595, 268] on button "Previous" at bounding box center [587, 265] width 17 height 17
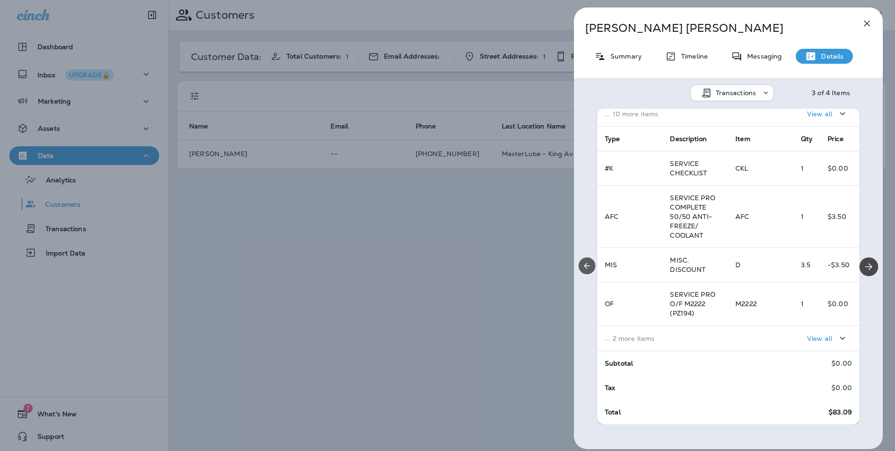
click at [593, 269] on button "Previous" at bounding box center [587, 265] width 17 height 17
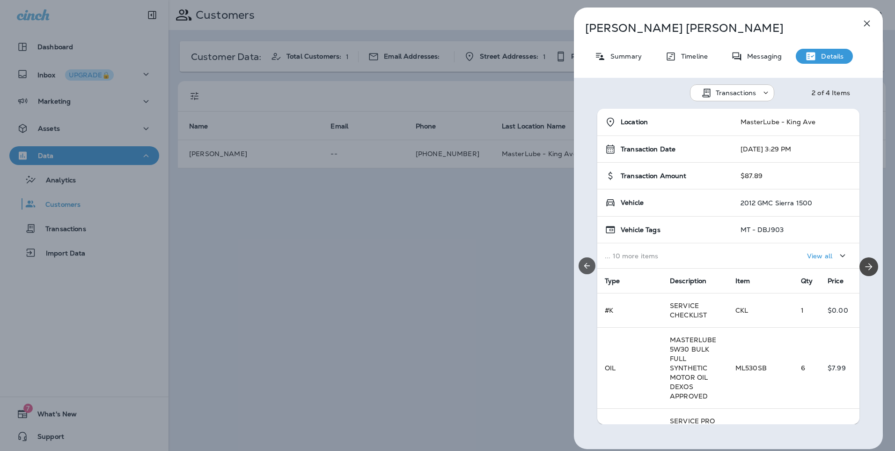
click at [593, 268] on button "Previous" at bounding box center [587, 265] width 17 height 17
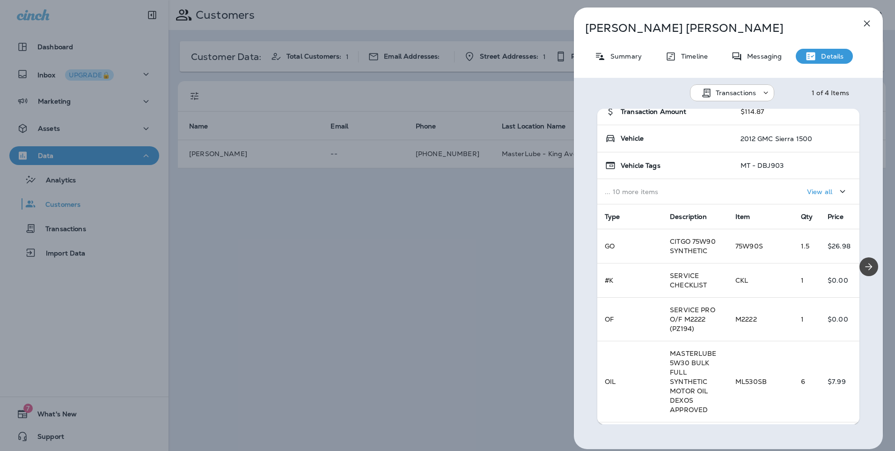
scroll to position [161, 0]
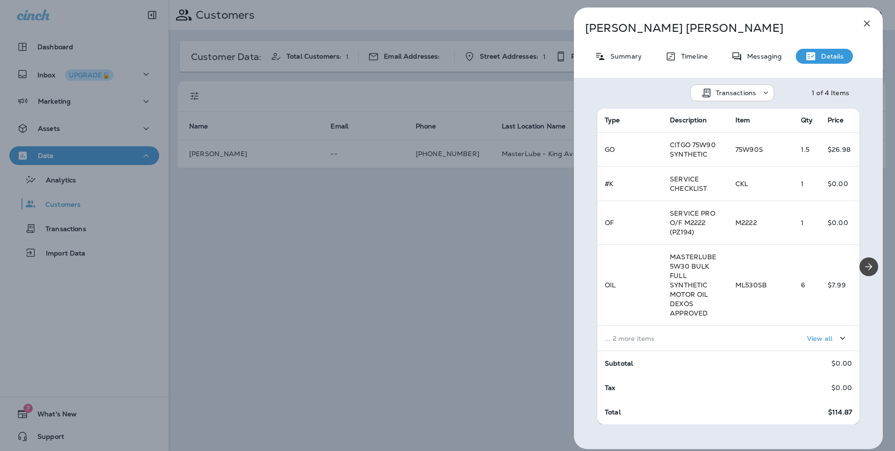
click at [831, 345] on button "View all" at bounding box center [828, 337] width 49 height 17
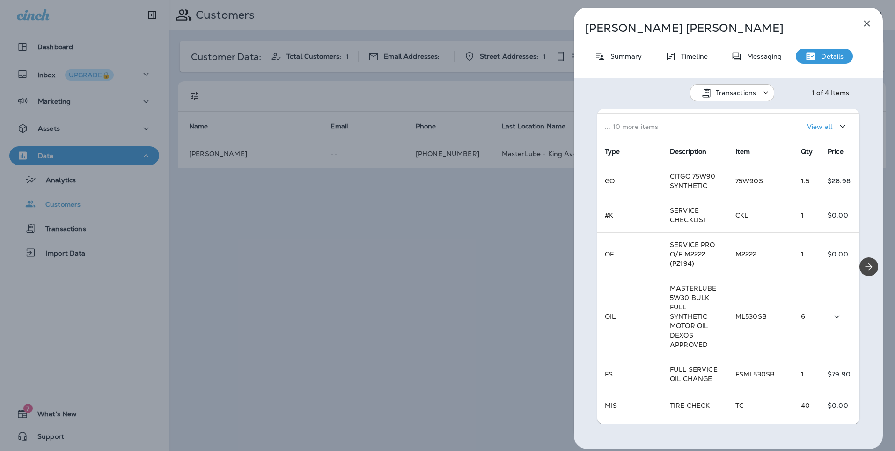
scroll to position [114, 0]
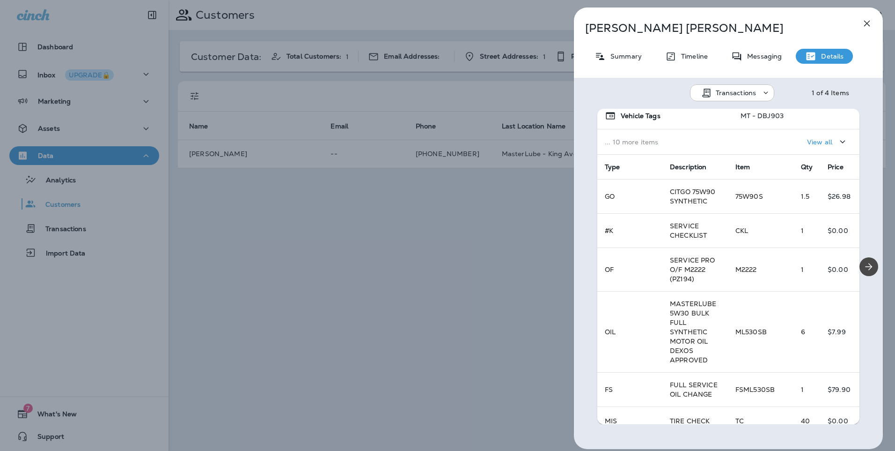
click at [862, 24] on icon "button" at bounding box center [867, 23] width 11 height 11
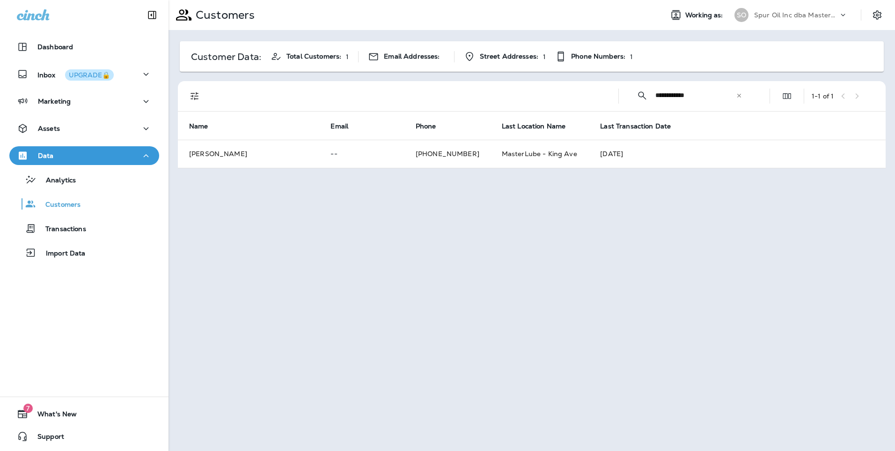
click at [737, 96] on icon at bounding box center [739, 95] width 7 height 7
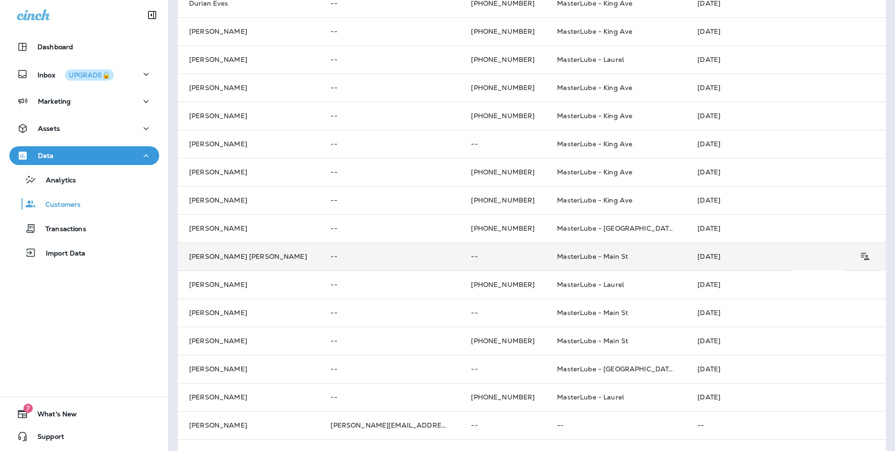
scroll to position [187, 0]
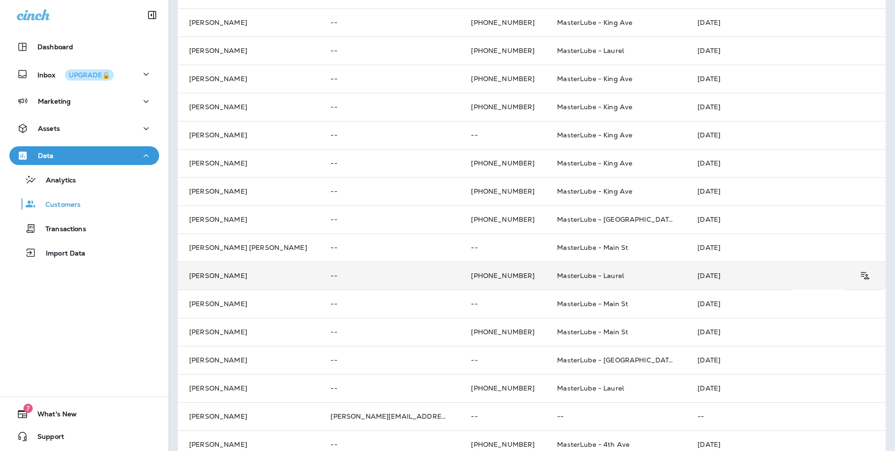
click at [362, 271] on td "--" at bounding box center [389, 275] width 141 height 28
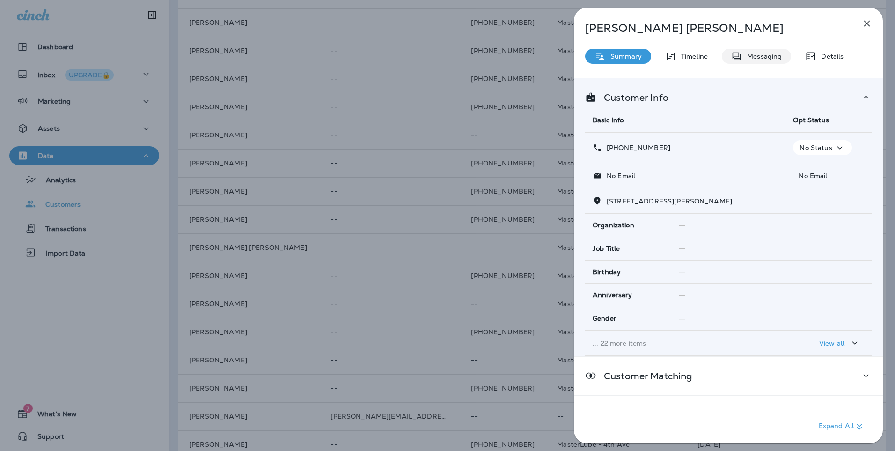
click at [730, 54] on div "Messaging" at bounding box center [756, 56] width 69 height 15
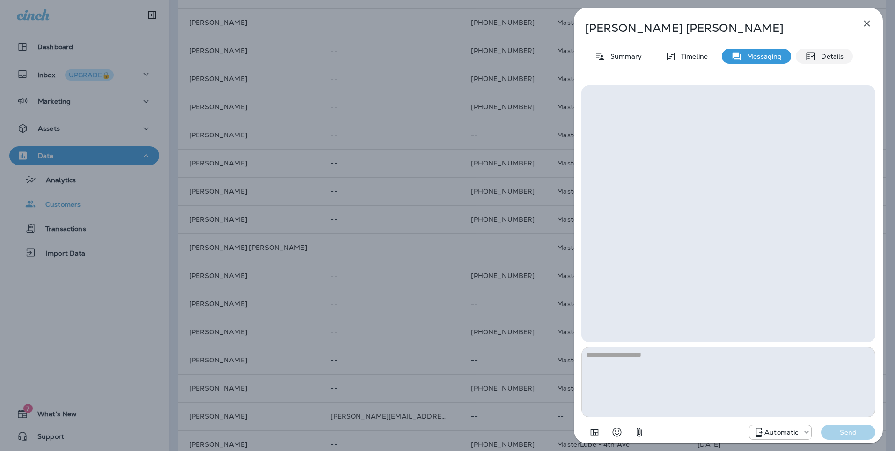
click at [838, 52] on p "Details" at bounding box center [830, 55] width 27 height 7
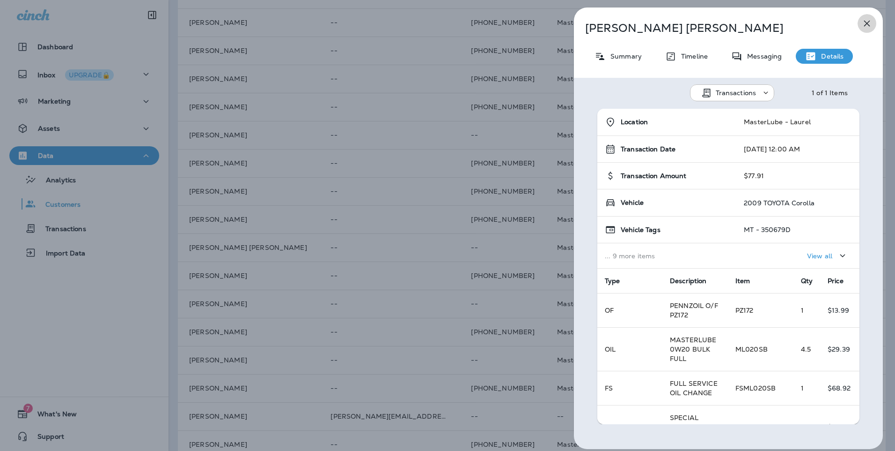
click at [868, 24] on icon "button" at bounding box center [868, 24] width 6 height 6
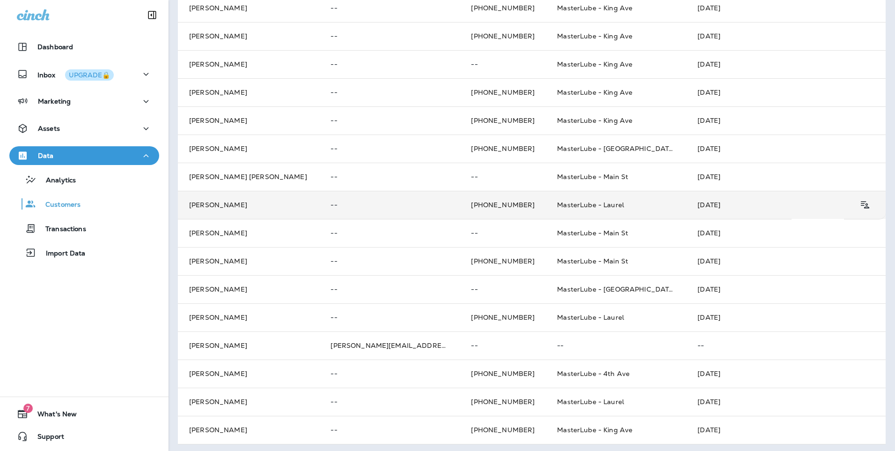
scroll to position [261, 0]
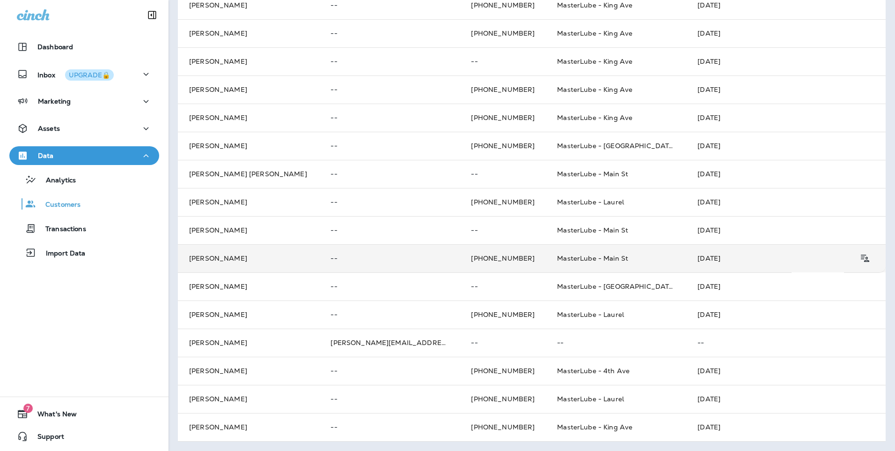
click at [407, 266] on td "--" at bounding box center [389, 258] width 141 height 28
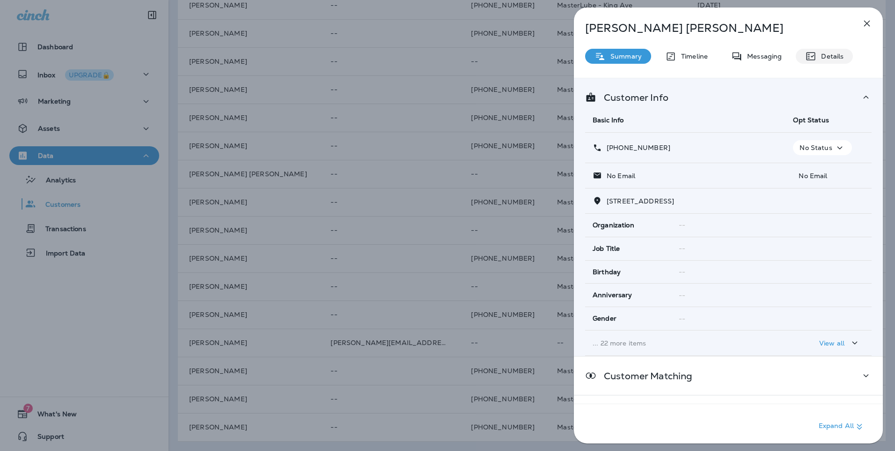
click at [816, 51] on icon at bounding box center [811, 56] width 11 height 11
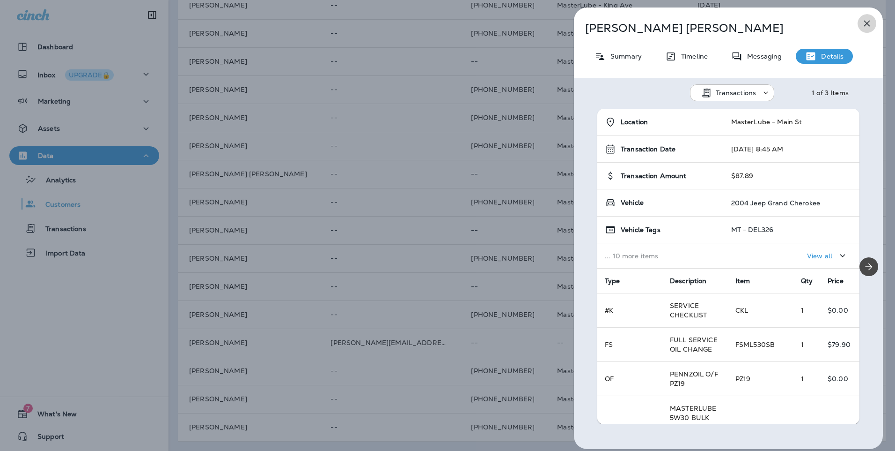
click at [859, 27] on button "button" at bounding box center [867, 23] width 19 height 19
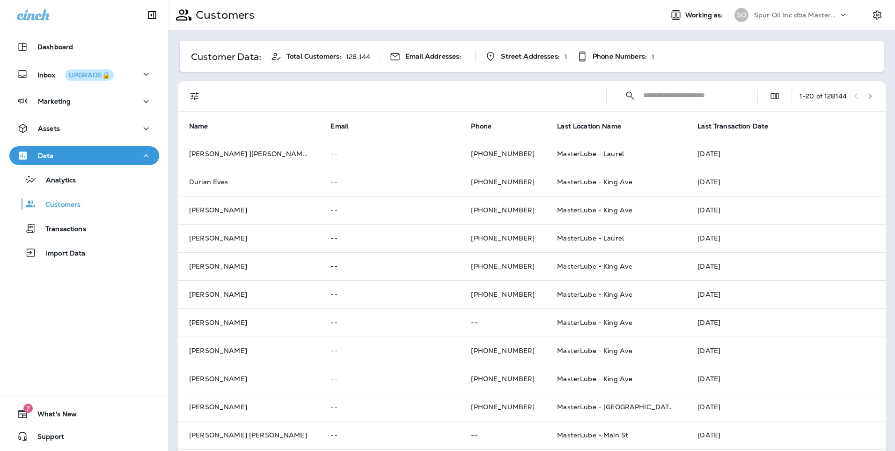
click at [659, 100] on input "text" at bounding box center [692, 95] width 97 height 25
click at [694, 92] on input "text" at bounding box center [692, 95] width 97 height 25
type input "**********"
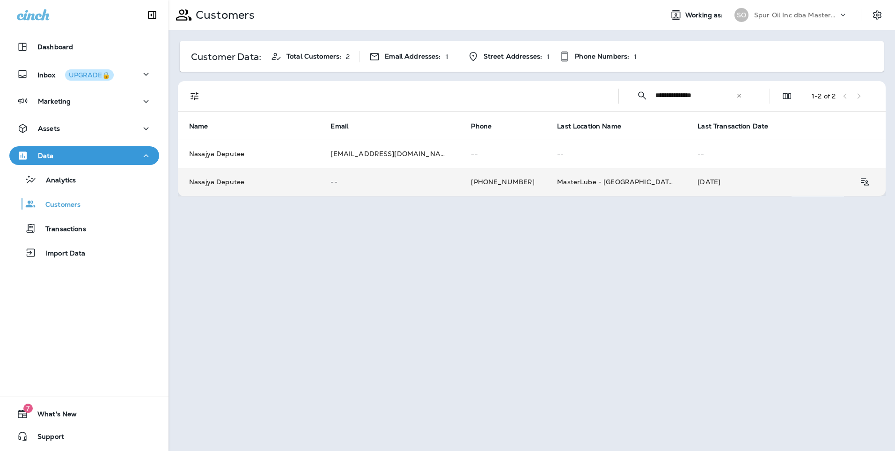
click at [278, 180] on td "Nasajya Deputee" at bounding box center [248, 182] width 141 height 28
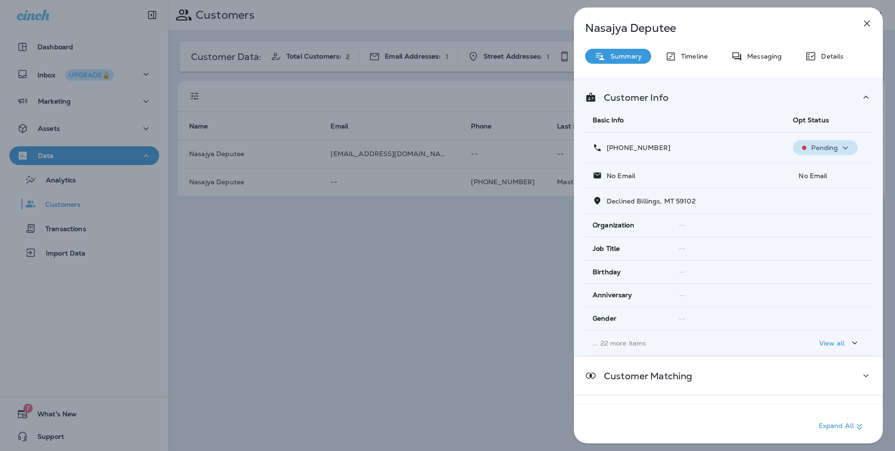
click at [823, 152] on div "Pending" at bounding box center [825, 148] width 57 height 12
click at [765, 123] on th "Basic Info" at bounding box center [685, 120] width 200 height 25
click at [824, 118] on span "Opt Status" at bounding box center [811, 120] width 36 height 8
click at [827, 125] on th "Opt Status" at bounding box center [829, 120] width 86 height 25
click at [836, 112] on th "Opt Status" at bounding box center [829, 120] width 86 height 25
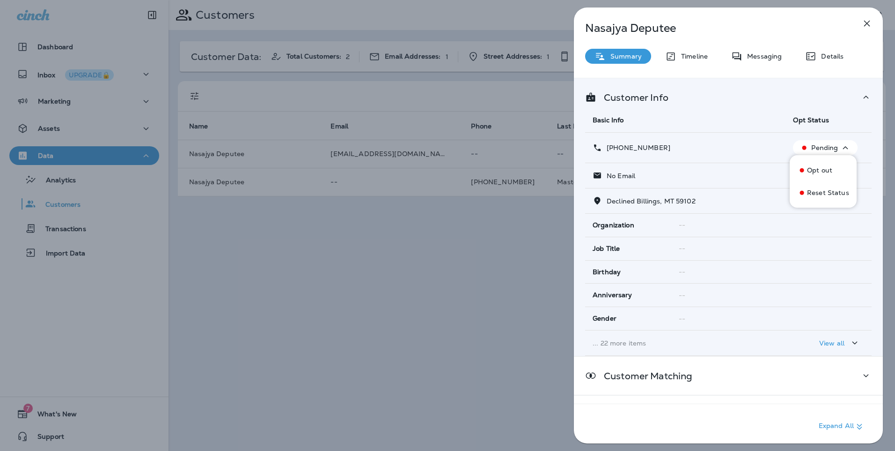
drag, startPoint x: 714, startPoint y: 101, endPoint x: 718, endPoint y: 98, distance: 5.1
click at [714, 99] on div "Customer Info" at bounding box center [728, 97] width 287 height 12
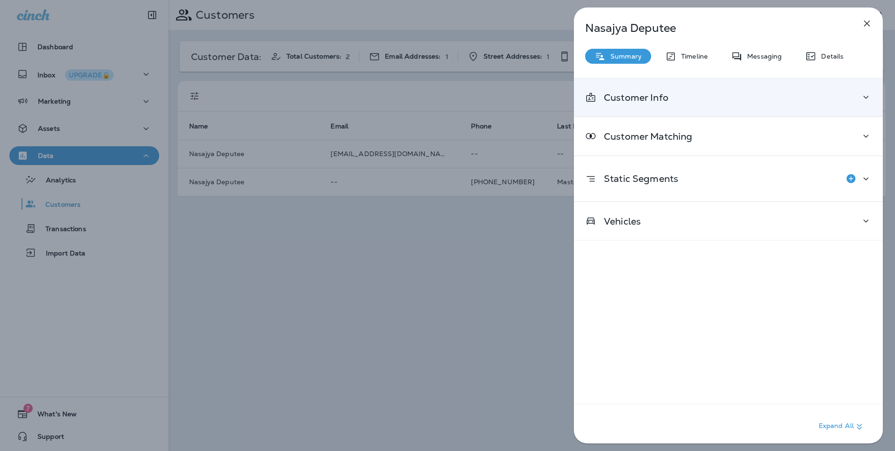
click at [775, 103] on div "Customer Info" at bounding box center [728, 97] width 287 height 12
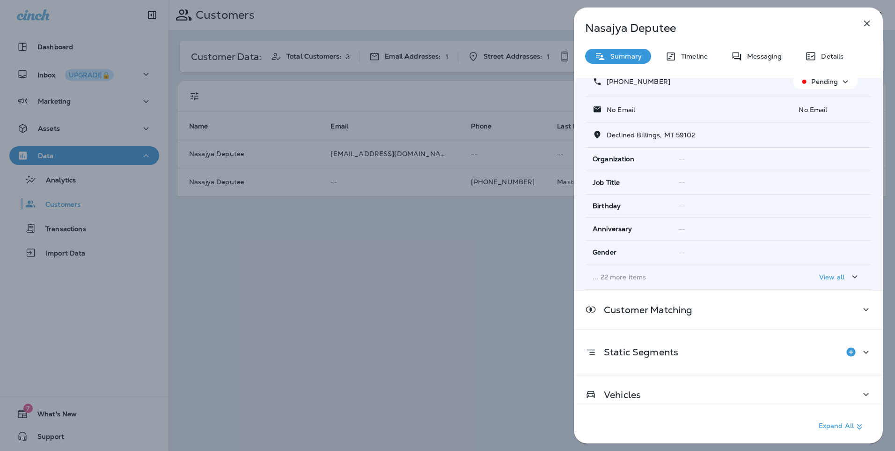
scroll to position [76, 0]
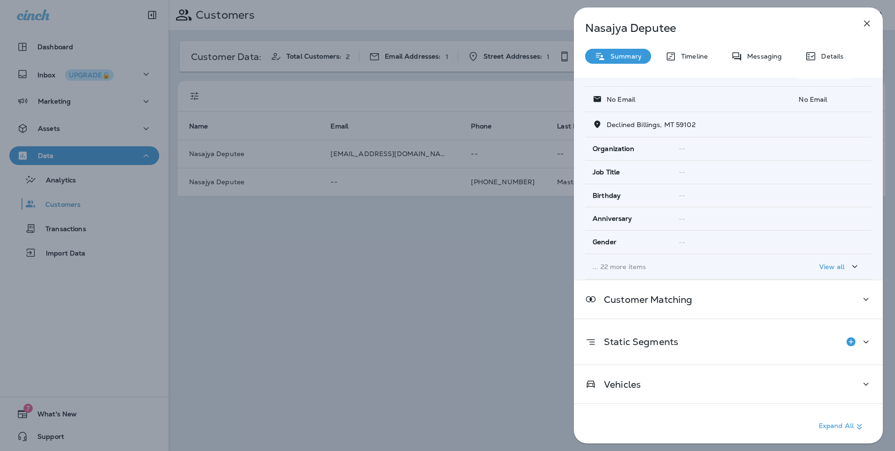
click at [821, 271] on div "View all" at bounding box center [840, 266] width 41 height 12
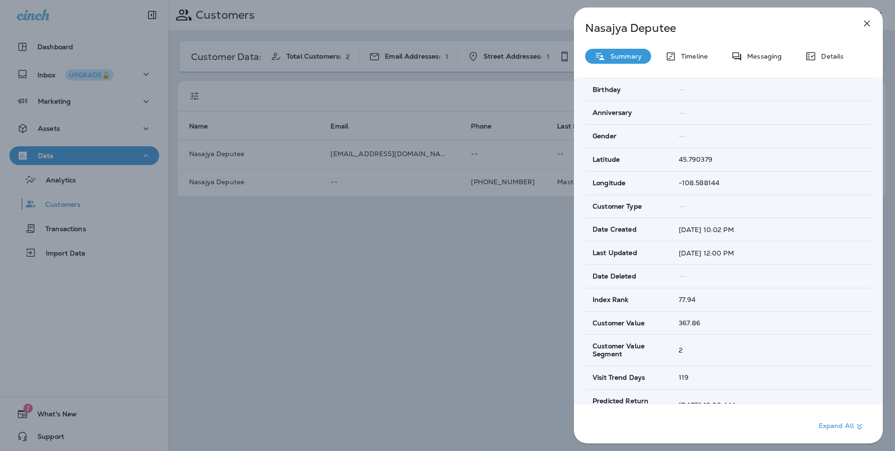
scroll to position [0, 0]
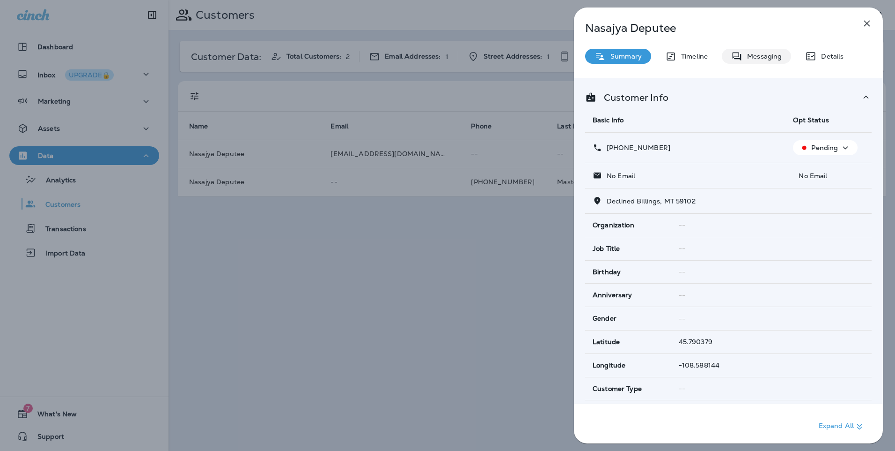
click at [771, 57] on p "Messaging" at bounding box center [762, 55] width 39 height 7
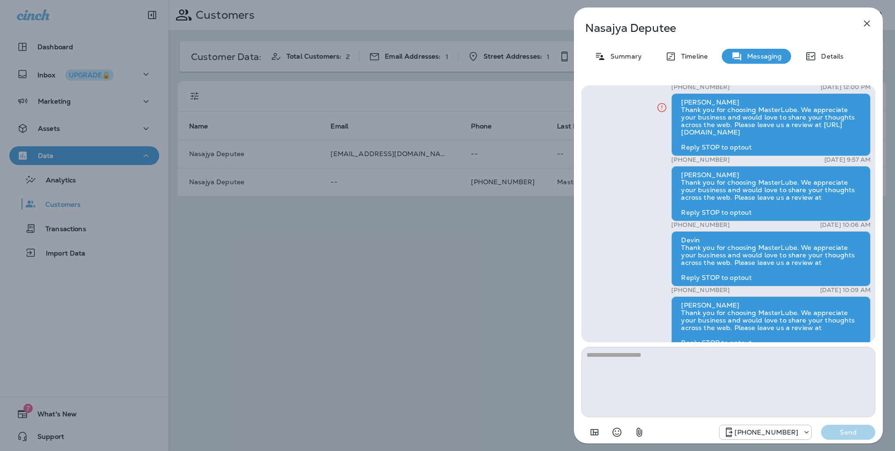
scroll to position [-346, 0]
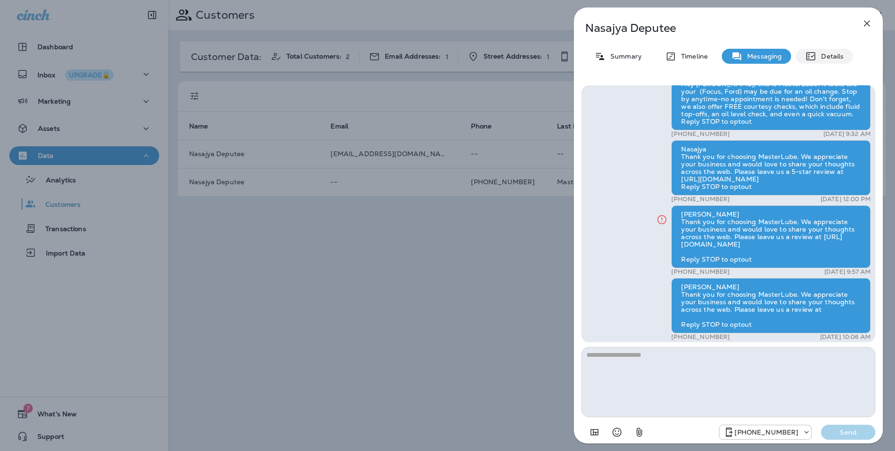
click at [815, 58] on icon at bounding box center [811, 56] width 11 height 11
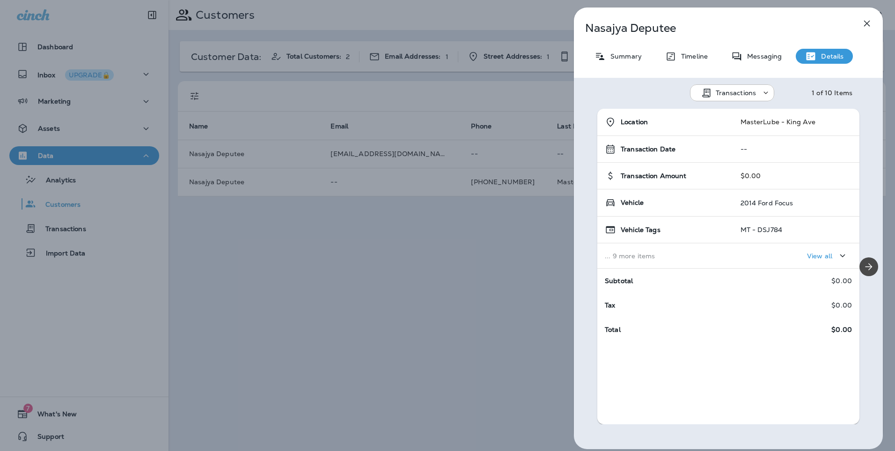
click at [786, 252] on div "View all" at bounding box center [796, 255] width 111 height 17
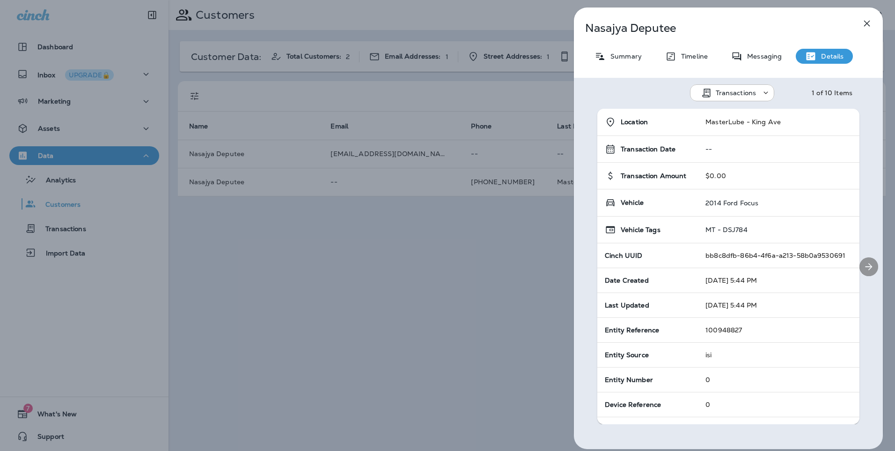
click at [866, 266] on icon "Next" at bounding box center [869, 266] width 7 height 7
click at [588, 267] on icon "Previous" at bounding box center [587, 265] width 9 height 9
click at [864, 266] on icon "Next" at bounding box center [869, 266] width 11 height 11
click at [864, 269] on icon "Next" at bounding box center [869, 266] width 11 height 11
click at [864, 271] on icon "Next" at bounding box center [869, 266] width 11 height 11
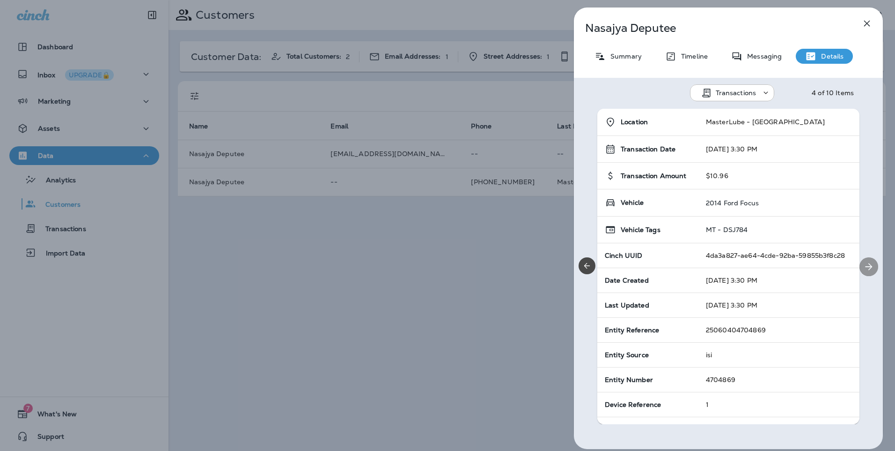
click at [871, 272] on button "Next" at bounding box center [869, 266] width 19 height 19
click at [590, 269] on icon "Previous" at bounding box center [587, 265] width 9 height 9
click at [585, 263] on icon "Previous" at bounding box center [587, 265] width 9 height 9
click at [587, 269] on icon "Previous" at bounding box center [587, 265] width 9 height 9
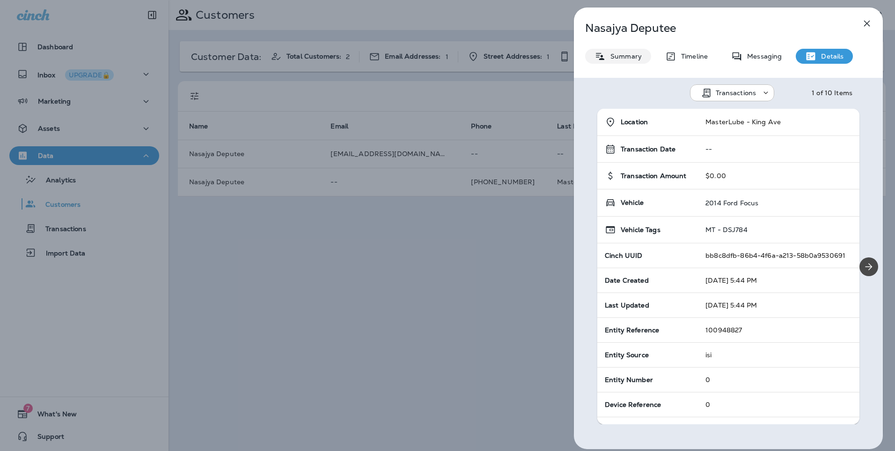
click at [632, 59] on p "Summary" at bounding box center [624, 55] width 36 height 7
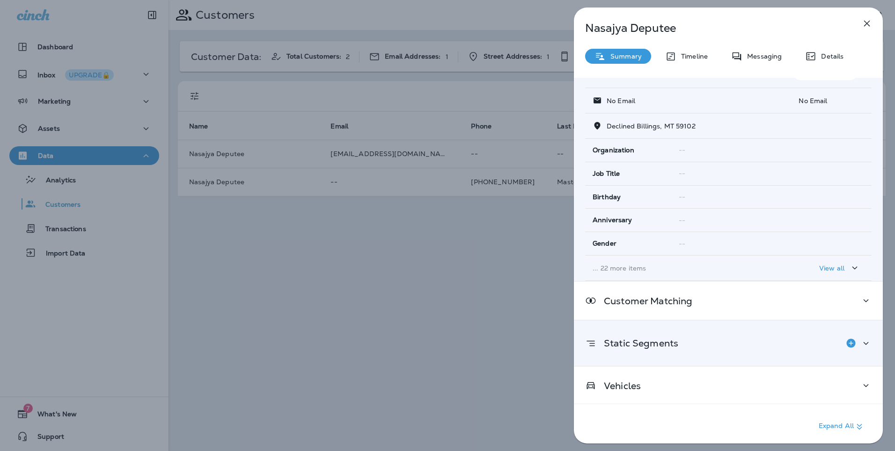
scroll to position [76, 0]
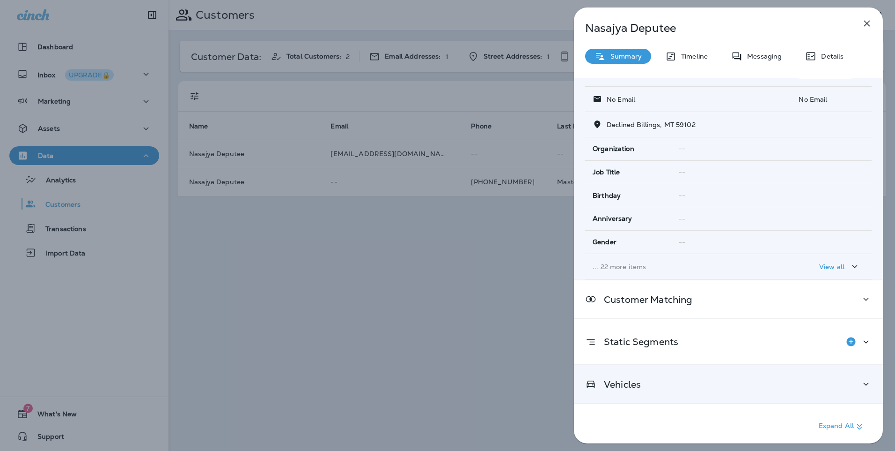
click at [652, 384] on div "Vehicles" at bounding box center [728, 384] width 287 height 12
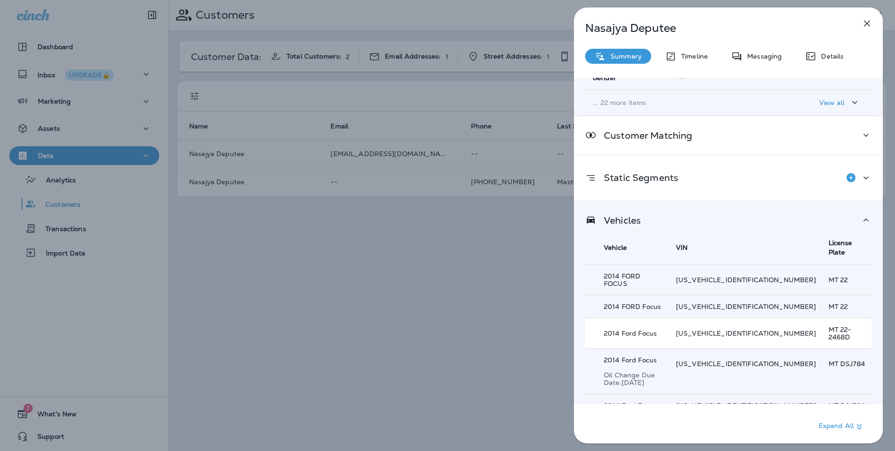
scroll to position [253, 0]
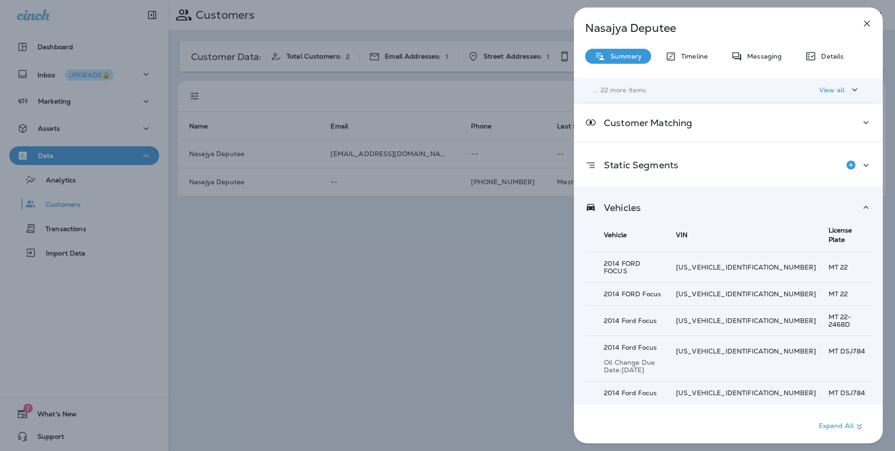
click at [654, 412] on p "Show 2 more item(s)" at bounding box center [635, 415] width 67 height 7
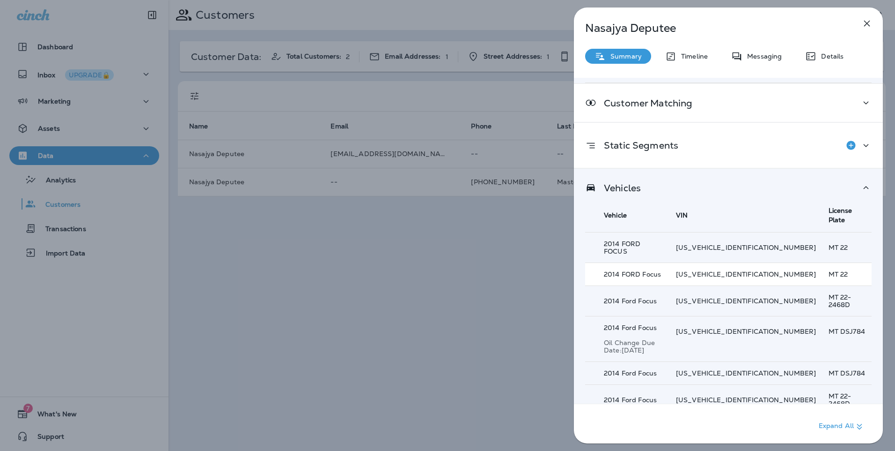
scroll to position [252, 0]
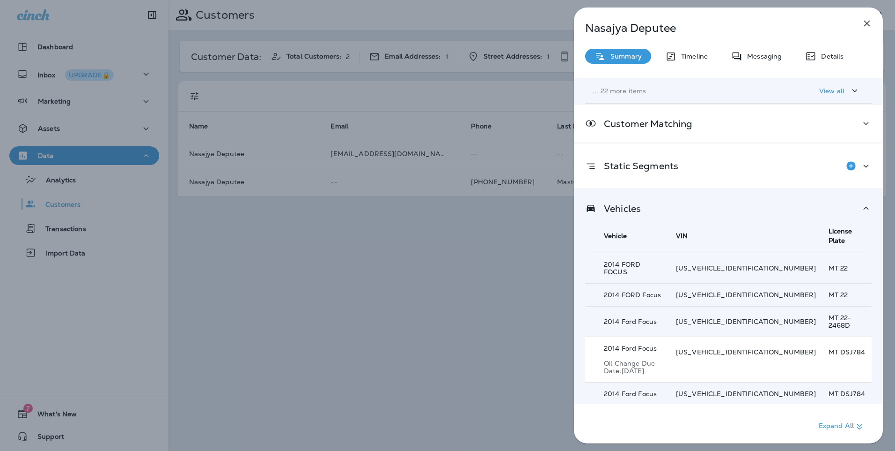
click at [664, 359] on p "Oil Change Due Date: Nov 27, 2025" at bounding box center [634, 366] width 60 height 15
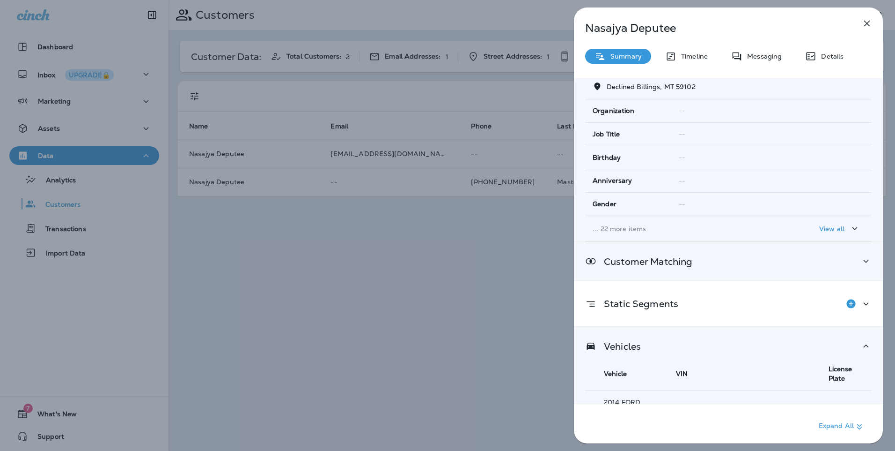
scroll to position [111, 0]
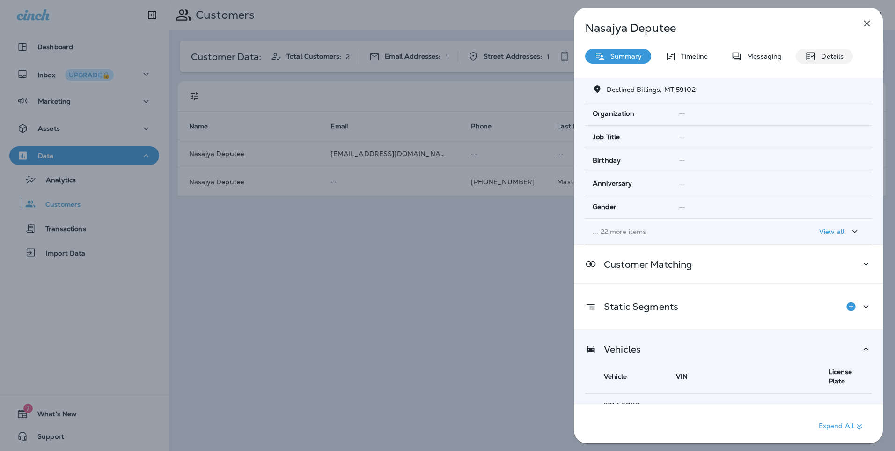
click at [819, 61] on div "Details" at bounding box center [824, 56] width 57 height 15
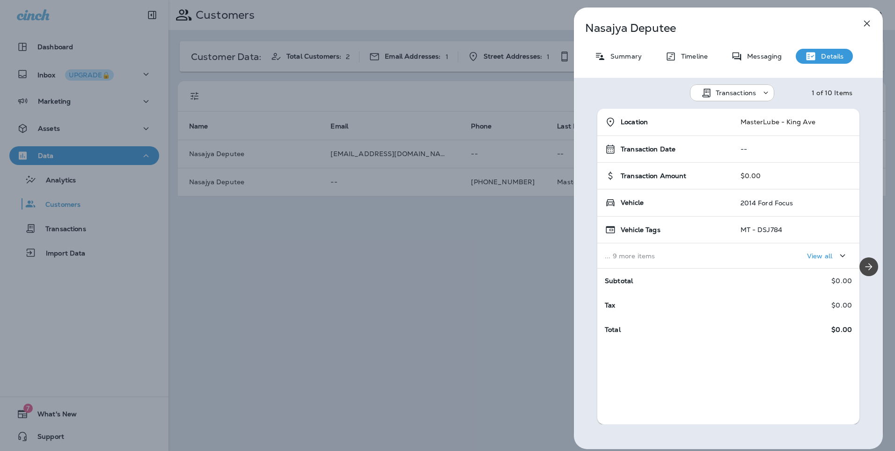
click at [807, 250] on div "View all" at bounding box center [827, 256] width 41 height 12
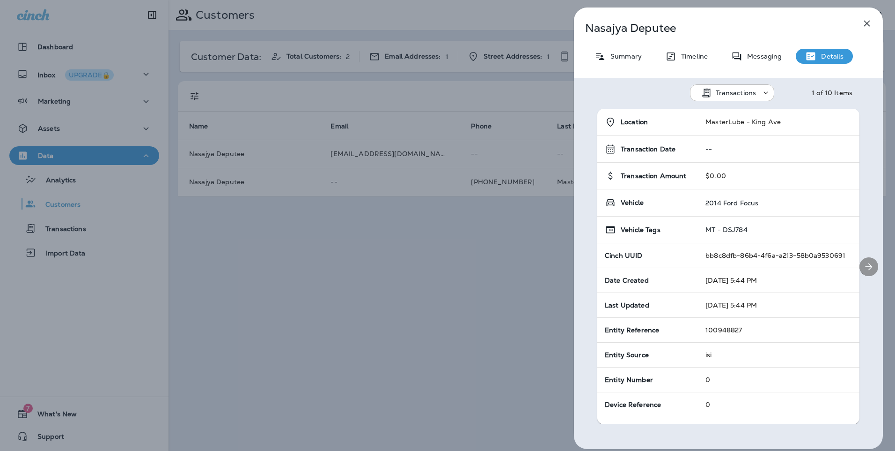
click at [865, 272] on button "Next" at bounding box center [869, 266] width 19 height 19
click at [859, 23] on button "button" at bounding box center [867, 23] width 19 height 19
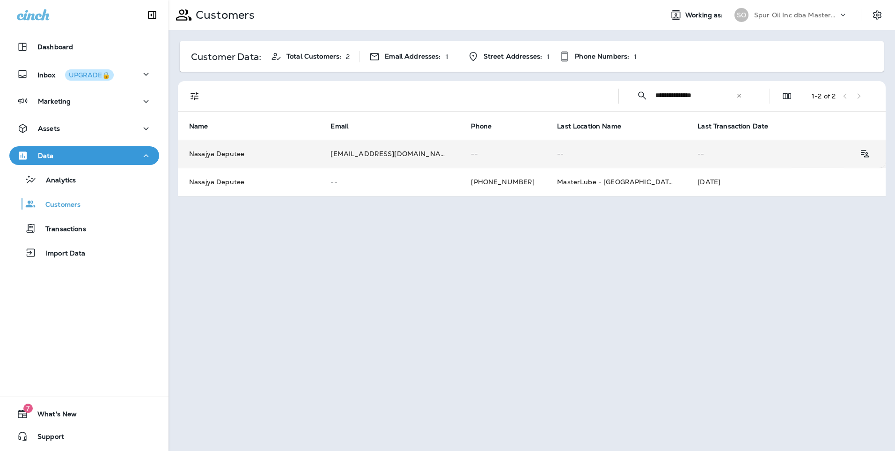
click at [373, 153] on td "nasajyad@masterlube.com" at bounding box center [389, 154] width 141 height 28
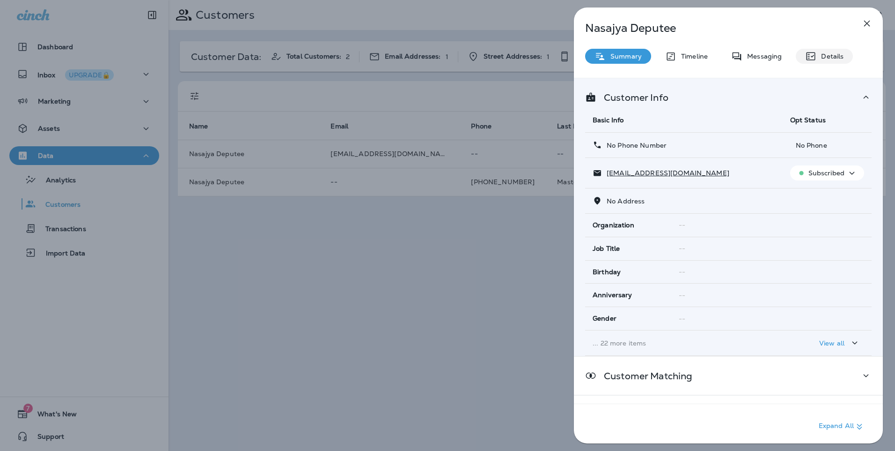
click at [814, 60] on icon at bounding box center [811, 56] width 11 height 11
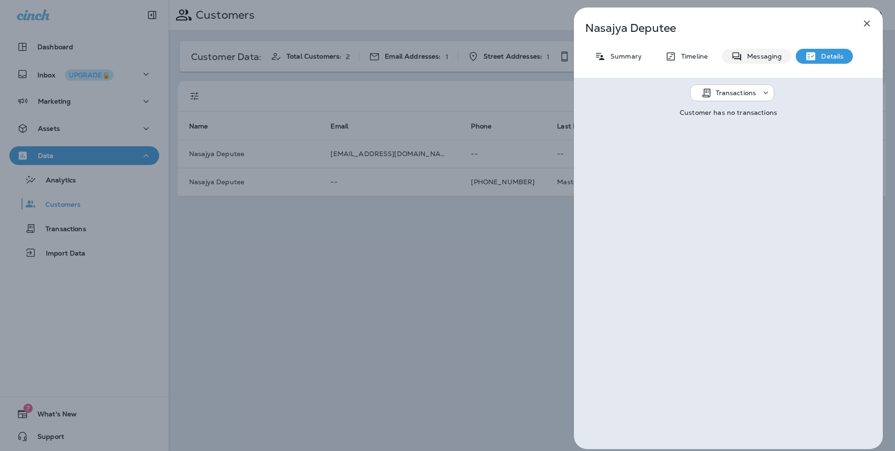
click at [750, 58] on p "Messaging" at bounding box center [762, 55] width 39 height 7
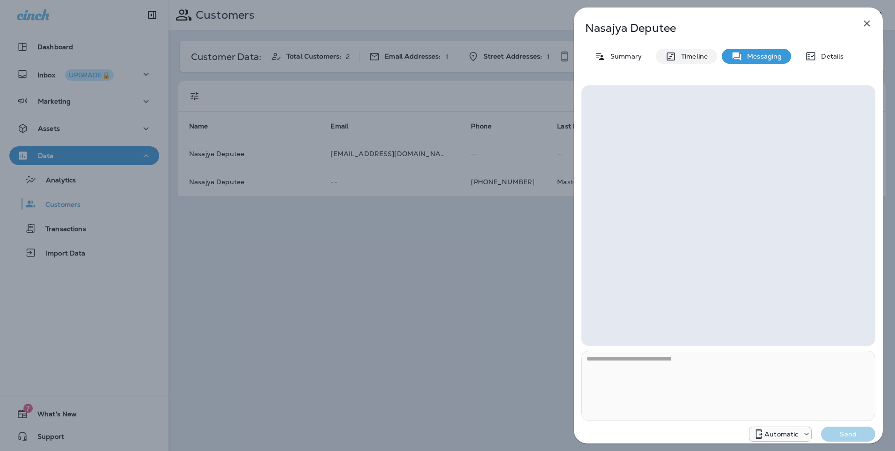
drag, startPoint x: 681, startPoint y: 59, endPoint x: 667, endPoint y: 60, distance: 13.1
click at [667, 60] on div "Timeline" at bounding box center [686, 56] width 61 height 15
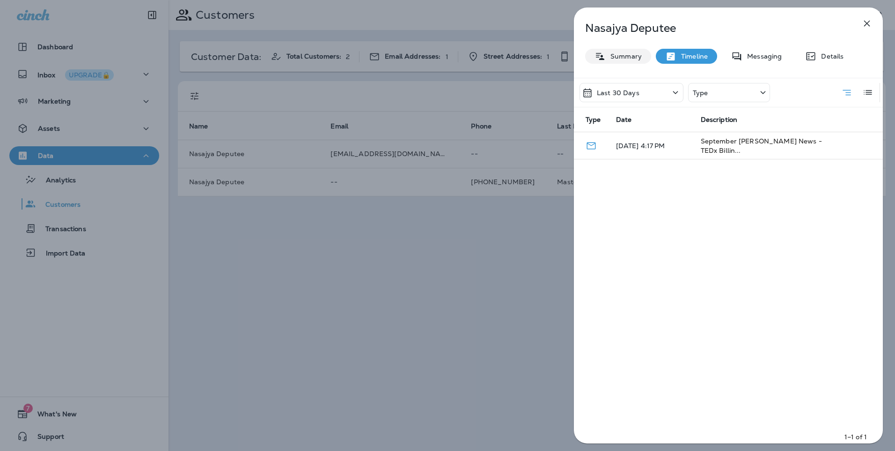
click at [605, 52] on icon at bounding box center [600, 57] width 11 height 12
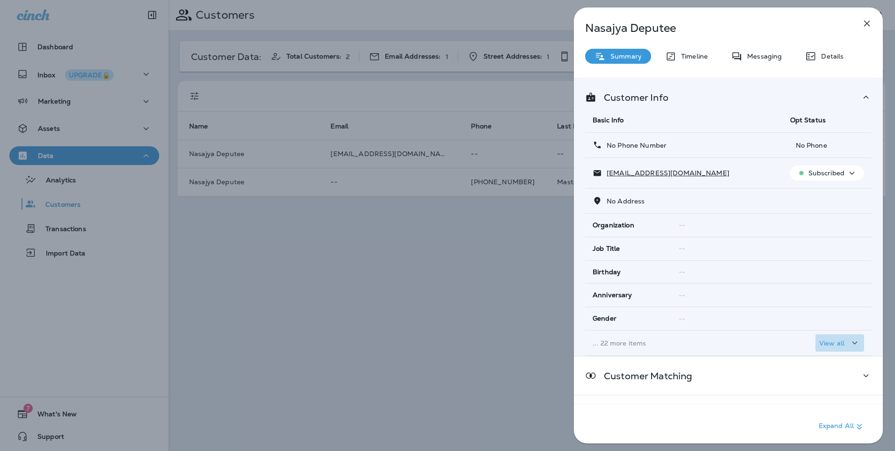
click at [823, 344] on p "View all" at bounding box center [832, 342] width 25 height 7
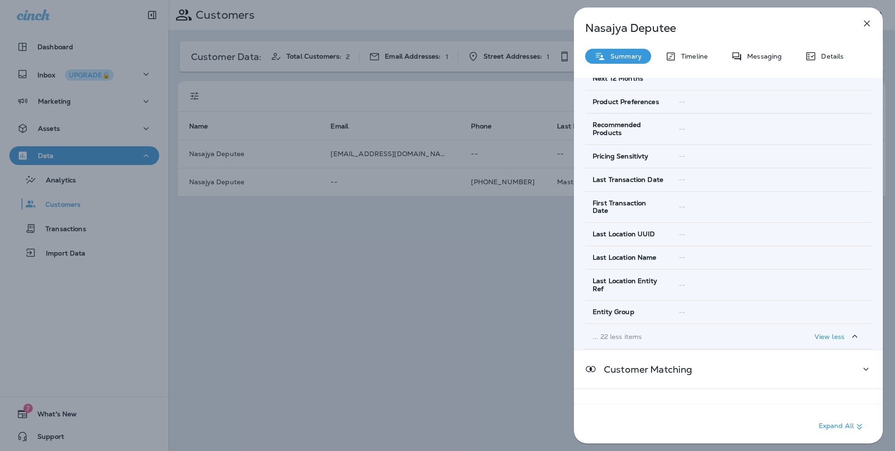
scroll to position [598, 0]
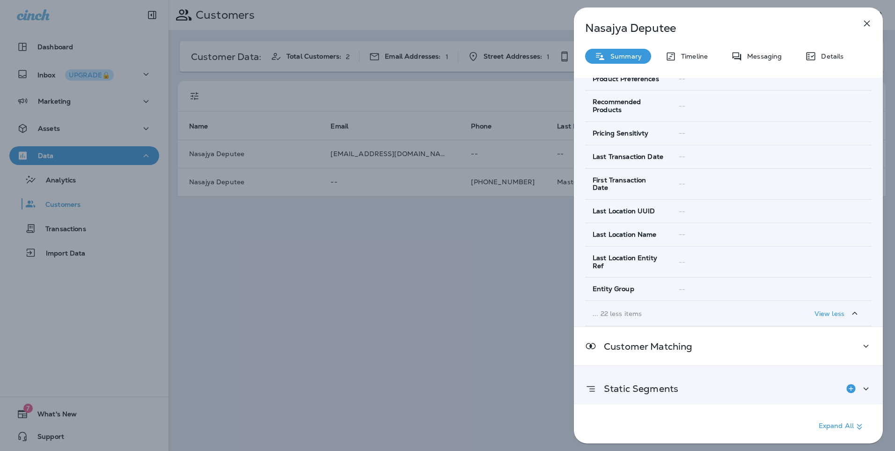
drag, startPoint x: 760, startPoint y: 371, endPoint x: 755, endPoint y: 377, distance: 8.1
click at [760, 379] on div "Static Segments" at bounding box center [728, 388] width 287 height 19
click at [749, 385] on div "Static Segments" at bounding box center [728, 388] width 287 height 19
click at [749, 383] on div "Static Segments" at bounding box center [728, 388] width 287 height 19
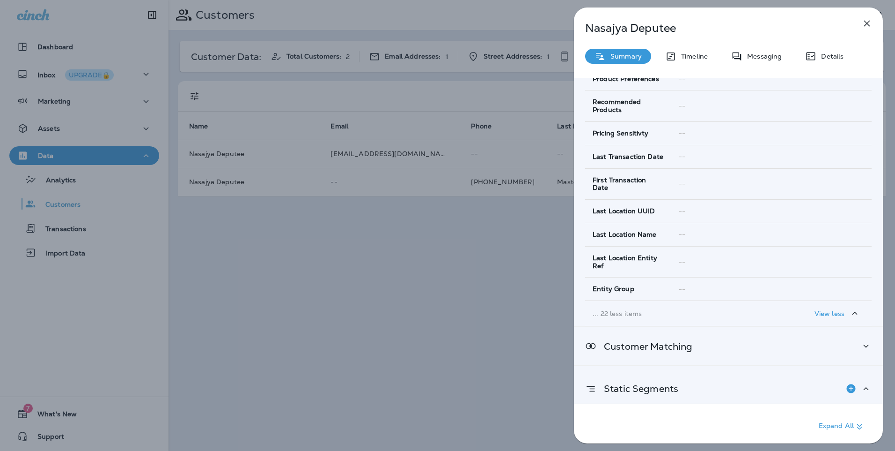
scroll to position [644, 0]
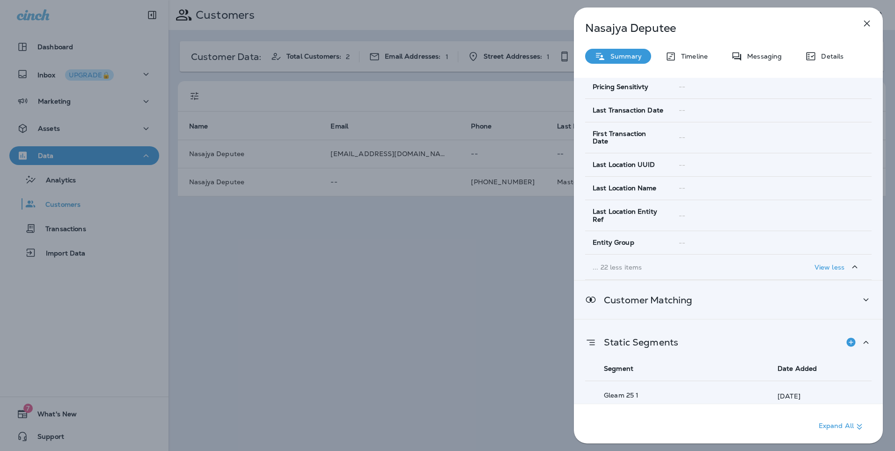
click at [667, 300] on div "Customer Matching" at bounding box center [728, 300] width 309 height 38
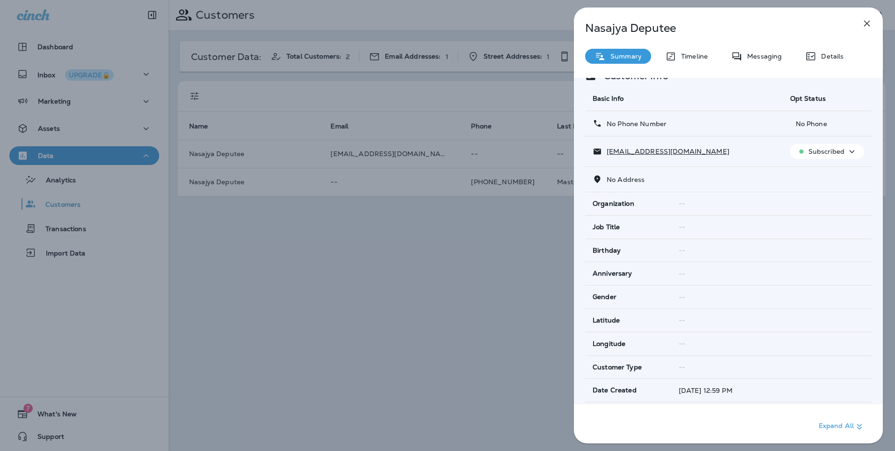
scroll to position [0, 0]
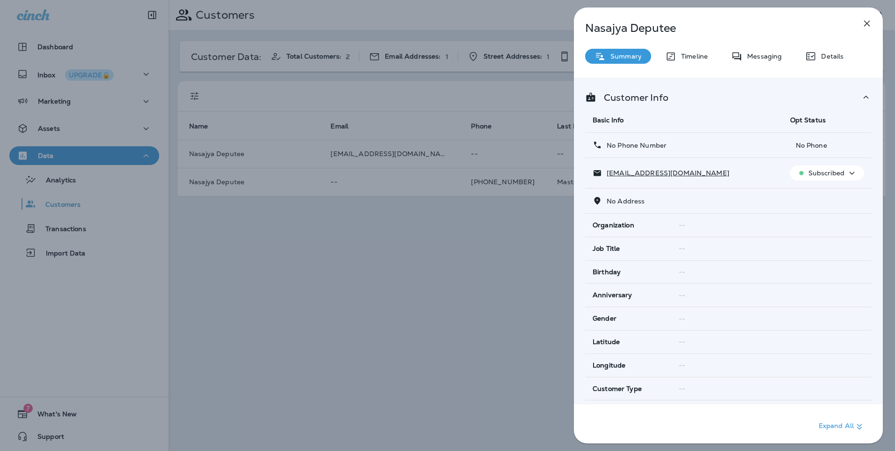
click at [665, 173] on p "nasajyad@masterlube.com" at bounding box center [665, 172] width 127 height 7
click at [865, 26] on icon "button" at bounding box center [868, 24] width 6 height 6
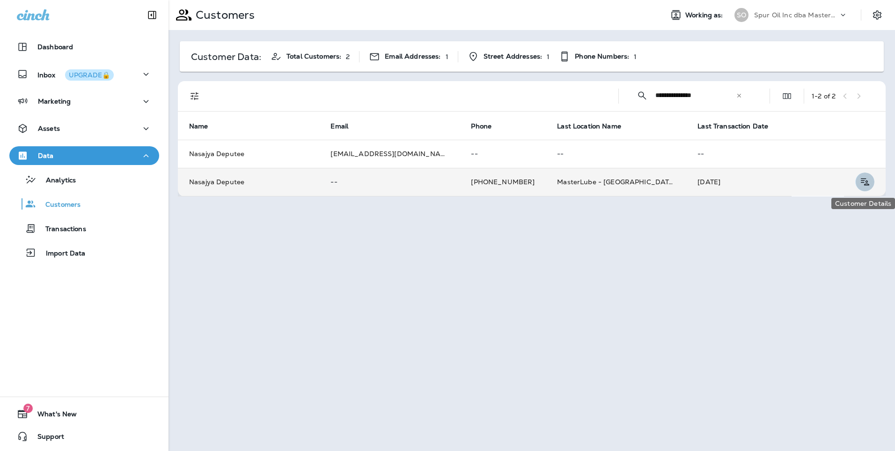
click at [868, 186] on icon "Customer Details" at bounding box center [865, 181] width 12 height 11
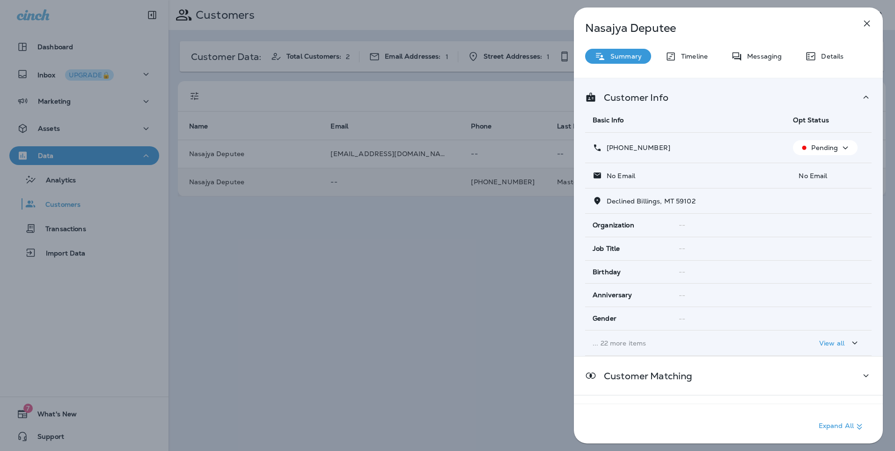
click at [865, 27] on icon "button" at bounding box center [867, 23] width 11 height 11
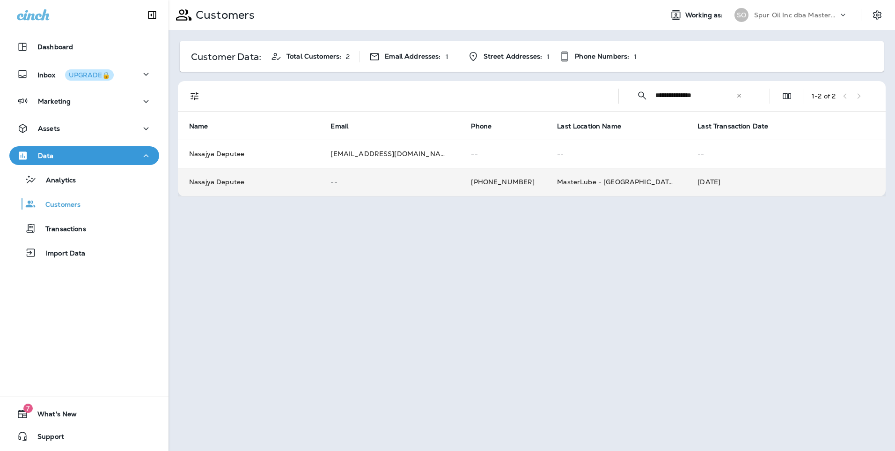
click at [741, 93] on icon at bounding box center [739, 95] width 7 height 7
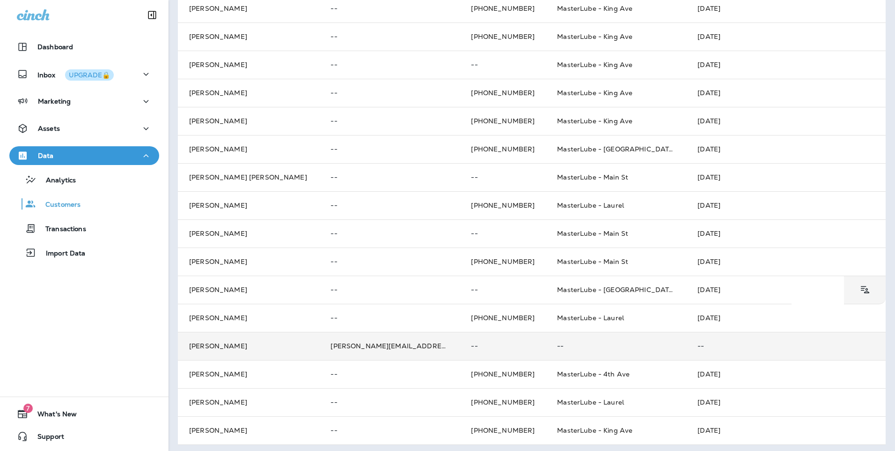
scroll to position [261, 0]
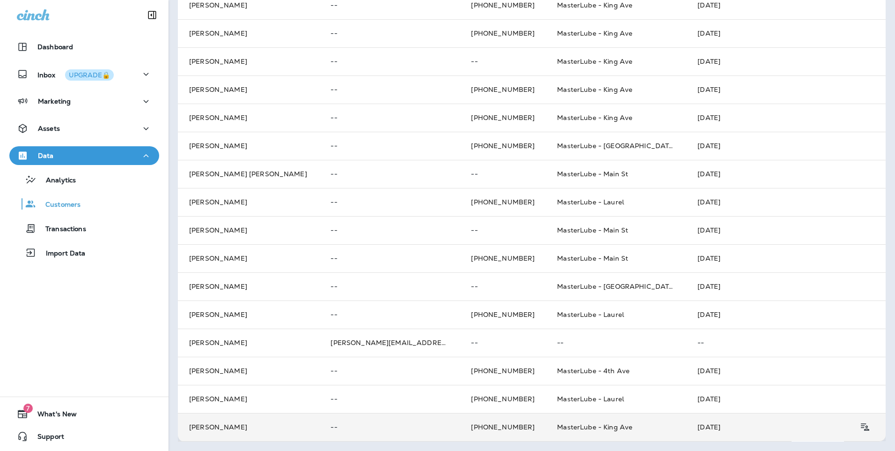
click at [397, 427] on p "--" at bounding box center [390, 426] width 118 height 7
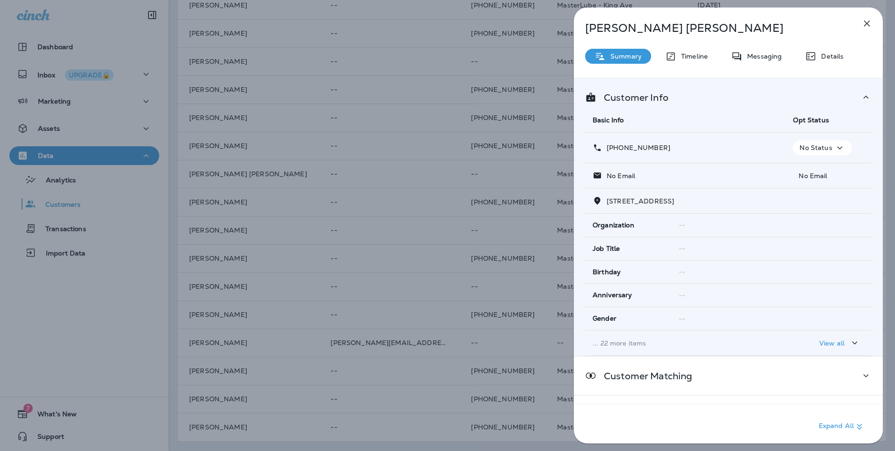
click at [777, 65] on div "Trevor Zubeck Summary Timeline Messaging Details Customer Info Basic Info Opt S…" at bounding box center [728, 227] width 309 height 441
click at [776, 61] on div "Messaging" at bounding box center [756, 56] width 69 height 15
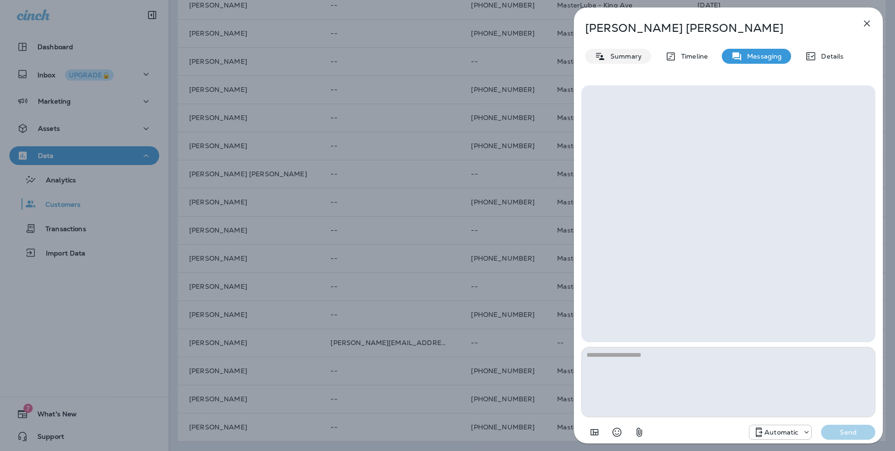
click at [632, 59] on p "Summary" at bounding box center [624, 55] width 36 height 7
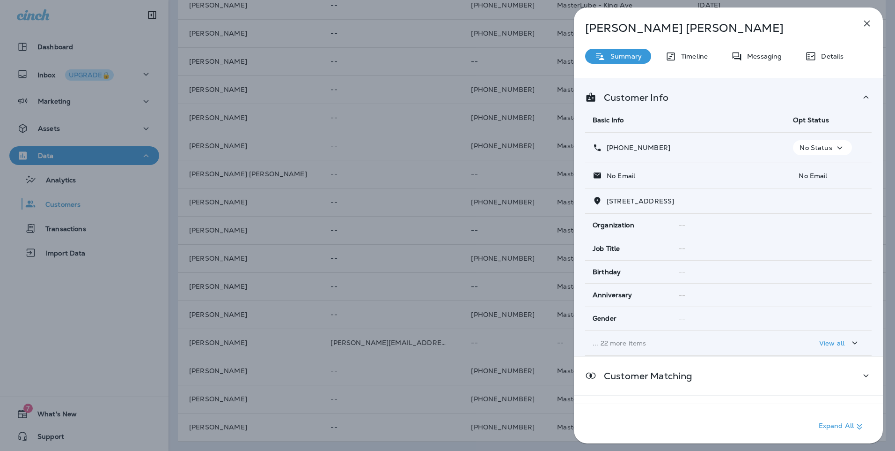
click at [861, 28] on button "button" at bounding box center [867, 23] width 19 height 19
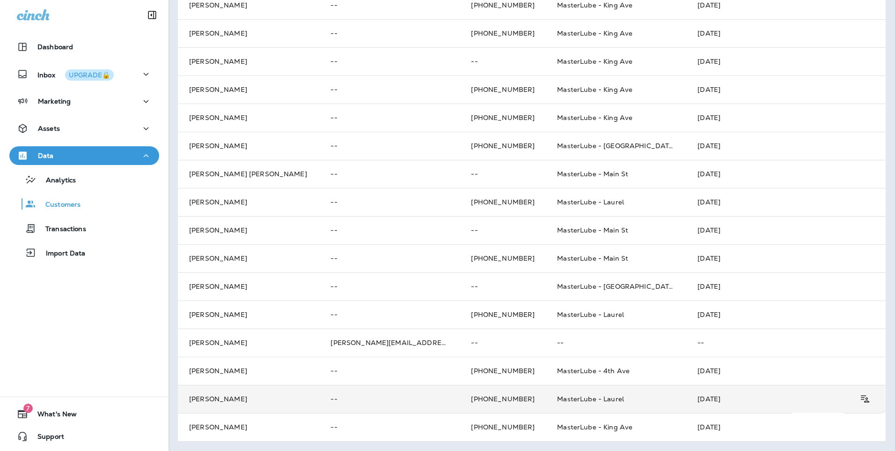
click at [404, 392] on td "--" at bounding box center [389, 399] width 141 height 28
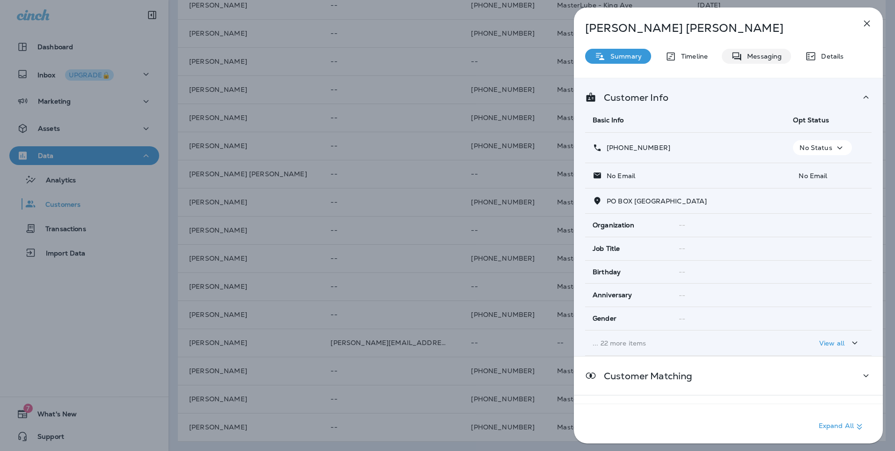
click at [747, 52] on p "Messaging" at bounding box center [762, 55] width 39 height 7
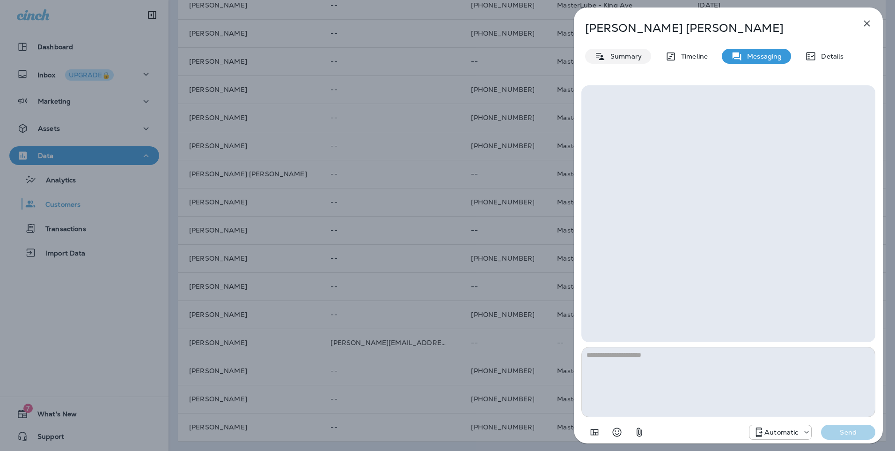
click at [640, 55] on p "Summary" at bounding box center [624, 55] width 36 height 7
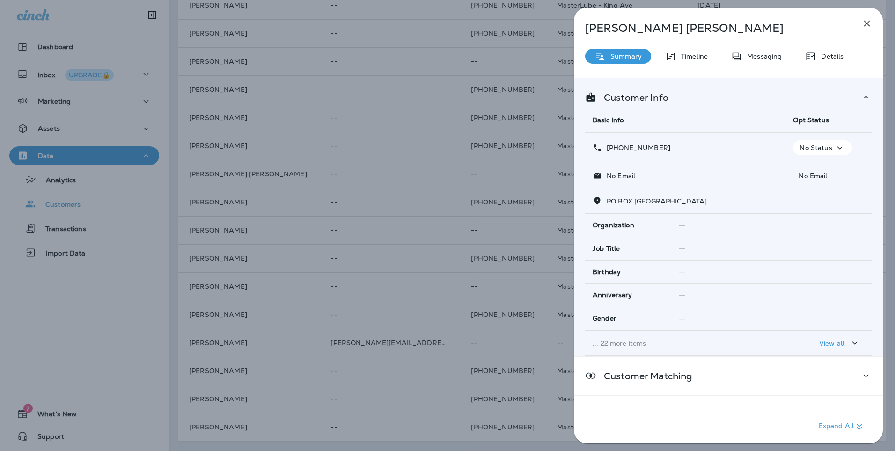
click at [835, 54] on p "Details" at bounding box center [830, 55] width 27 height 7
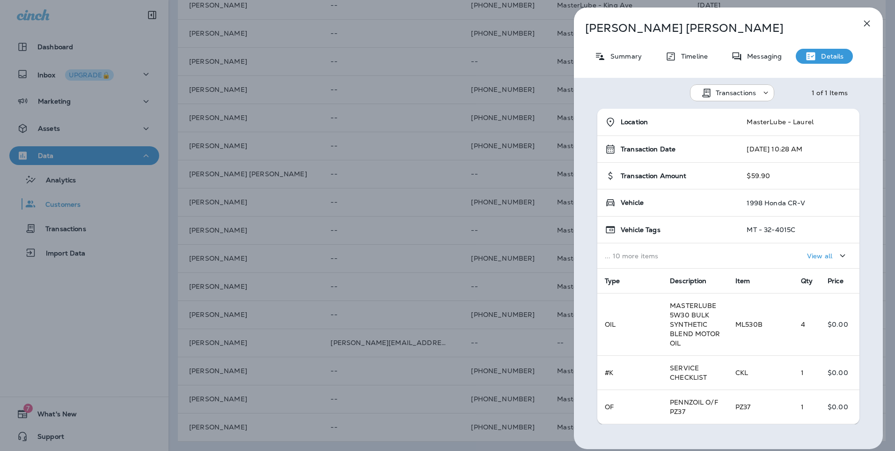
click at [863, 27] on icon "button" at bounding box center [867, 23] width 11 height 11
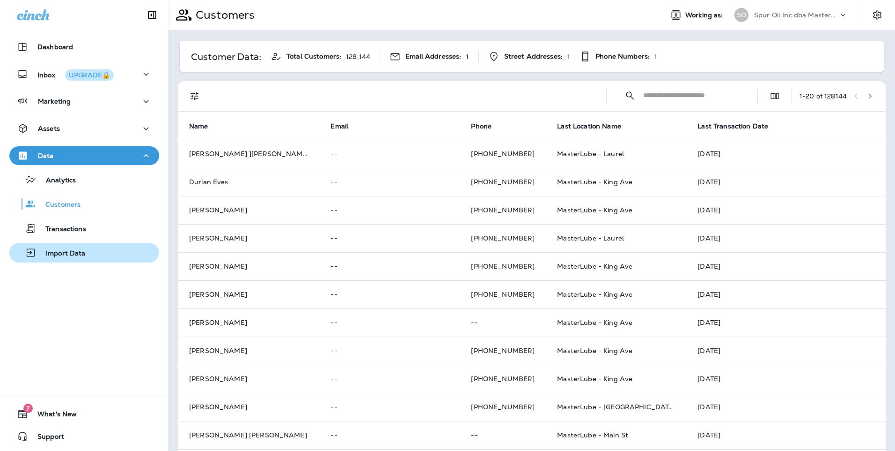
click at [108, 251] on div "Import Data" at bounding box center [84, 252] width 142 height 14
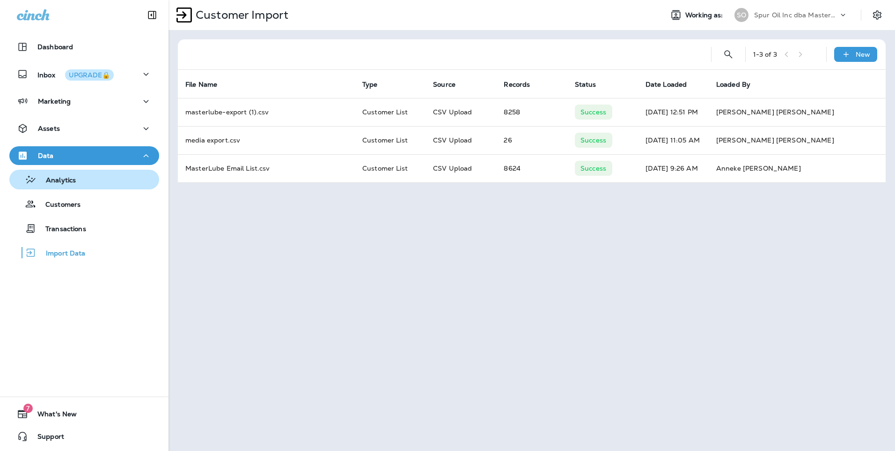
click at [87, 183] on div "Analytics" at bounding box center [84, 179] width 142 height 14
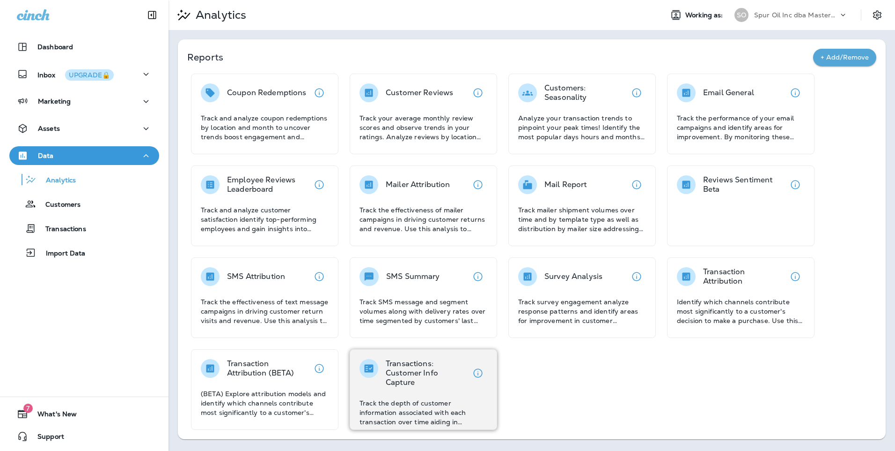
click at [389, 381] on p "Transactions: Customer Info Capture" at bounding box center [427, 373] width 83 height 28
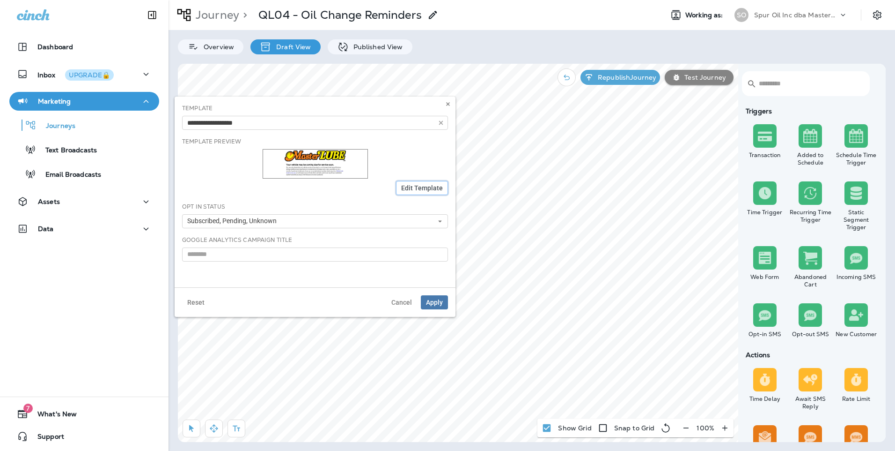
click at [442, 185] on span "Edit Template" at bounding box center [422, 188] width 42 height 7
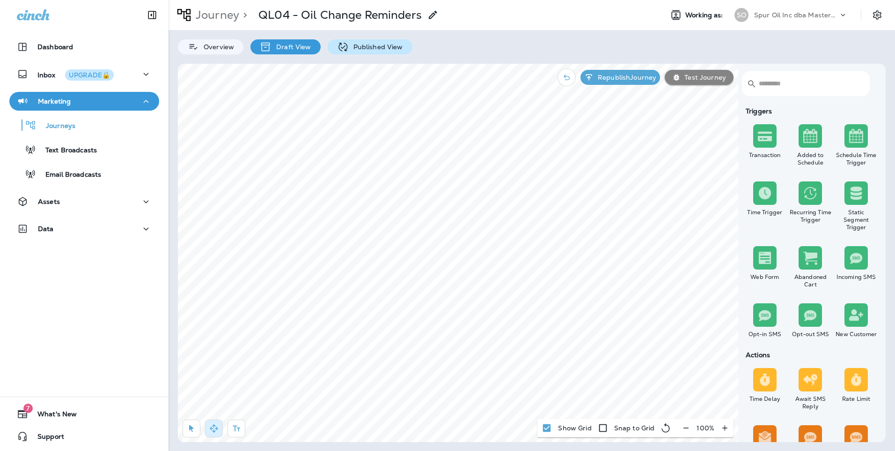
click at [376, 48] on div "Journey > QL04 - Oil Change Reminders Working as: SO Spur Oil Inc dba MasterLub…" at bounding box center [532, 225] width 727 height 451
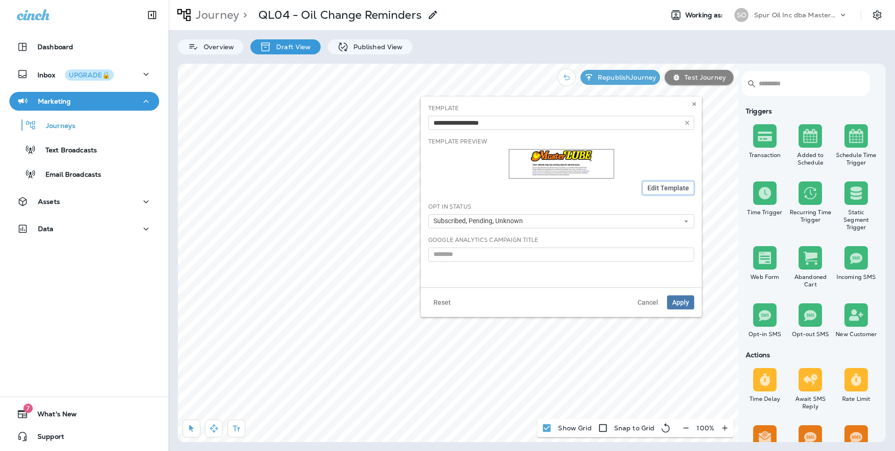
click at [678, 186] on span "Edit Template" at bounding box center [669, 188] width 42 height 7
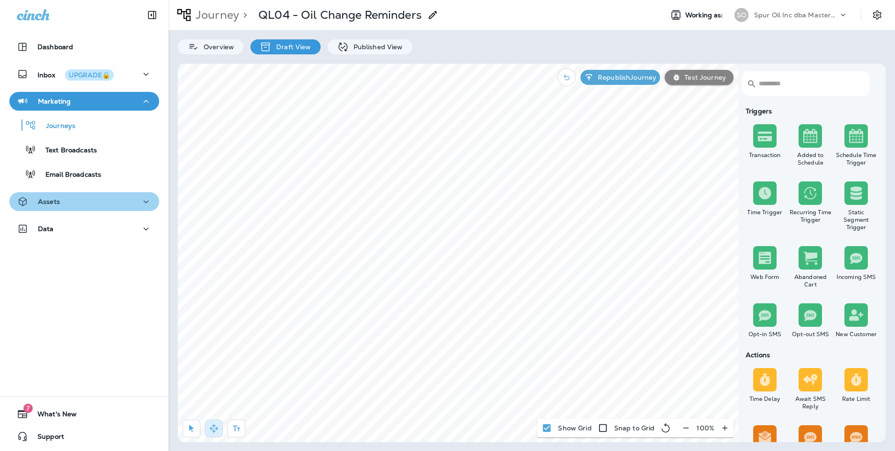
click at [99, 202] on div "Assets" at bounding box center [84, 202] width 135 height 12
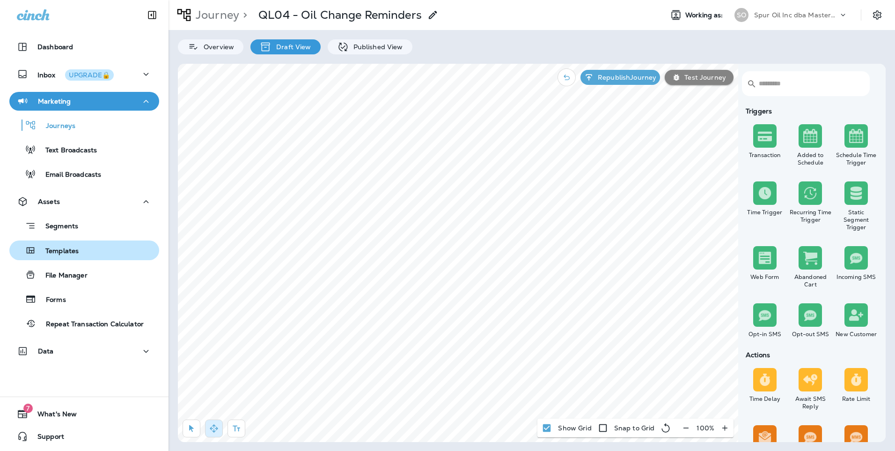
click at [103, 248] on div "Templates" at bounding box center [84, 250] width 142 height 14
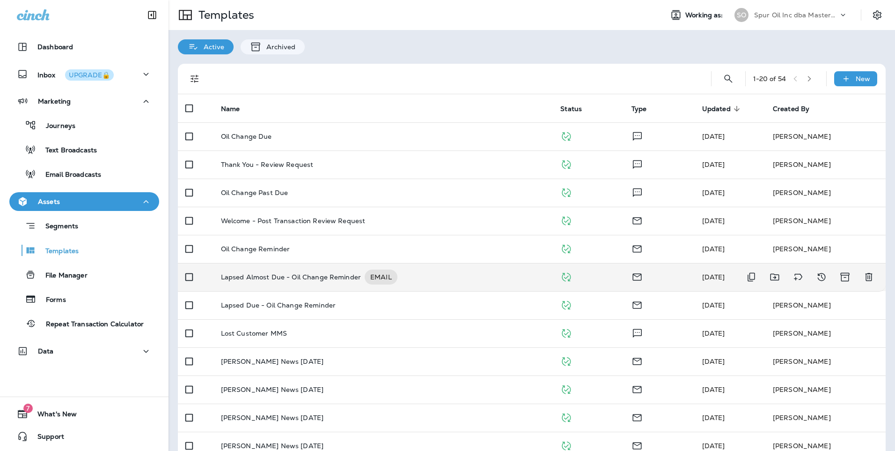
click at [414, 278] on div "Lapsed Almost Due - Oil Change Reminder EMAIL" at bounding box center [383, 276] width 325 height 15
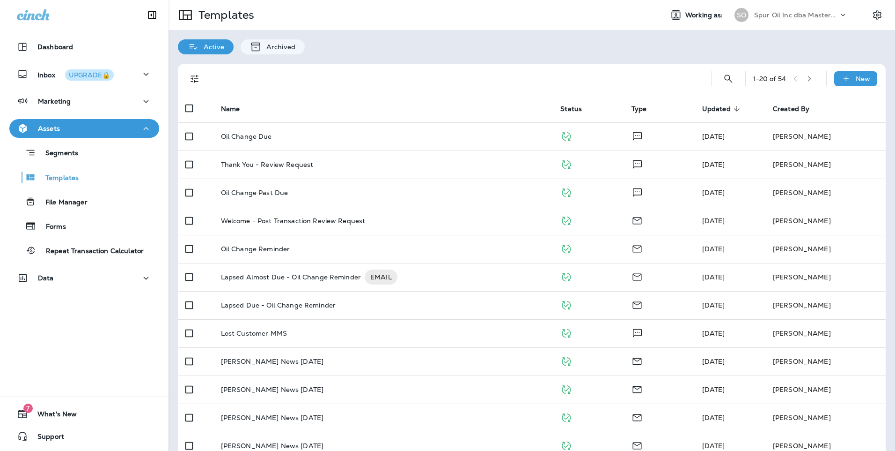
click at [807, 79] on icon "button" at bounding box center [810, 78] width 7 height 7
click at [807, 84] on button "button" at bounding box center [812, 79] width 14 height 14
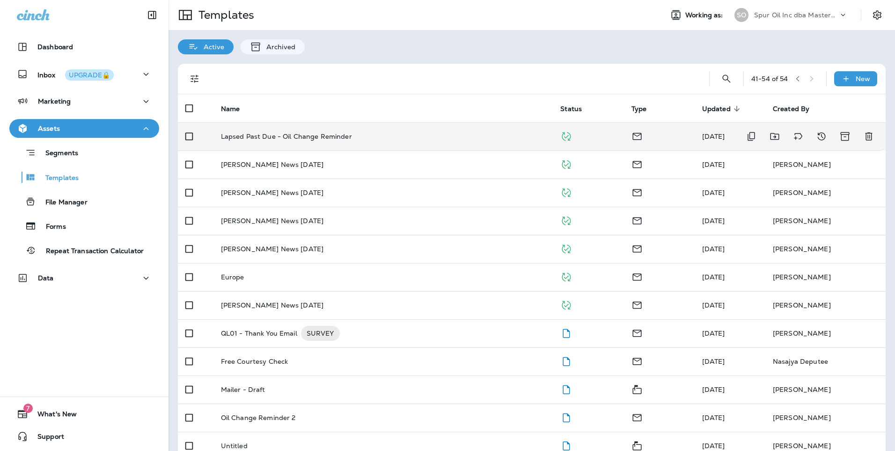
click at [364, 129] on td "Lapsed Past Due - Oil Change Reminder" at bounding box center [384, 136] width 340 height 28
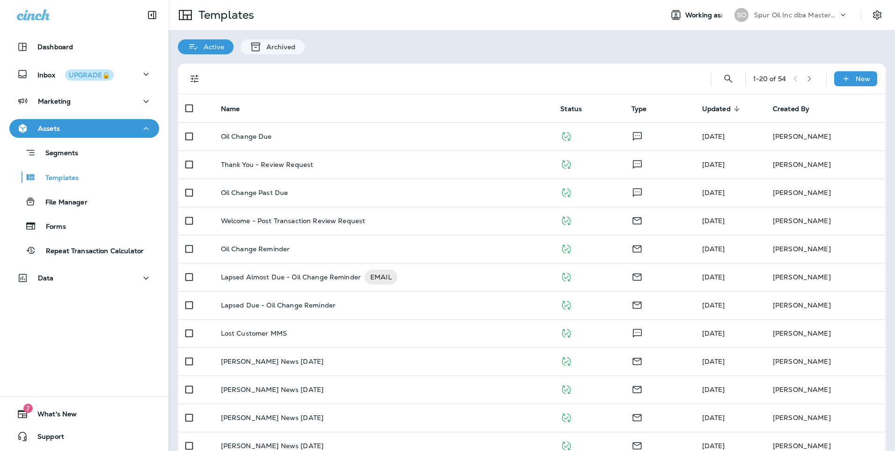
click at [809, 82] on button "button" at bounding box center [810, 79] width 14 height 14
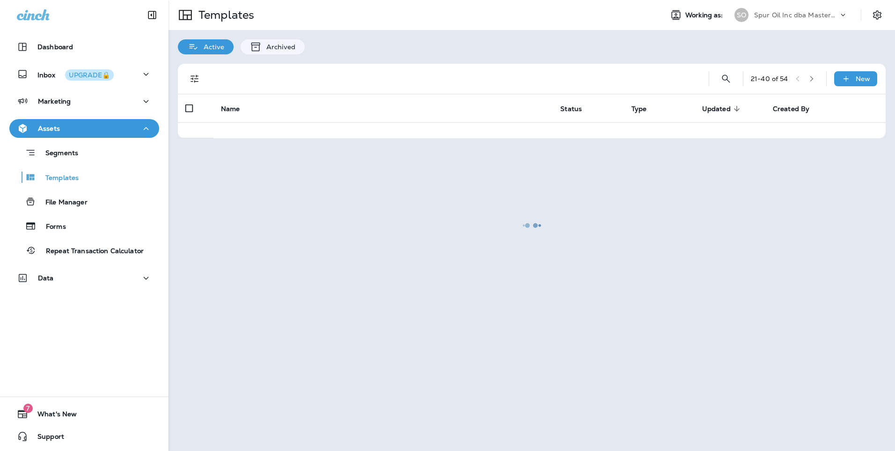
click at [809, 82] on div at bounding box center [532, 225] width 725 height 449
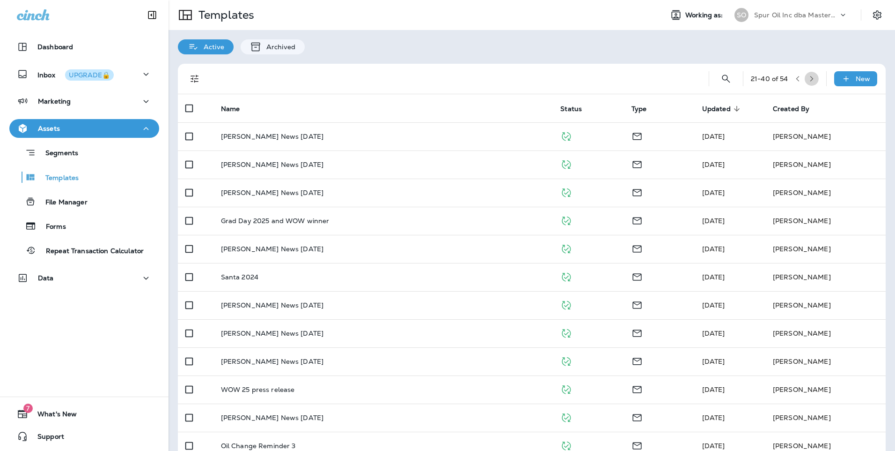
click at [811, 81] on button "button" at bounding box center [812, 79] width 14 height 14
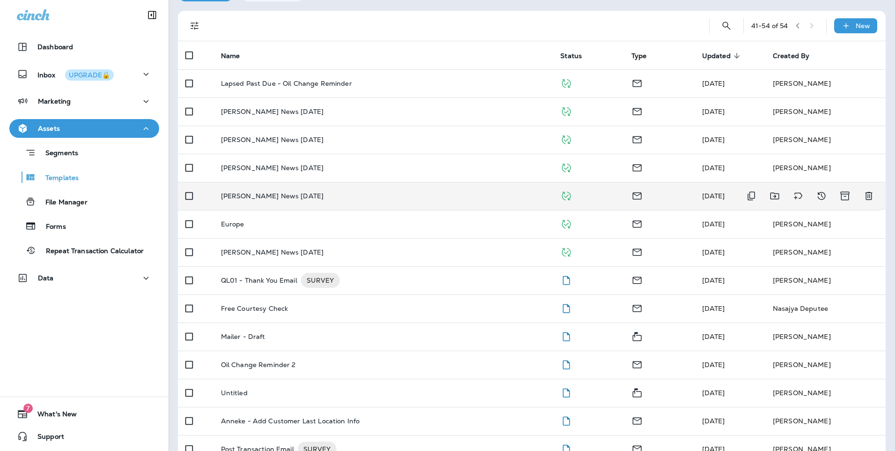
scroll to position [75, 0]
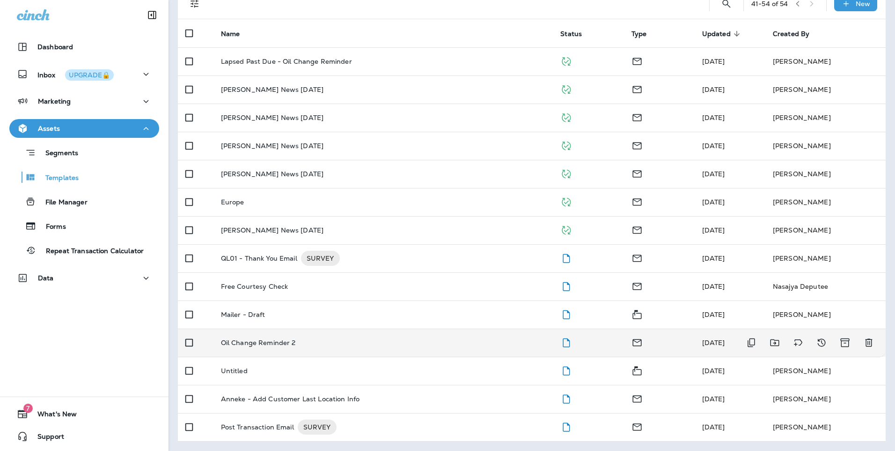
click at [429, 339] on div "Oil Change Reminder 2" at bounding box center [383, 342] width 325 height 7
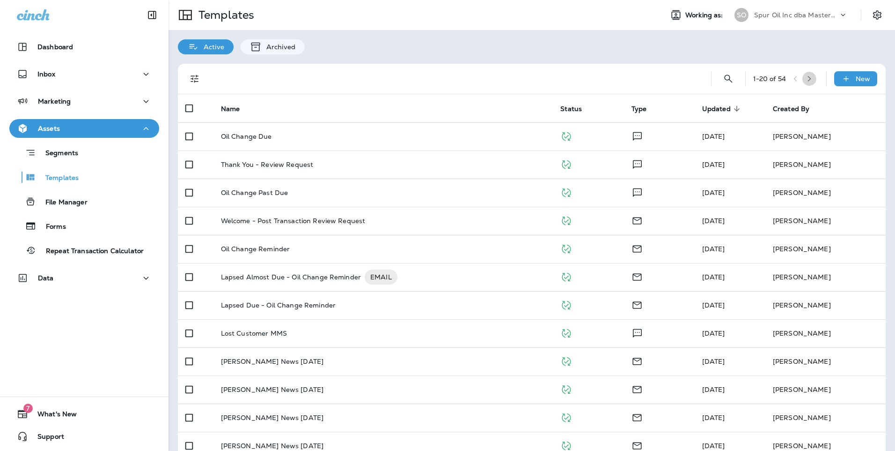
click at [807, 79] on icon "button" at bounding box center [810, 78] width 7 height 7
click at [811, 82] on button "button" at bounding box center [812, 79] width 14 height 14
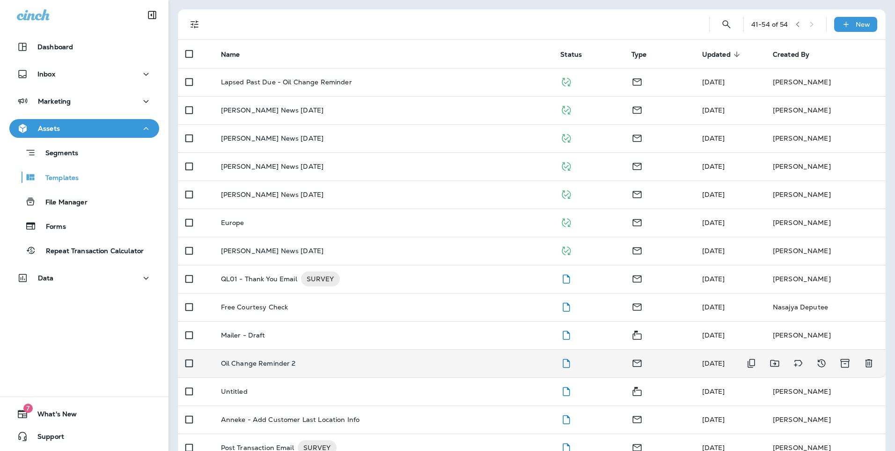
scroll to position [75, 0]
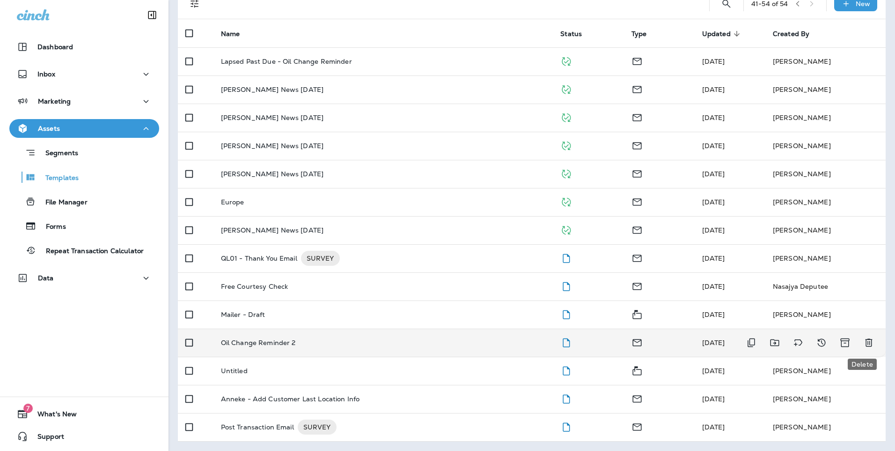
click at [866, 343] on icon "Delete" at bounding box center [869, 342] width 11 height 11
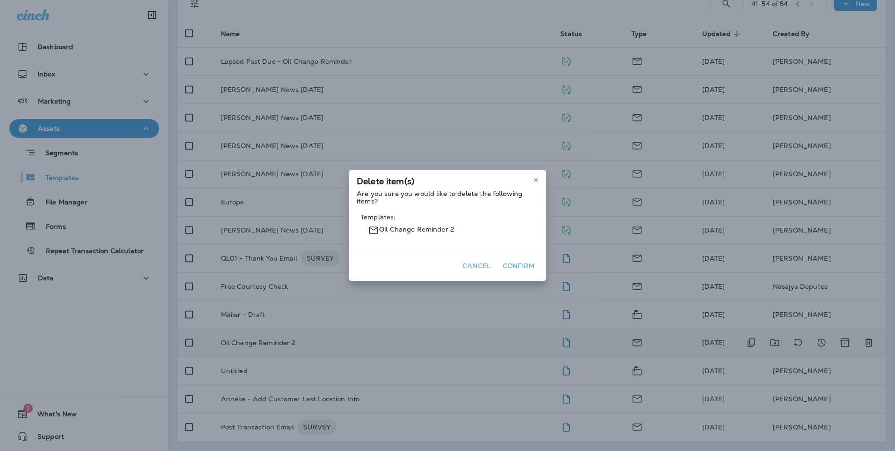
click at [522, 266] on button "Confirm" at bounding box center [518, 266] width 39 height 15
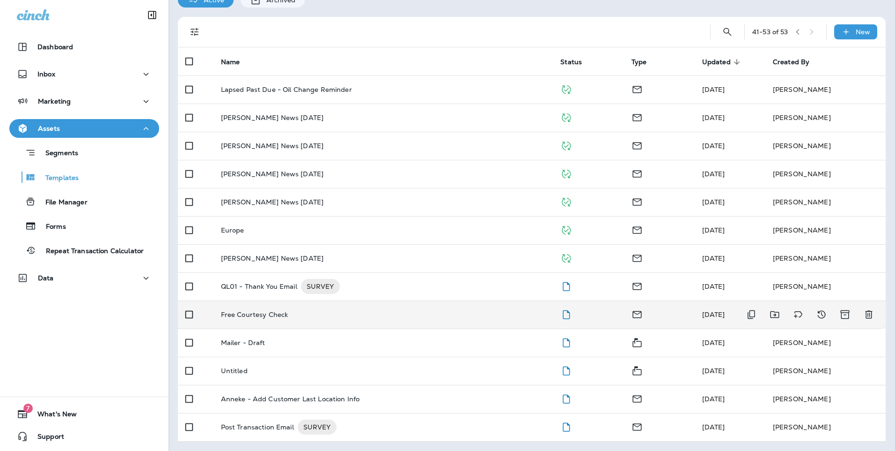
scroll to position [0, 0]
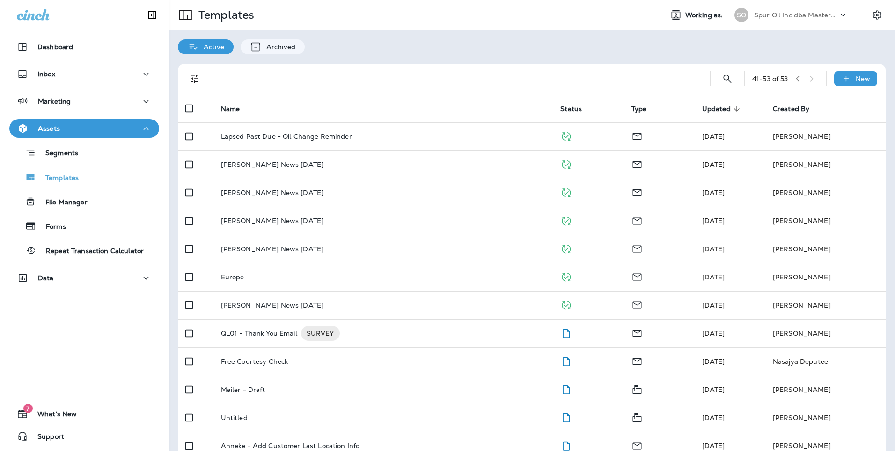
click at [795, 79] on icon "button" at bounding box center [798, 78] width 7 height 7
click at [797, 79] on button "button" at bounding box center [798, 79] width 14 height 14
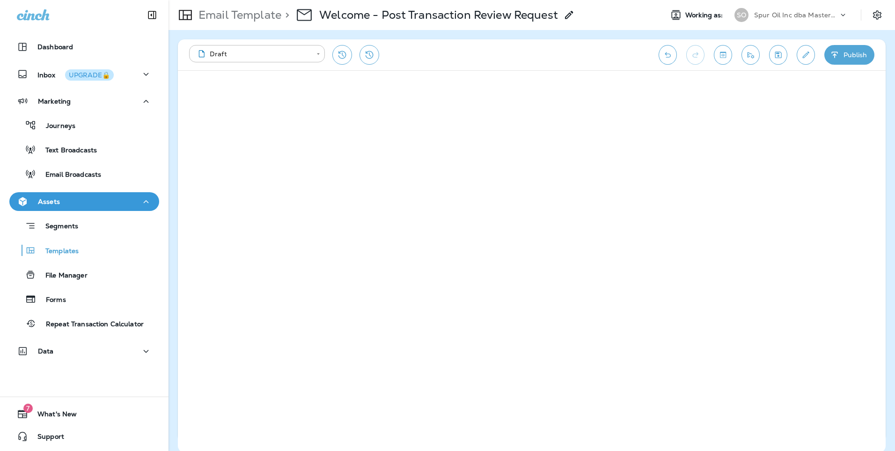
click at [659, 55] on button "Undo" at bounding box center [668, 55] width 18 height 20
click at [667, 58] on icon "Undo" at bounding box center [668, 54] width 10 height 9
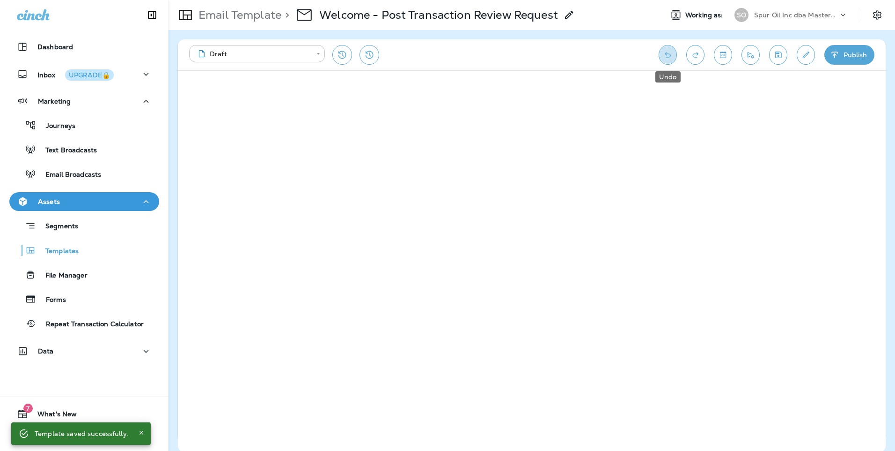
click at [667, 58] on icon "Undo" at bounding box center [668, 54] width 10 height 9
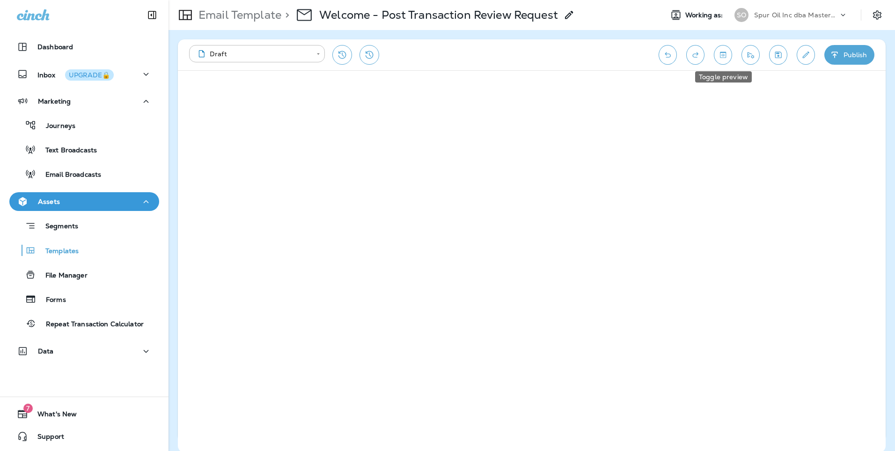
click at [727, 61] on button "Toggle preview" at bounding box center [723, 55] width 18 height 20
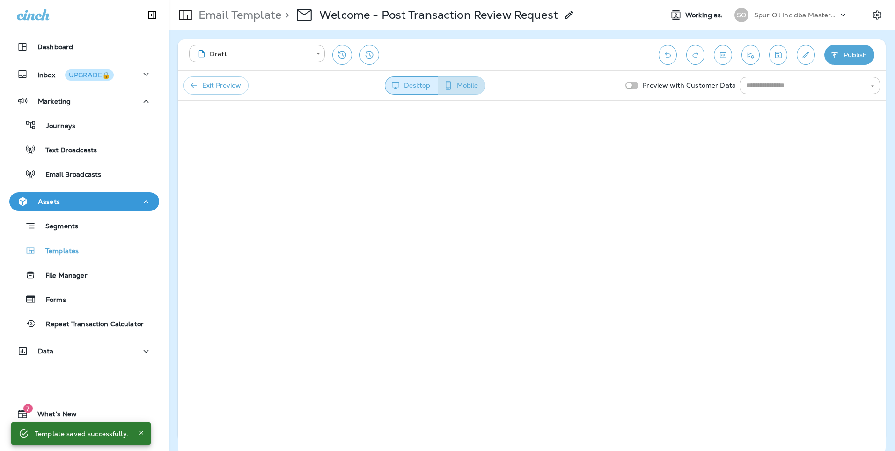
click at [465, 82] on button "Mobile" at bounding box center [462, 85] width 48 height 18
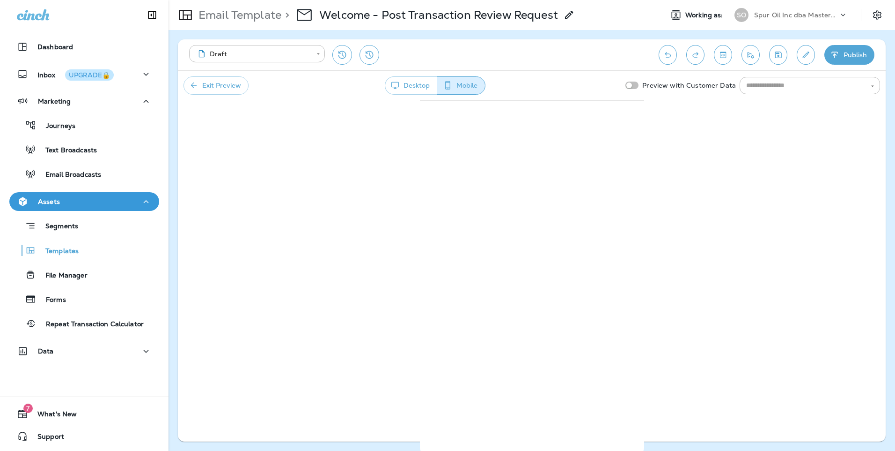
click at [411, 72] on div "Exit Preview Desktop Mobile Preview with Customer Data ​" at bounding box center [532, 85] width 708 height 30
click at [407, 84] on button "Desktop" at bounding box center [411, 85] width 52 height 18
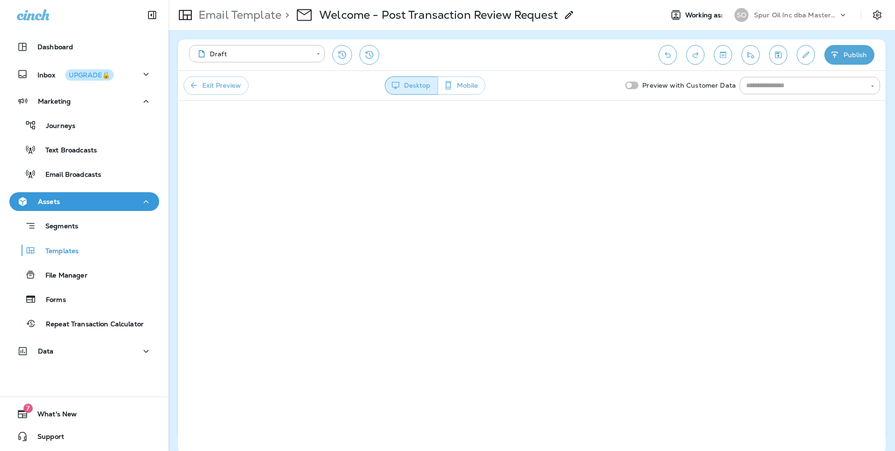
click at [240, 84] on button "Exit Preview" at bounding box center [216, 85] width 65 height 18
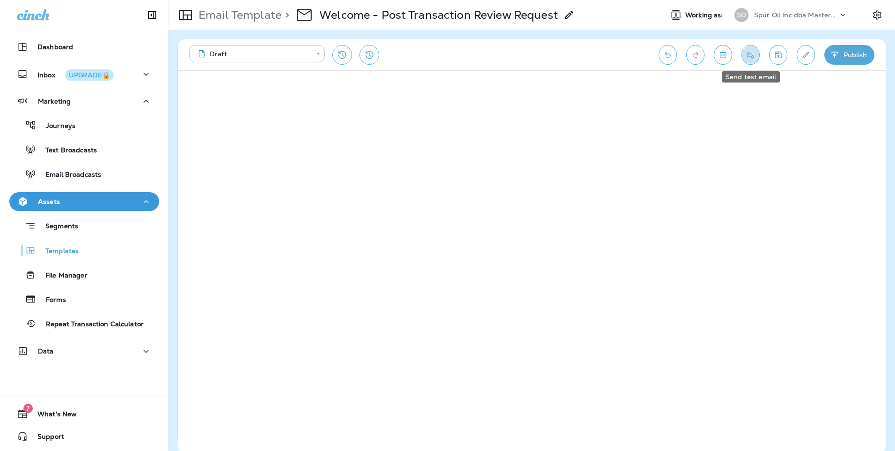
click at [751, 59] on icon "Send test email" at bounding box center [751, 54] width 10 height 9
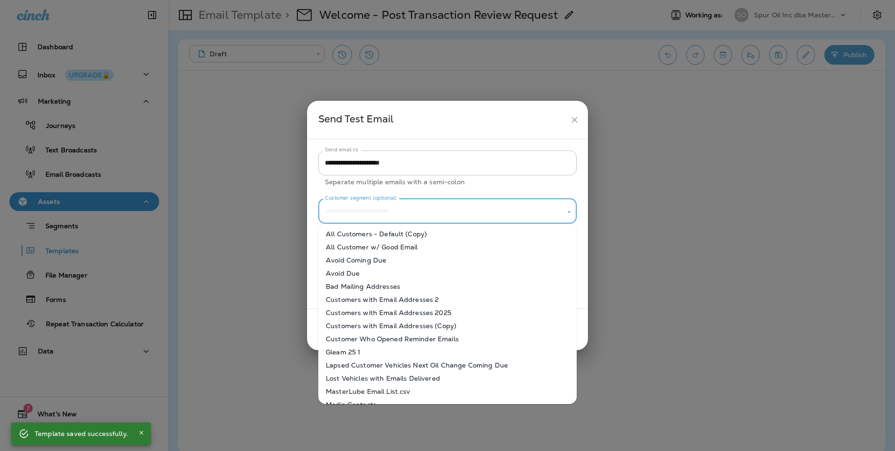
click at [398, 215] on input "Customer segment (optional)" at bounding box center [441, 211] width 236 height 16
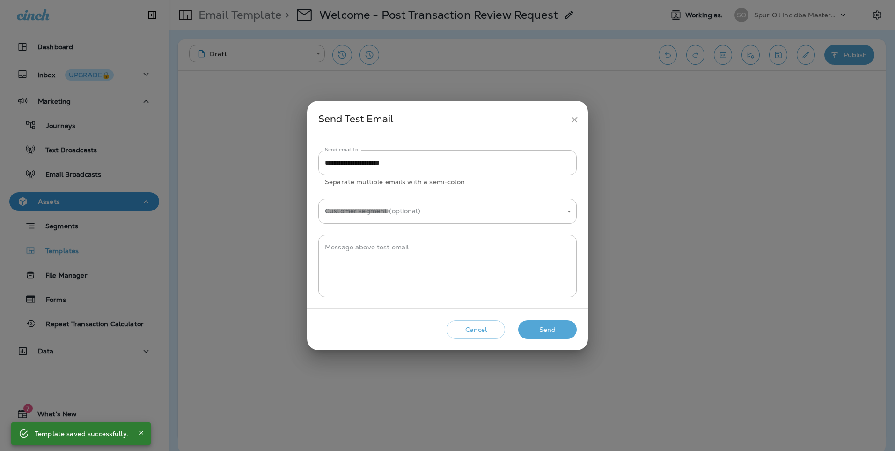
click at [451, 186] on p "Separate multiple emails with a semi-colon" at bounding box center [447, 182] width 245 height 11
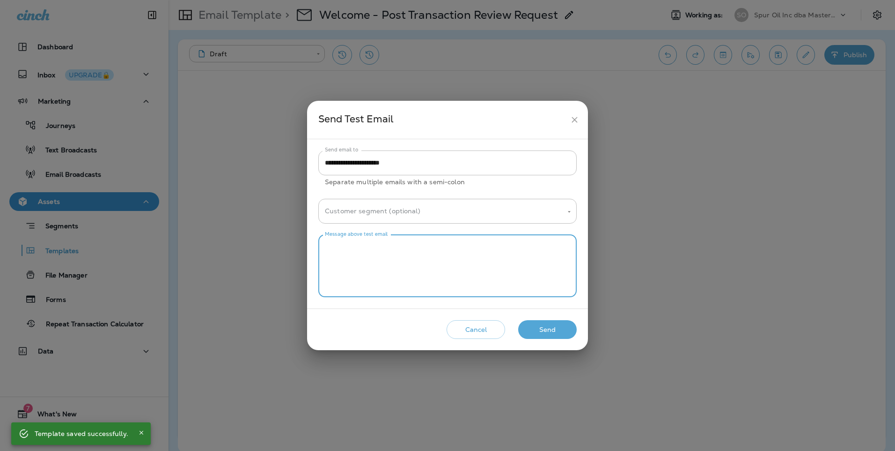
click at [413, 262] on textarea "Message above test email" at bounding box center [447, 265] width 245 height 47
type textarea "*******"
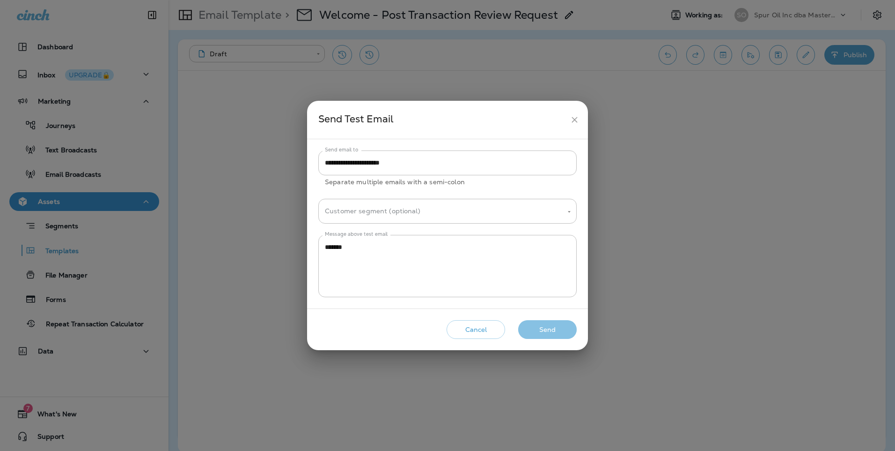
click at [529, 330] on button "Send" at bounding box center [547, 329] width 59 height 19
